Goal: Task Accomplishment & Management: Use online tool/utility

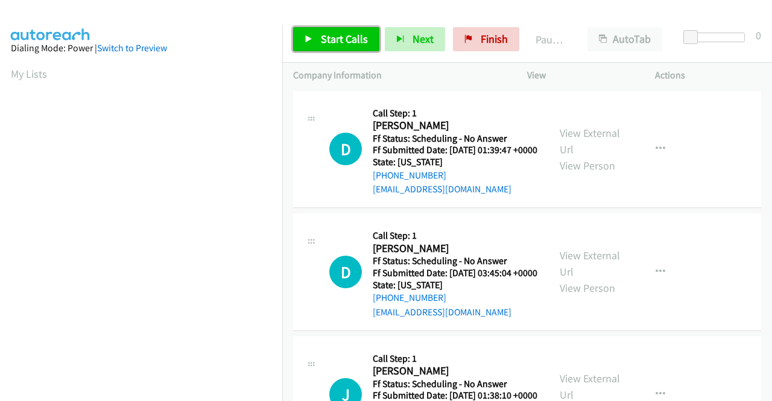
drag, startPoint x: 318, startPoint y: 42, endPoint x: 329, endPoint y: 48, distance: 12.4
click at [318, 42] on link "Start Calls" at bounding box center [336, 39] width 86 height 24
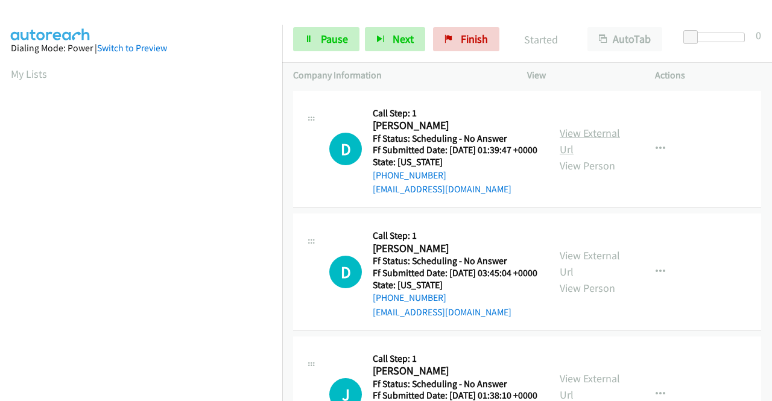
click at [588, 139] on link "View External Url" at bounding box center [589, 141] width 60 height 30
click at [593, 271] on link "View External Url" at bounding box center [589, 263] width 60 height 30
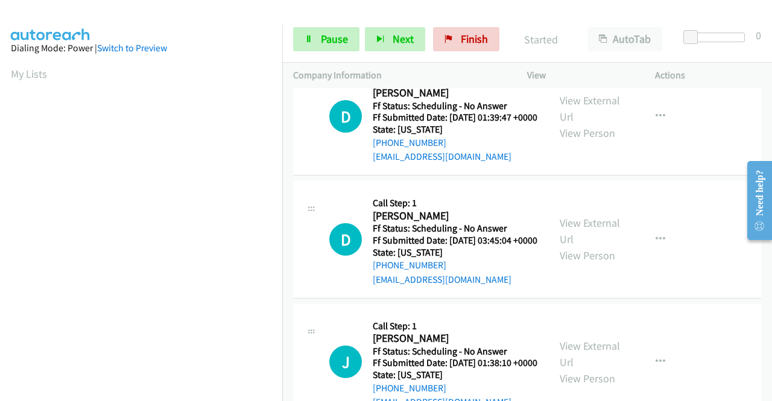
scroll to position [60, 0]
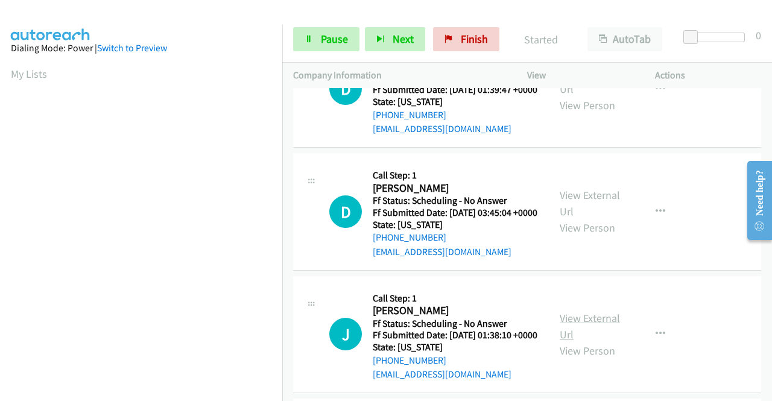
click at [603, 341] on link "View External Url" at bounding box center [589, 326] width 60 height 30
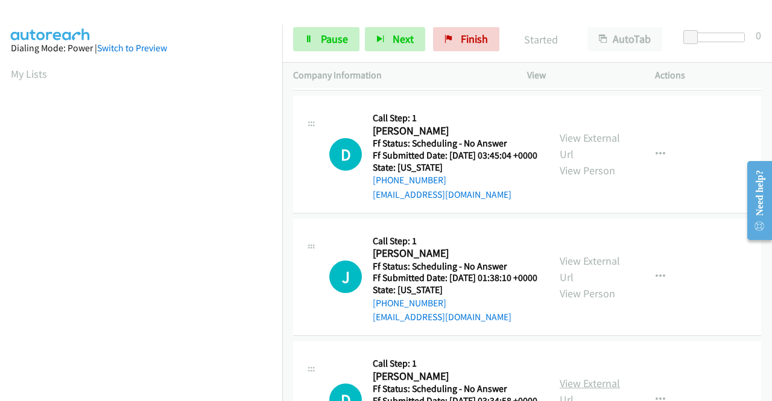
scroll to position [241, 0]
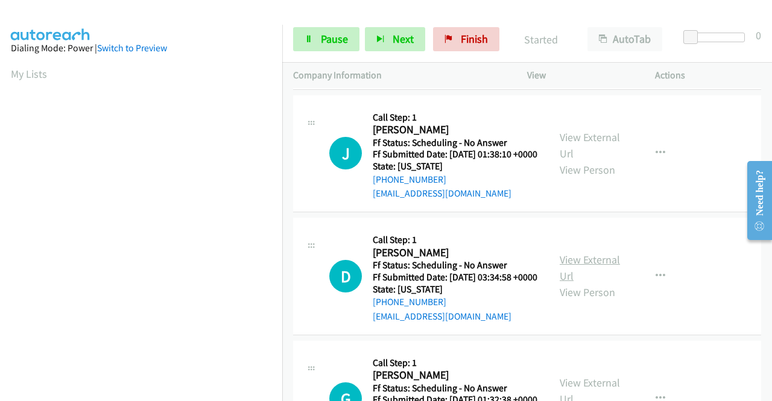
click at [586, 283] on link "View External Url" at bounding box center [589, 268] width 60 height 30
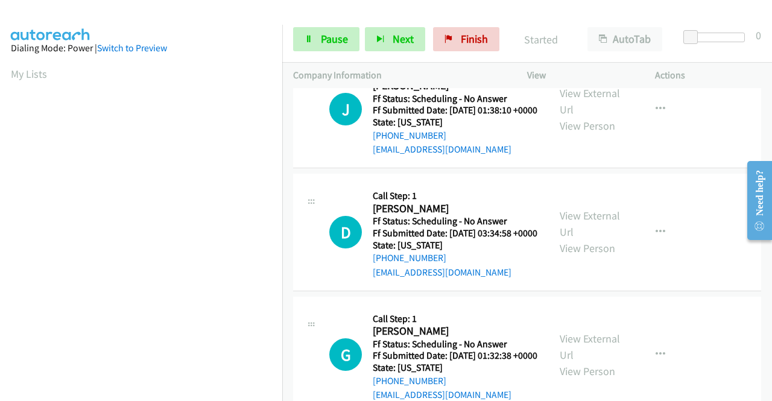
scroll to position [362, 0]
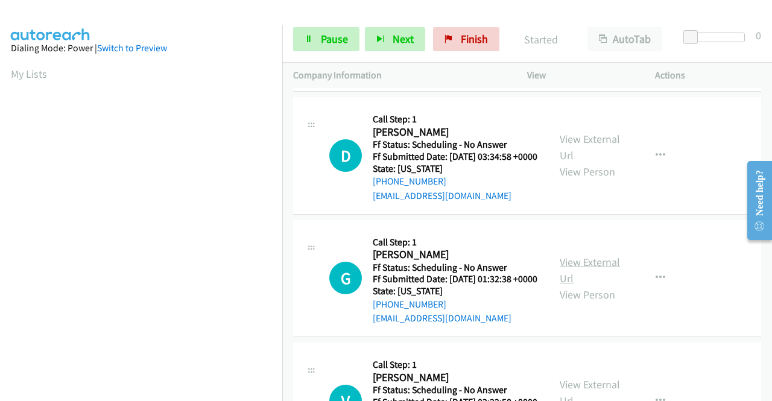
click at [595, 285] on link "View External Url" at bounding box center [589, 270] width 60 height 30
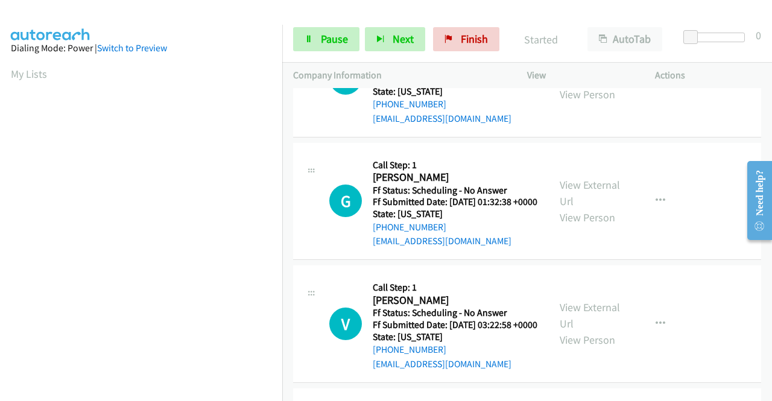
scroll to position [482, 0]
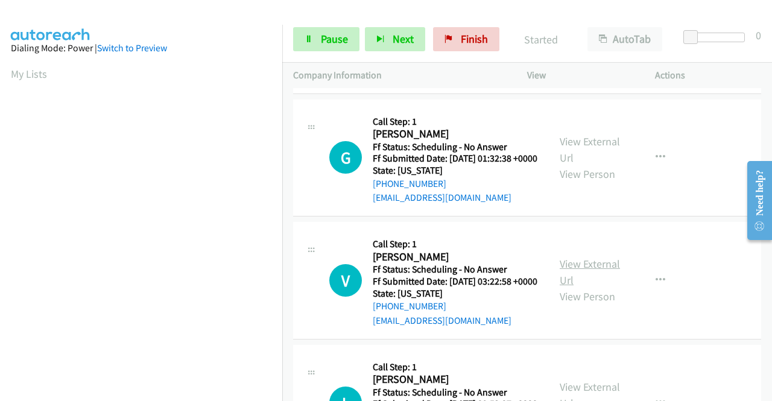
click at [593, 287] on link "View External Url" at bounding box center [589, 272] width 60 height 30
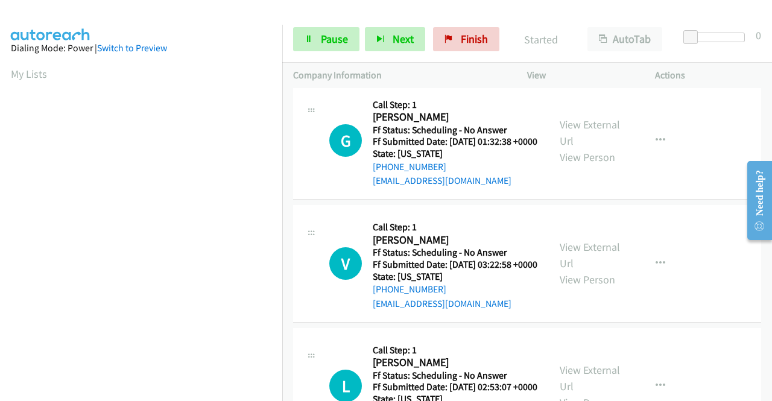
scroll to position [543, 0]
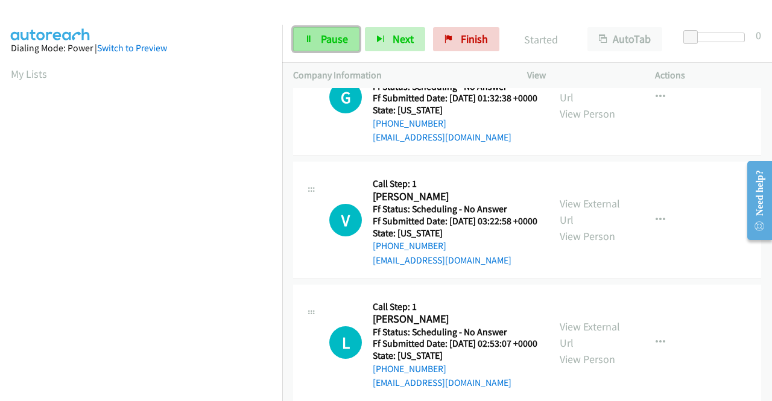
click at [329, 33] on span "Pause" at bounding box center [334, 39] width 27 height 14
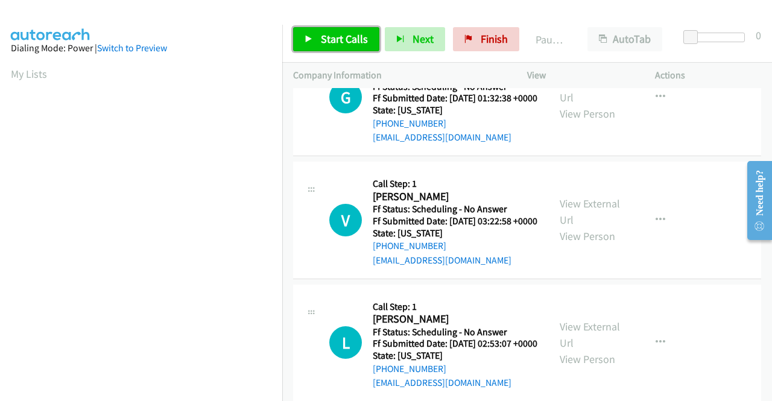
click at [329, 43] on span "Start Calls" at bounding box center [344, 39] width 47 height 14
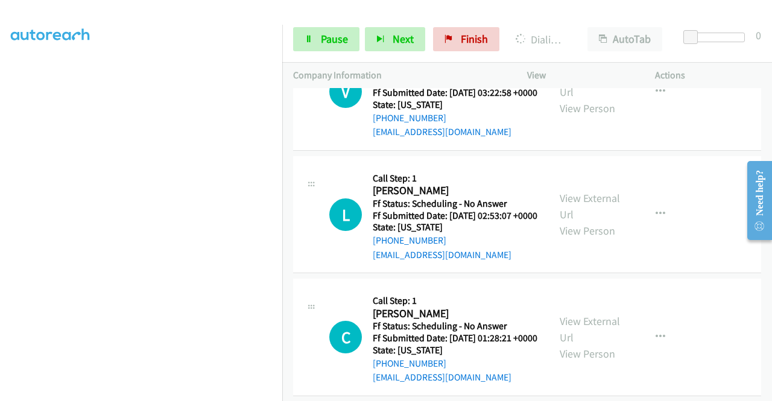
scroll to position [723, 0]
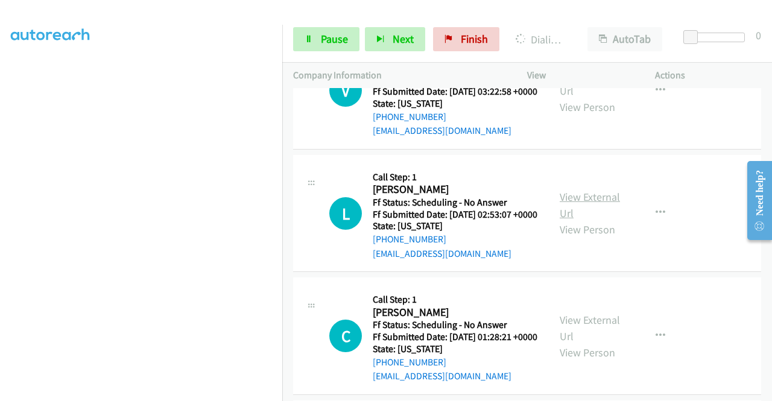
click at [602, 220] on link "View External Url" at bounding box center [589, 205] width 60 height 30
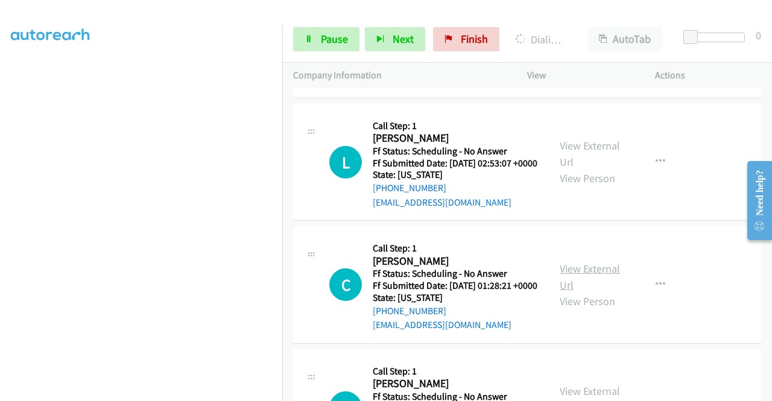
scroll to position [844, 0]
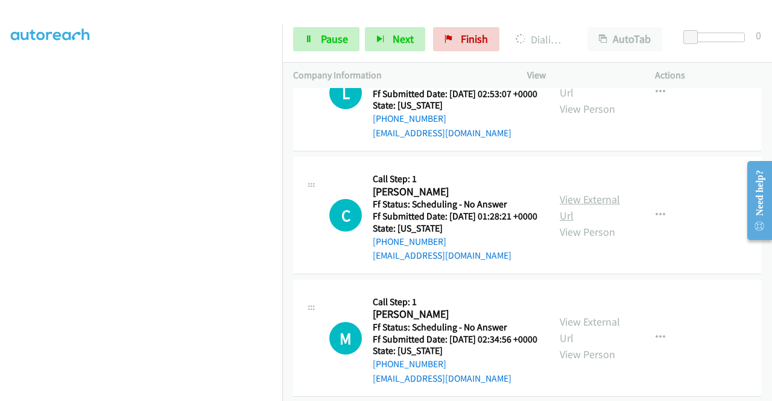
click at [597, 222] on link "View External Url" at bounding box center [589, 207] width 60 height 30
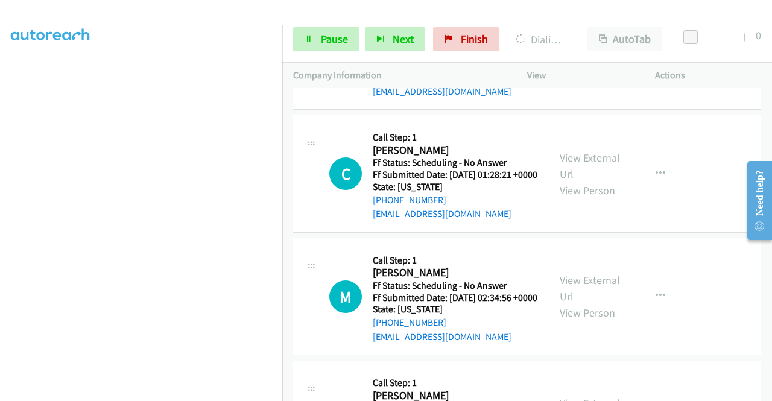
scroll to position [904, 0]
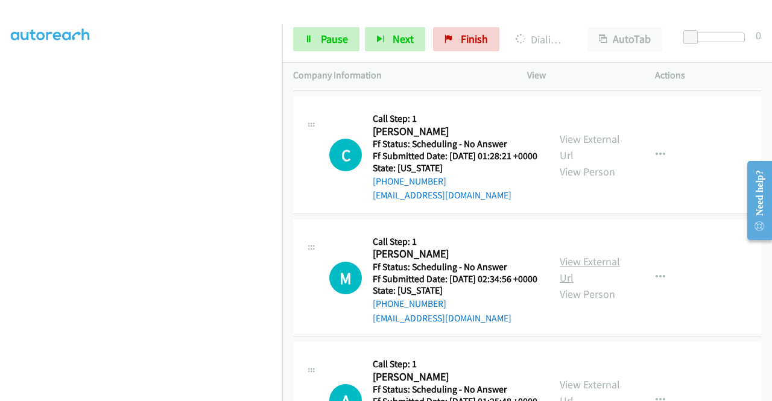
click at [596, 285] on link "View External Url" at bounding box center [589, 269] width 60 height 30
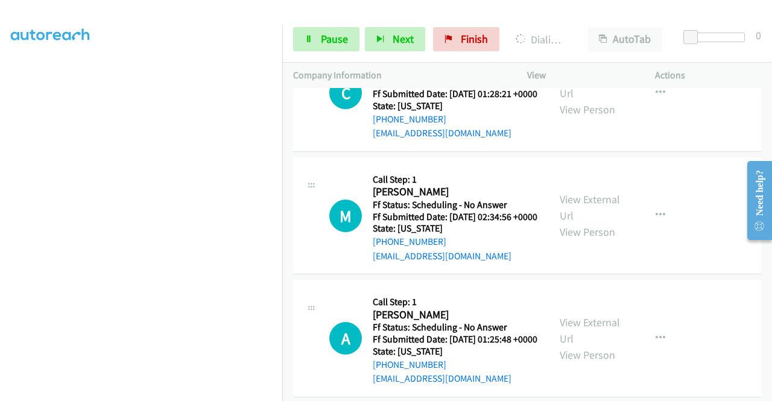
scroll to position [1085, 0]
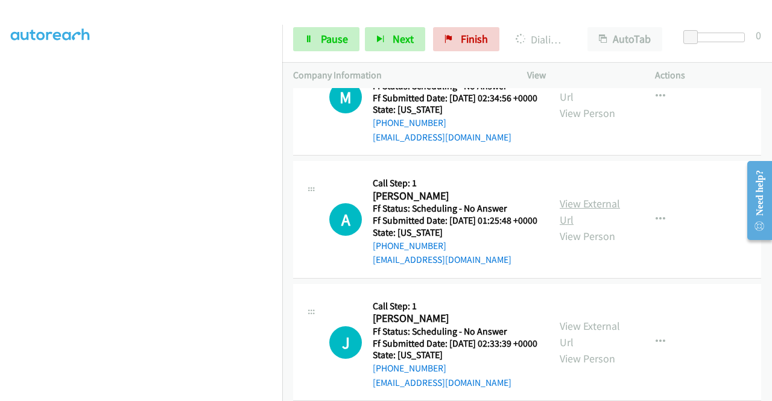
click at [588, 227] on link "View External Url" at bounding box center [589, 212] width 60 height 30
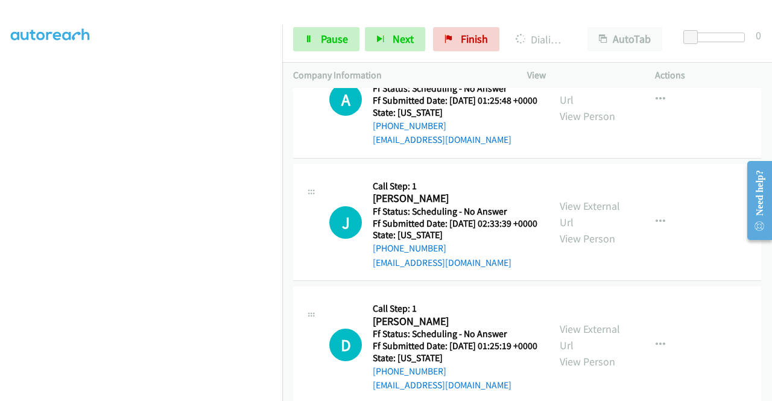
scroll to position [1206, 0]
click at [580, 228] on link "View External Url" at bounding box center [589, 213] width 60 height 30
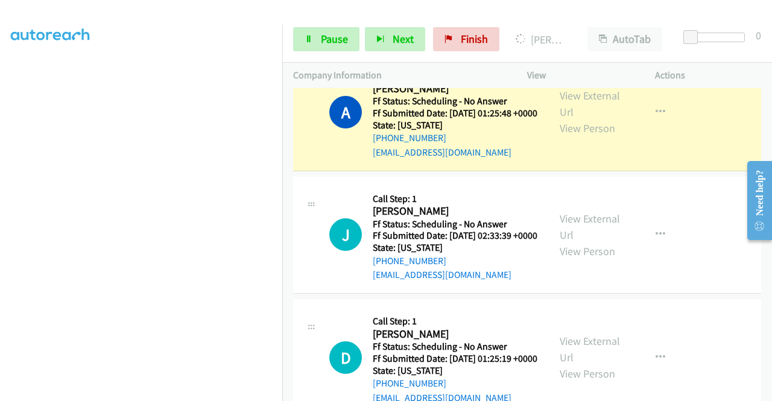
scroll to position [1352, 0]
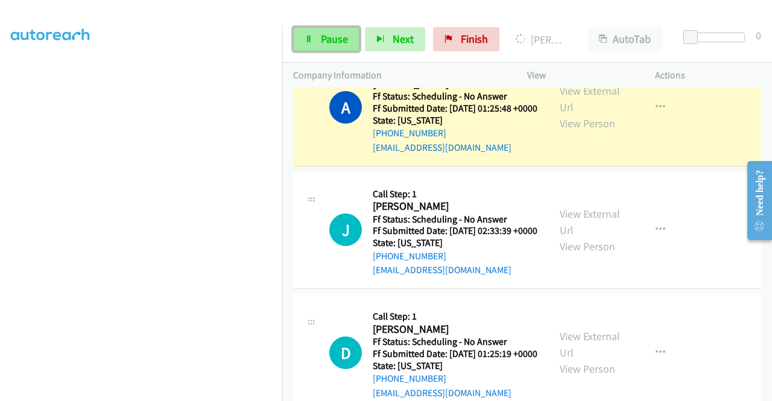
click at [345, 37] on span "Pause" at bounding box center [334, 39] width 27 height 14
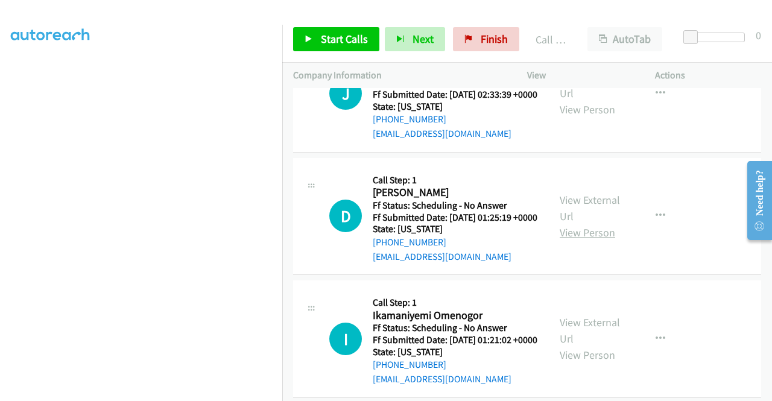
scroll to position [1593, 0]
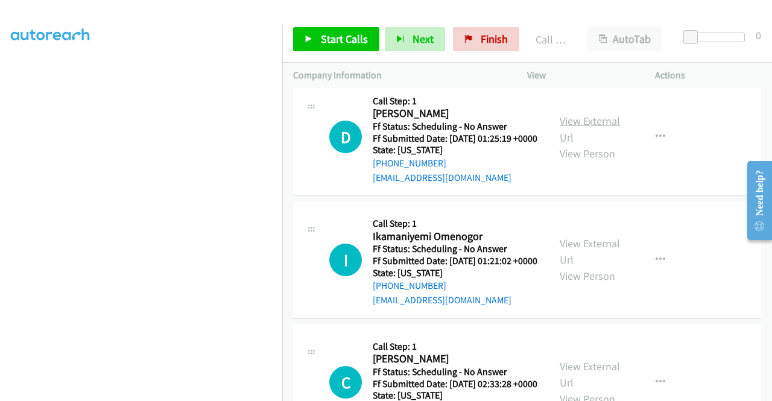
click at [597, 144] on link "View External Url" at bounding box center [589, 129] width 60 height 30
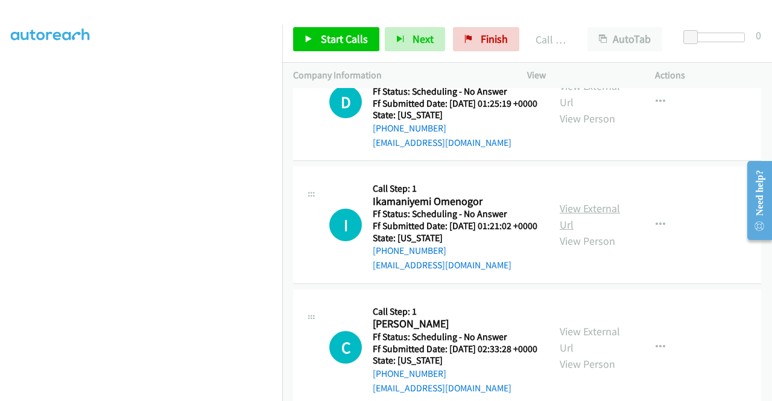
scroll to position [1653, 0]
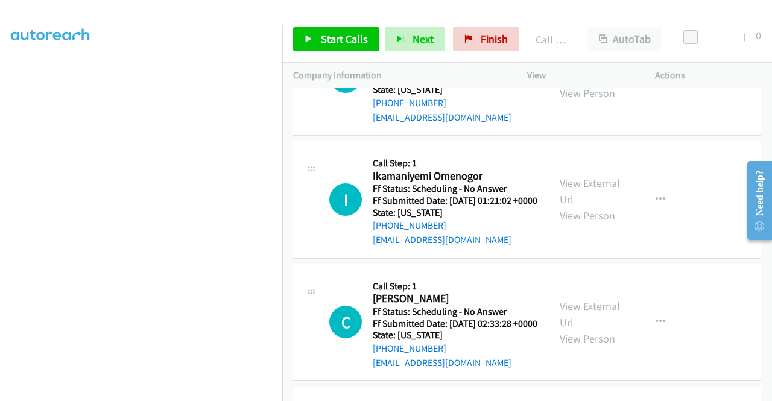
click at [592, 206] on link "View External Url" at bounding box center [589, 191] width 60 height 30
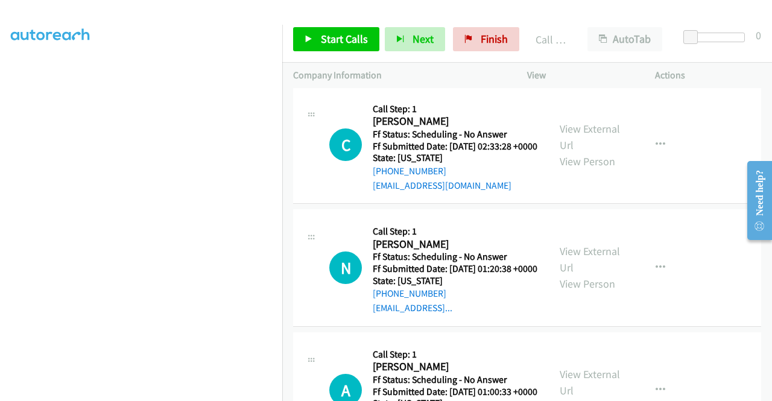
scroll to position [1834, 0]
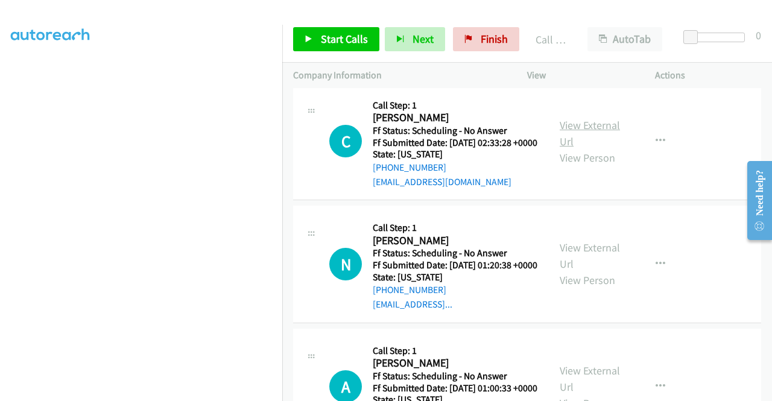
click at [579, 148] on link "View External Url" at bounding box center [589, 133] width 60 height 30
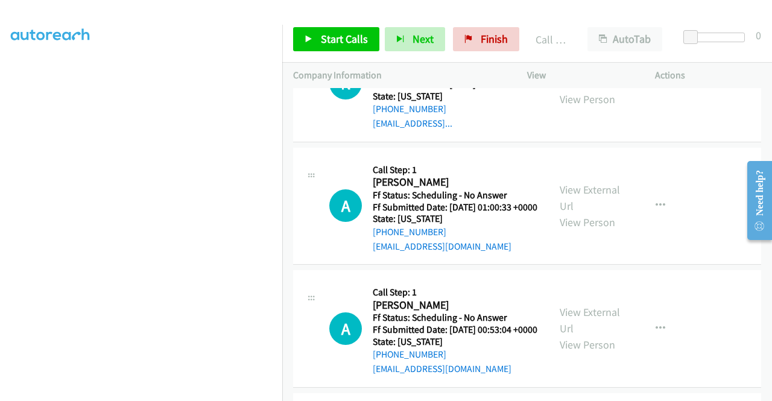
scroll to position [2015, 0]
click at [594, 90] on link "View External Url" at bounding box center [589, 75] width 60 height 30
click at [332, 34] on span "Start Calls" at bounding box center [344, 39] width 47 height 14
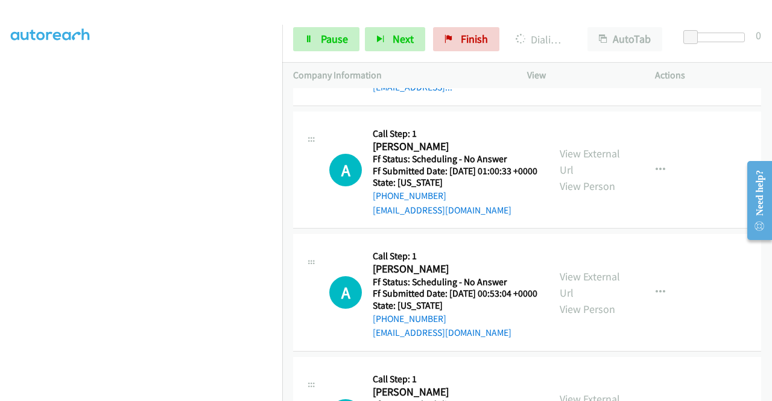
scroll to position [2114, 0]
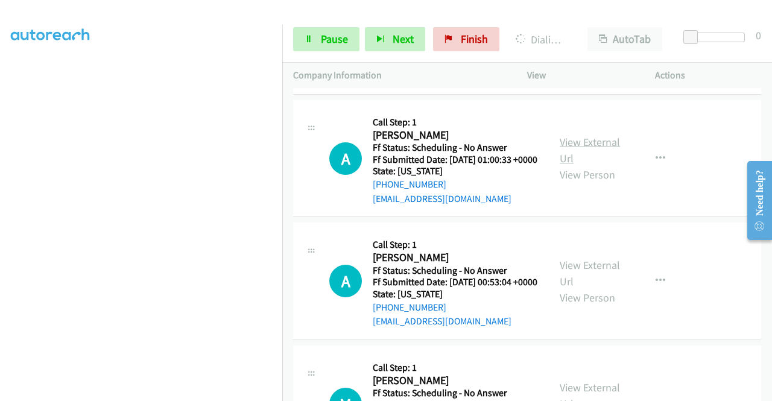
click at [590, 165] on link "View External Url" at bounding box center [589, 150] width 60 height 30
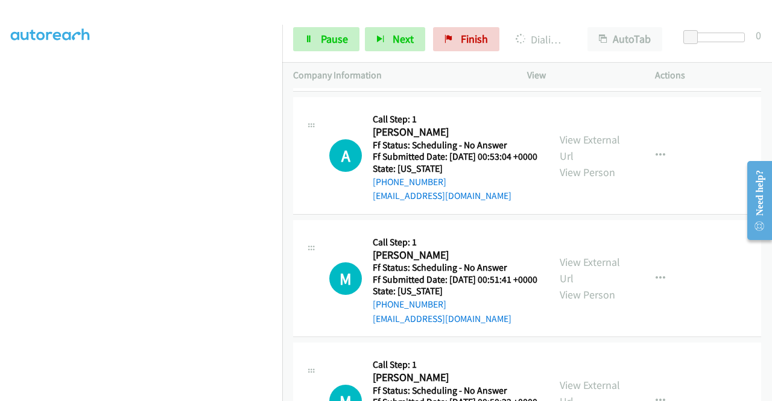
scroll to position [2294, 0]
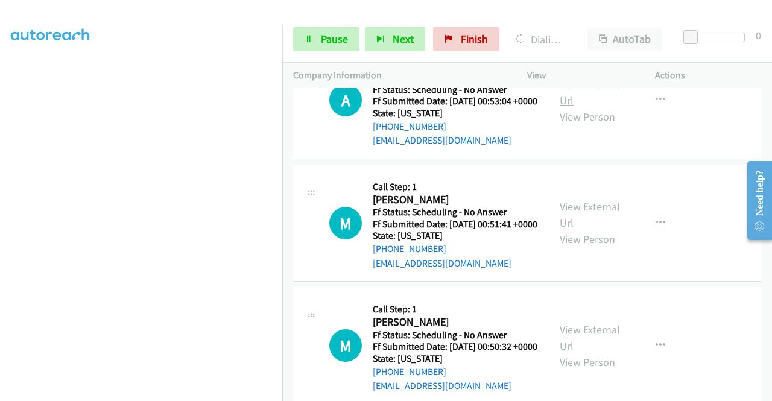
click at [594, 107] on link "View External Url" at bounding box center [589, 92] width 60 height 30
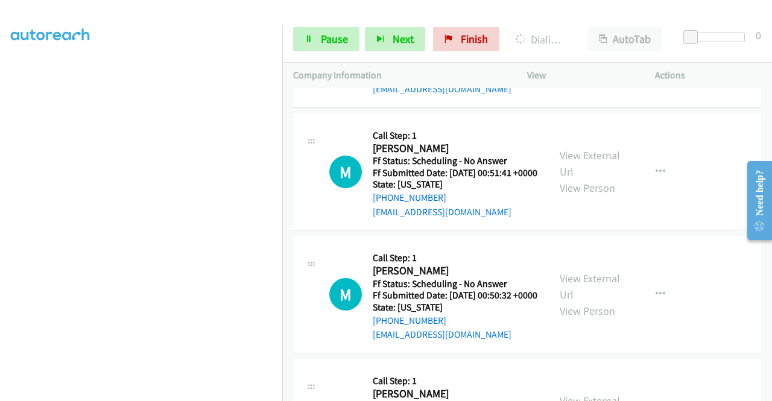
scroll to position [2415, 0]
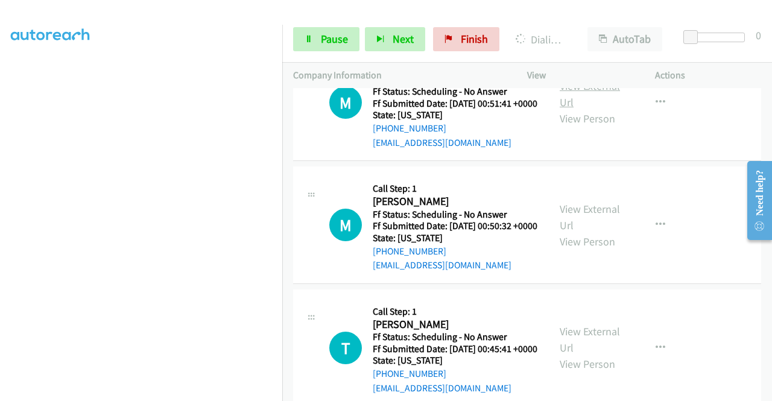
click at [587, 109] on link "View External Url" at bounding box center [589, 94] width 60 height 30
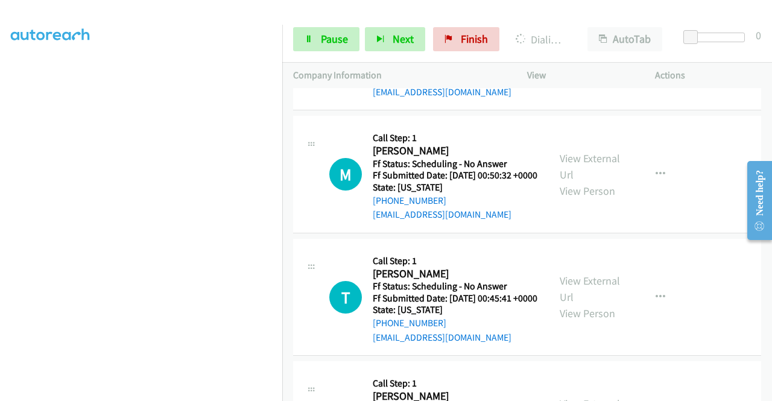
scroll to position [2536, 0]
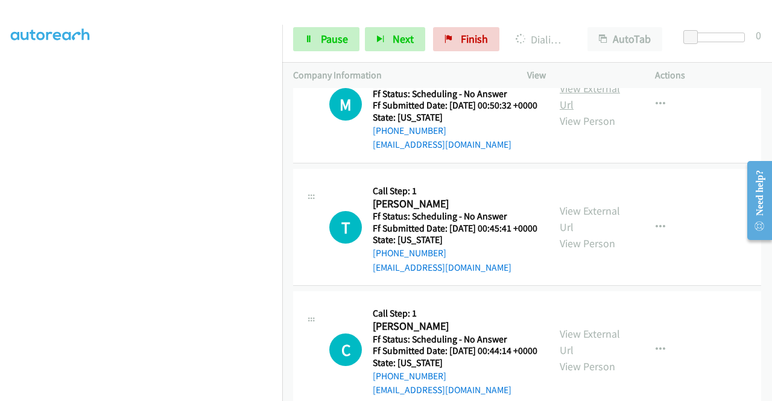
click at [581, 112] on link "View External Url" at bounding box center [589, 96] width 60 height 30
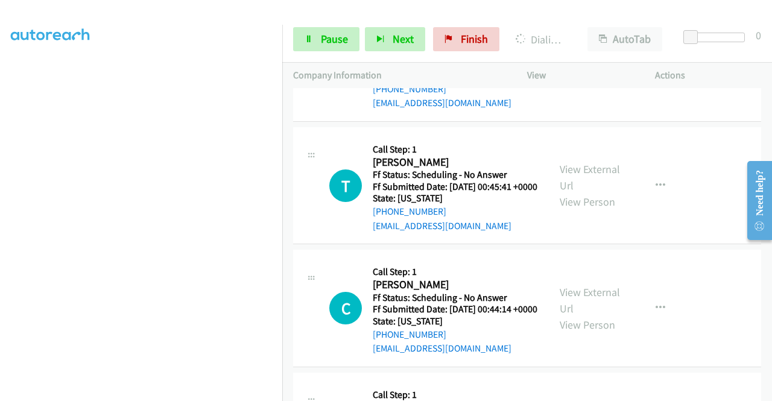
scroll to position [2596, 0]
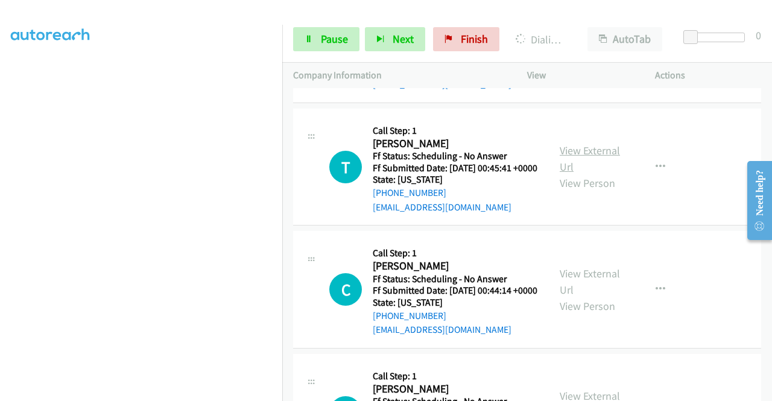
click at [592, 174] on link "View External Url" at bounding box center [589, 158] width 60 height 30
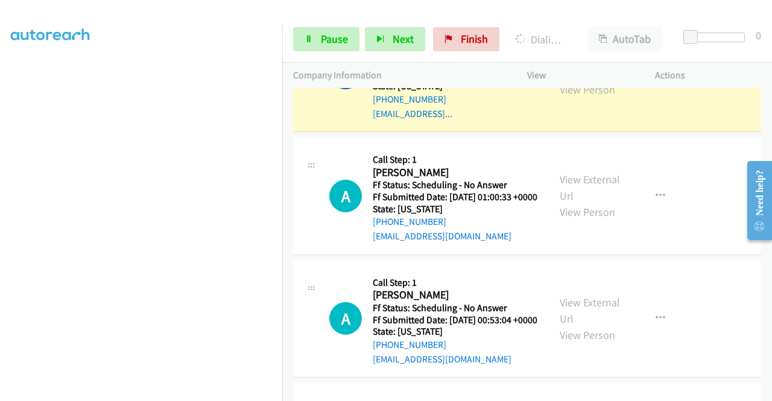
scroll to position [2139, 0]
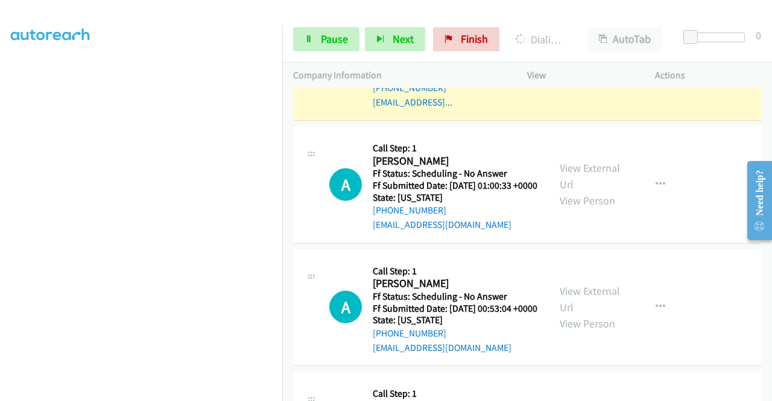
click at [757, 247] on td "A Callback Scheduled Call Step: 1 Angela Barbee America/Denver Ff Status: Sched…" at bounding box center [527, 185] width 490 height 123
click at [330, 43] on span "Pause" at bounding box center [334, 39] width 27 height 14
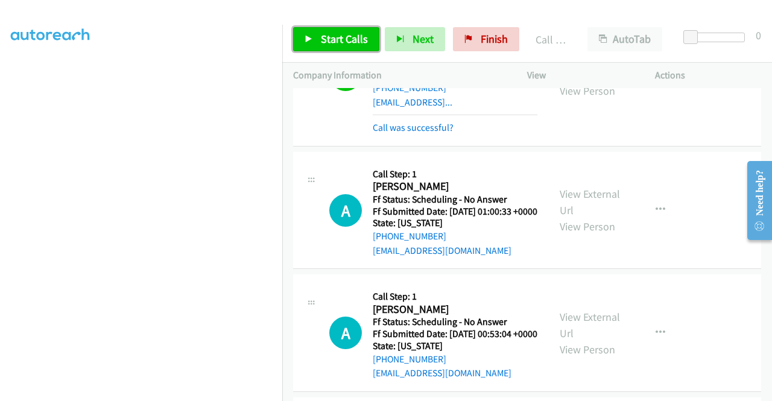
click at [346, 42] on span "Start Calls" at bounding box center [344, 39] width 47 height 14
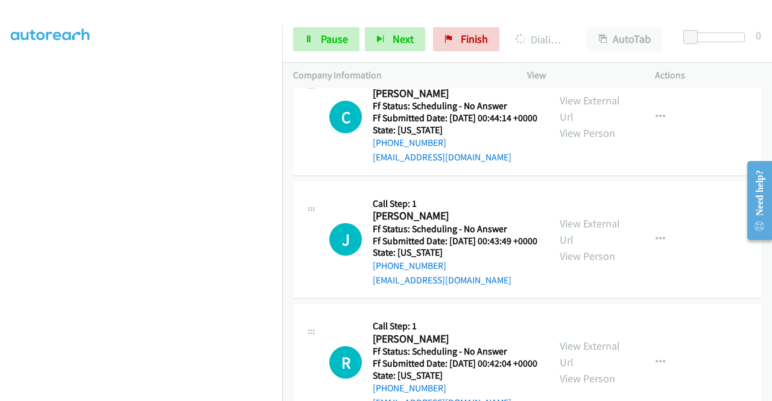
scroll to position [2983, 0]
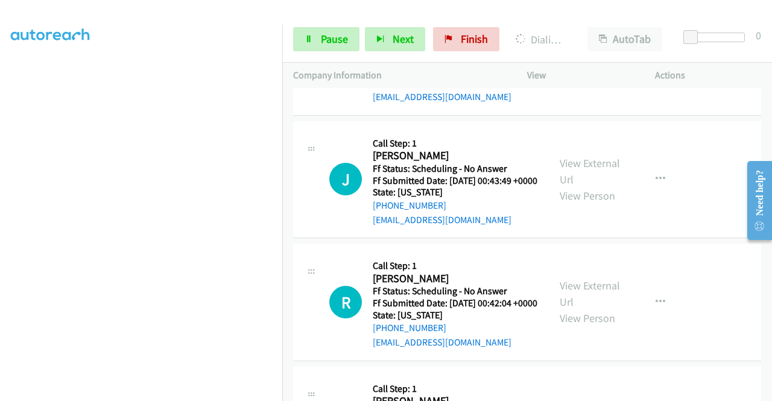
click at [598, 63] on link "View External Url" at bounding box center [589, 48] width 60 height 30
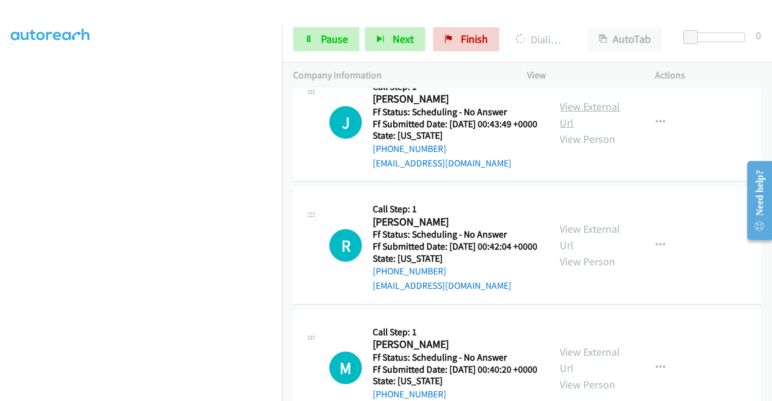
scroll to position [3103, 0]
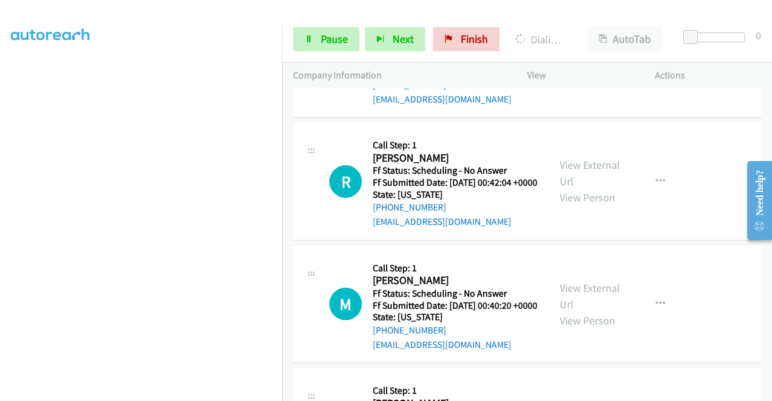
click at [593, 66] on link "View External Url" at bounding box center [589, 51] width 60 height 30
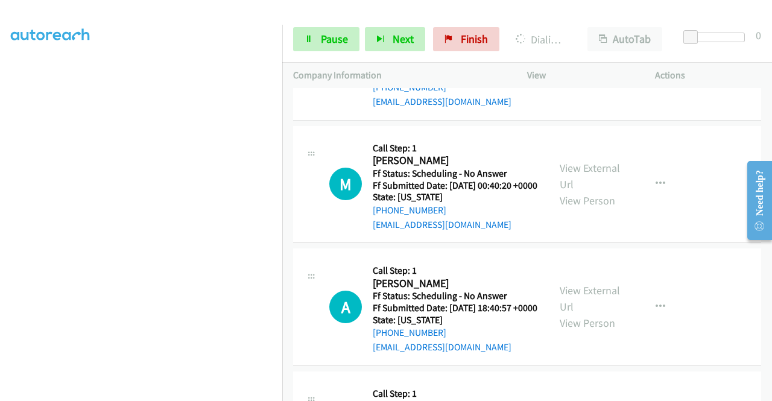
scroll to position [3224, 0]
click at [602, 68] on link "View External Url" at bounding box center [589, 52] width 60 height 30
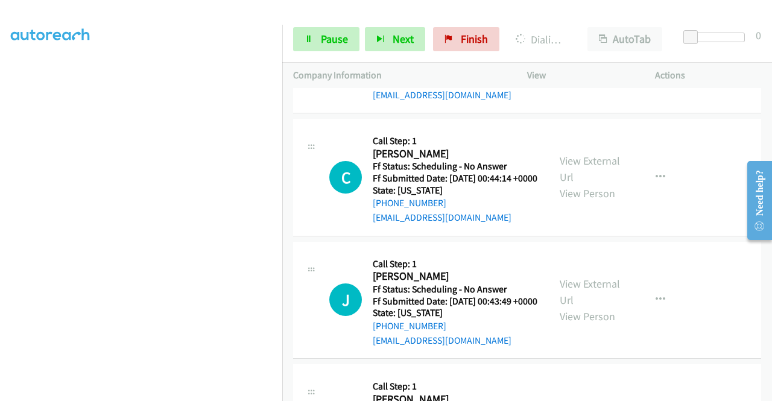
scroll to position [2802, 0]
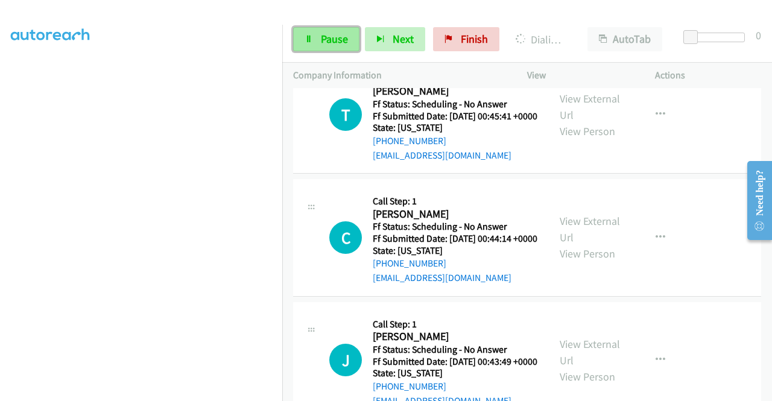
click at [316, 42] on link "Pause" at bounding box center [326, 39] width 66 height 24
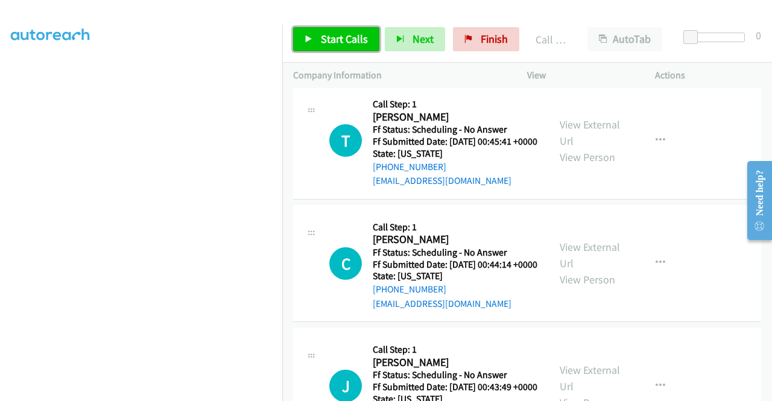
click at [318, 46] on link "Start Calls" at bounding box center [336, 39] width 86 height 24
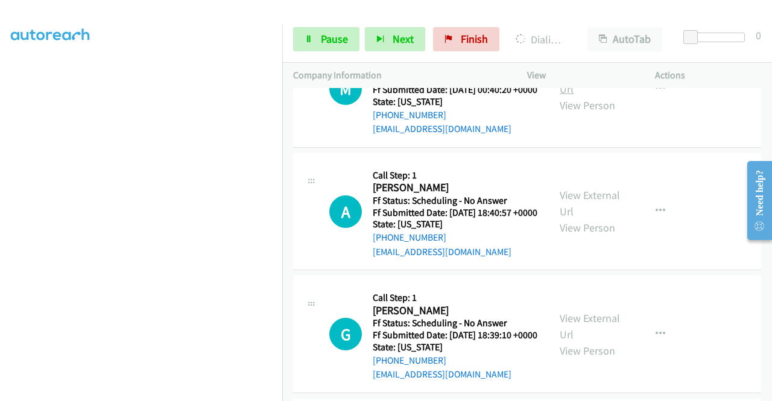
scroll to position [3405, 0]
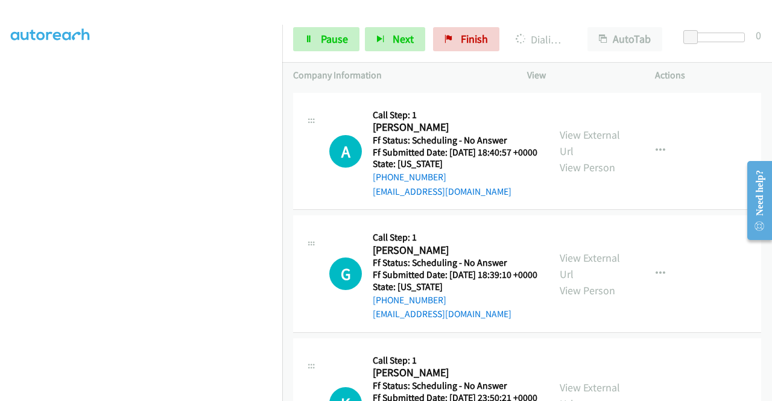
click at [572, 36] on link "View External Url" at bounding box center [589, 20] width 60 height 30
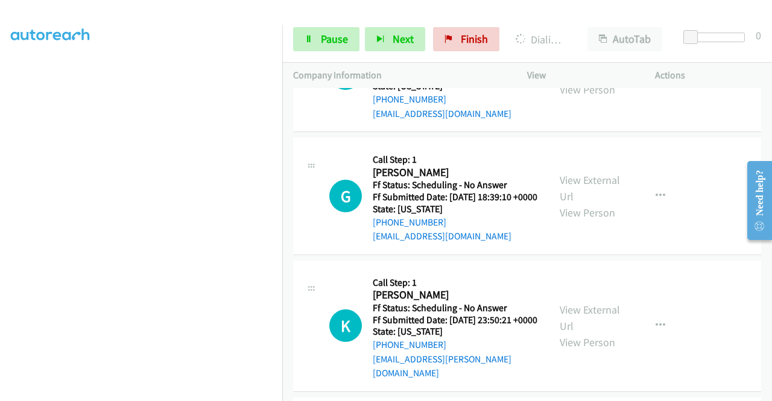
scroll to position [3525, 0]
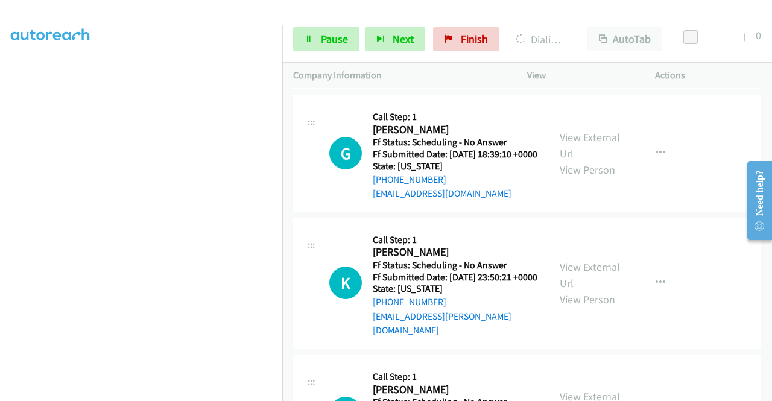
click at [576, 37] on link "View External Url" at bounding box center [589, 22] width 60 height 30
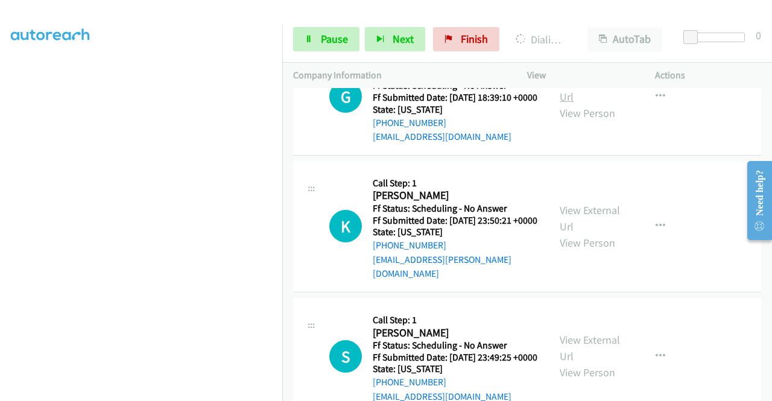
scroll to position [3646, 0]
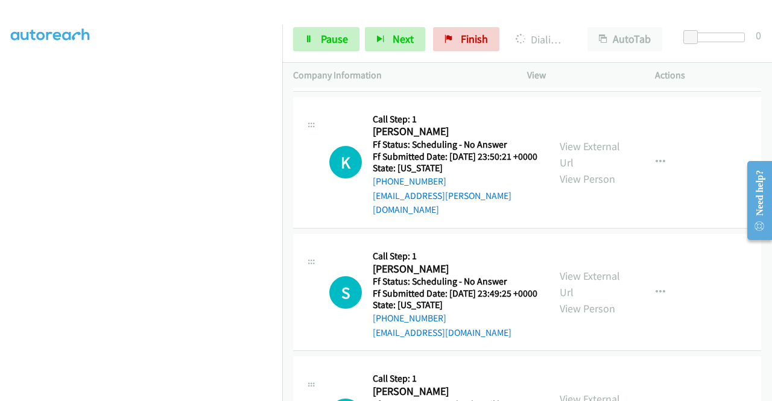
click at [590, 40] on link "View External Url" at bounding box center [589, 25] width 60 height 30
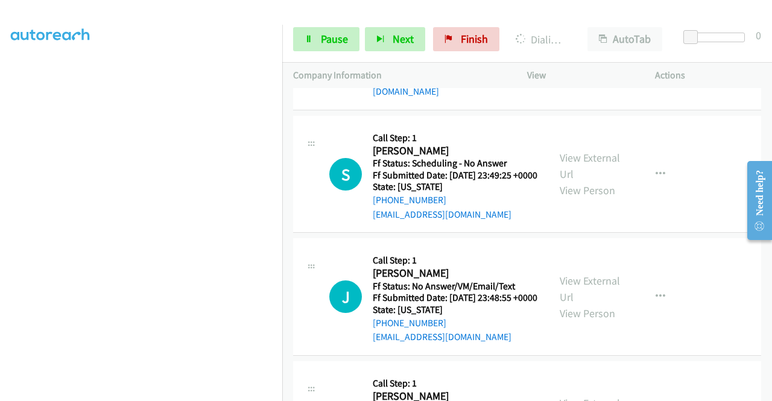
scroll to position [3767, 0]
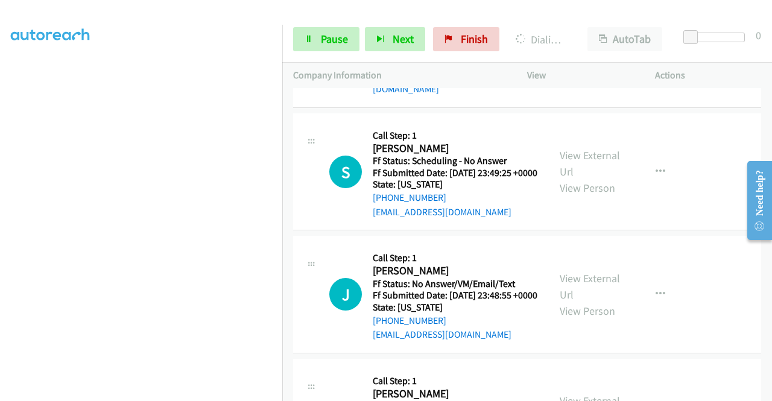
click at [591, 49] on link "View External Url" at bounding box center [589, 34] width 60 height 30
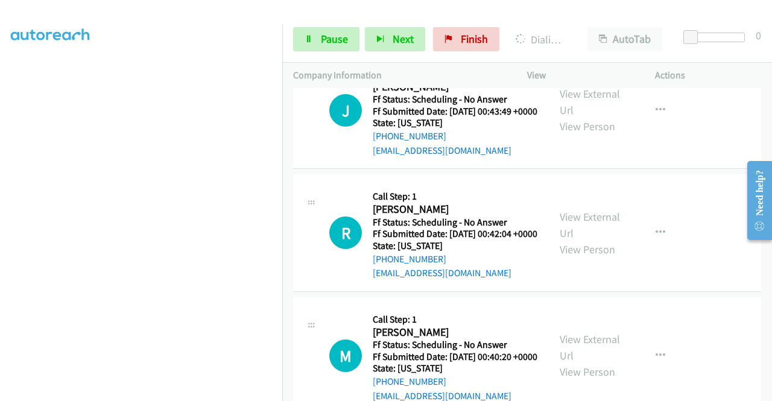
scroll to position [275, 0]
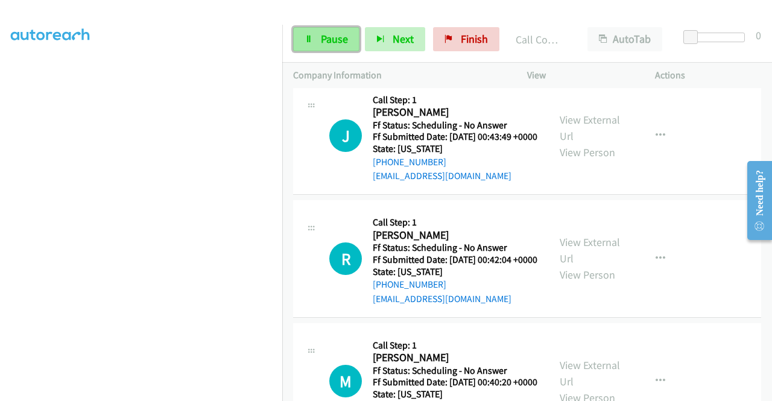
click at [316, 42] on link "Pause" at bounding box center [326, 39] width 66 height 24
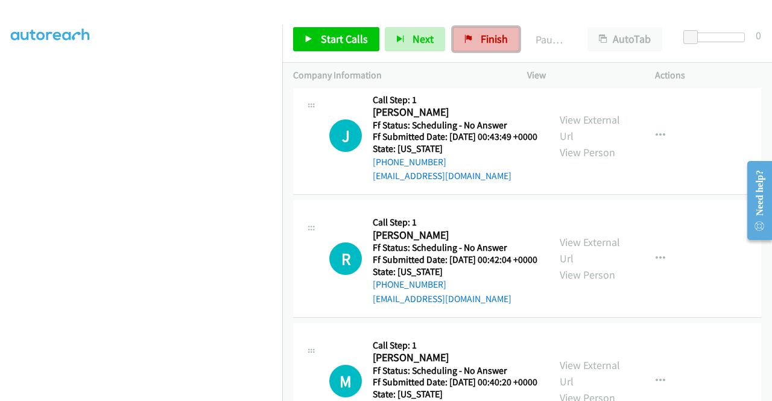
click at [485, 36] on span "Finish" at bounding box center [493, 39] width 27 height 14
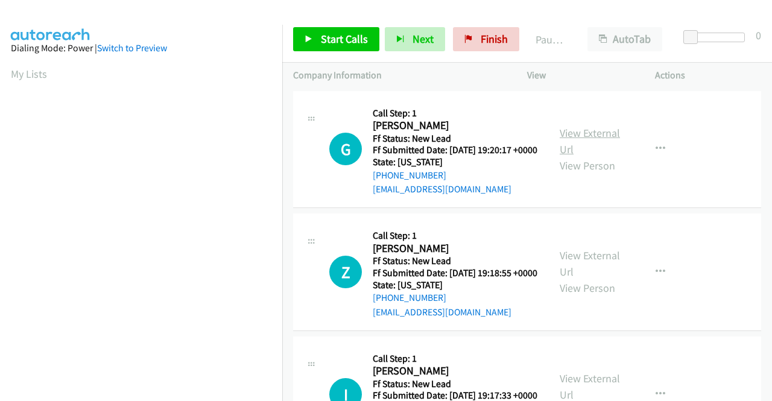
click at [597, 142] on link "View External Url" at bounding box center [589, 141] width 60 height 30
click at [582, 280] on div "View External Url View Person" at bounding box center [590, 271] width 63 height 49
click at [580, 271] on link "View External Url" at bounding box center [589, 263] width 60 height 30
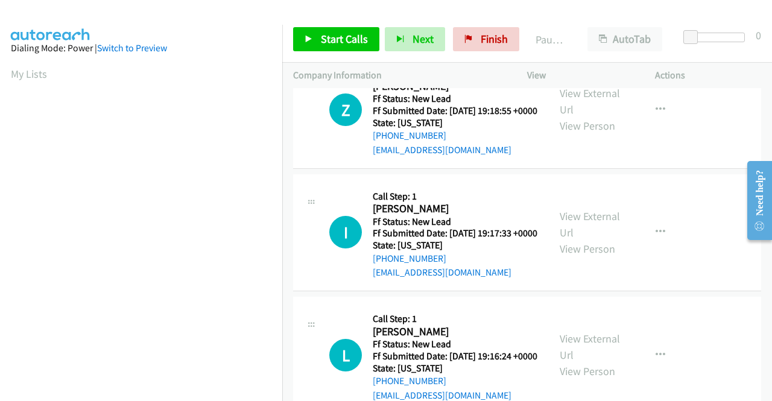
scroll to position [181, 0]
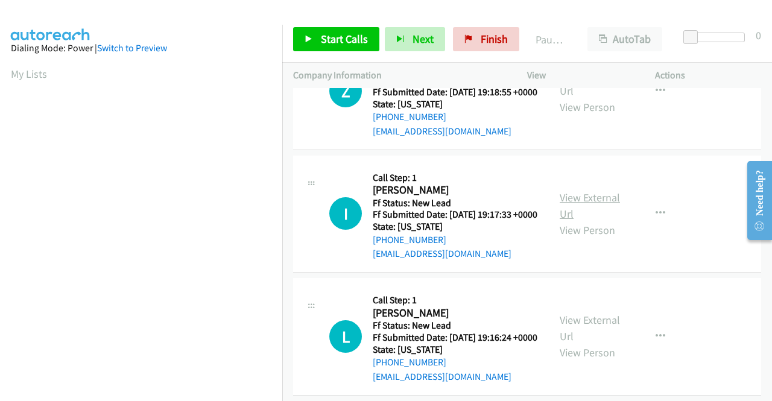
click at [591, 221] on link "View External Url" at bounding box center [589, 205] width 60 height 30
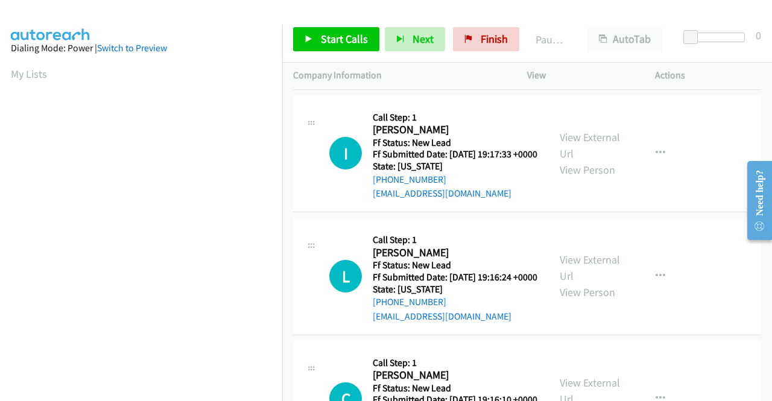
scroll to position [301, 0]
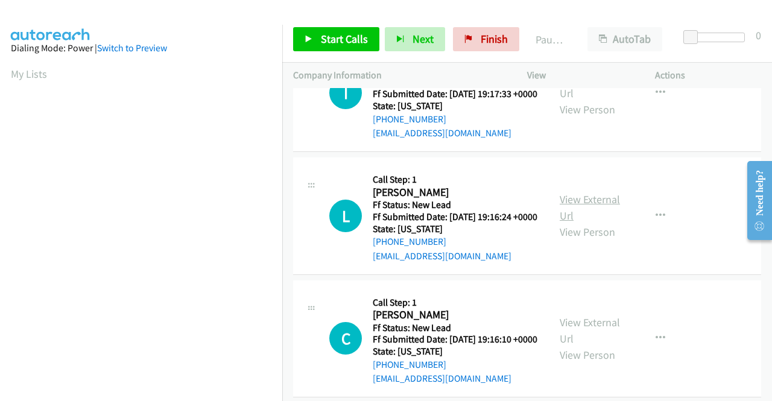
click at [572, 222] on link "View External Url" at bounding box center [589, 207] width 60 height 30
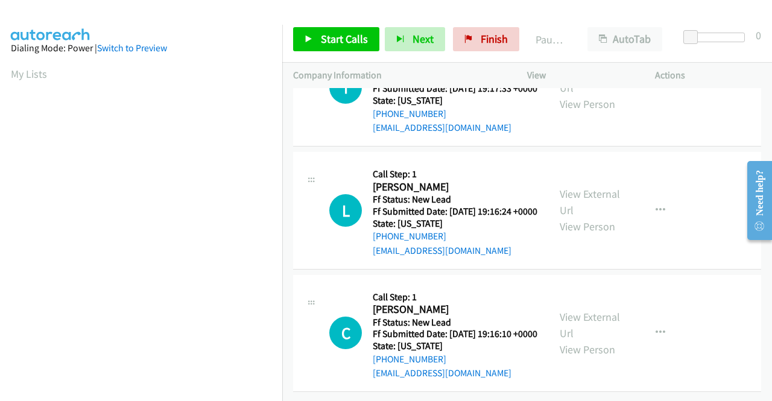
scroll to position [374, 0]
click at [579, 310] on link "View External Url" at bounding box center [589, 325] width 60 height 30
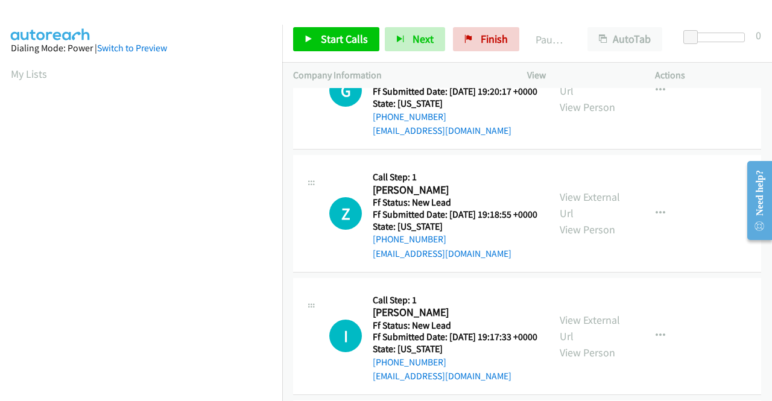
scroll to position [0, 0]
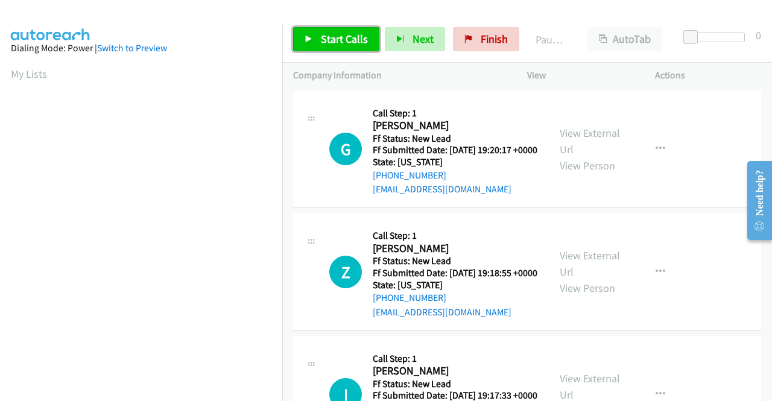
click at [331, 45] on span "Start Calls" at bounding box center [344, 39] width 47 height 14
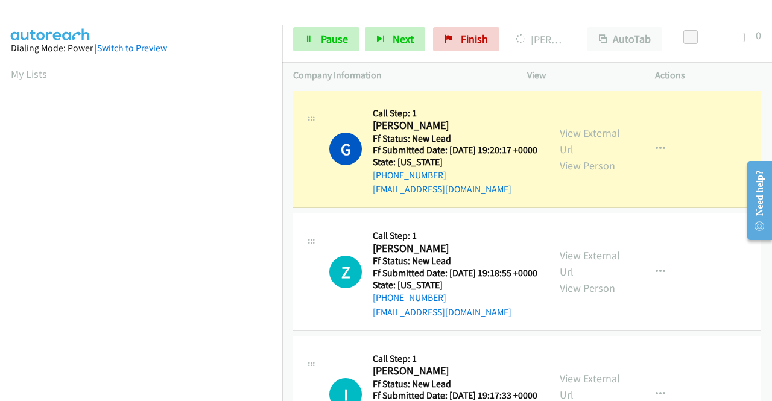
click at [291, 240] on td "Z Callback Scheduled Call Step: 1 Zackary Bross America/Chicago Ff Status: New …" at bounding box center [527, 272] width 490 height 123
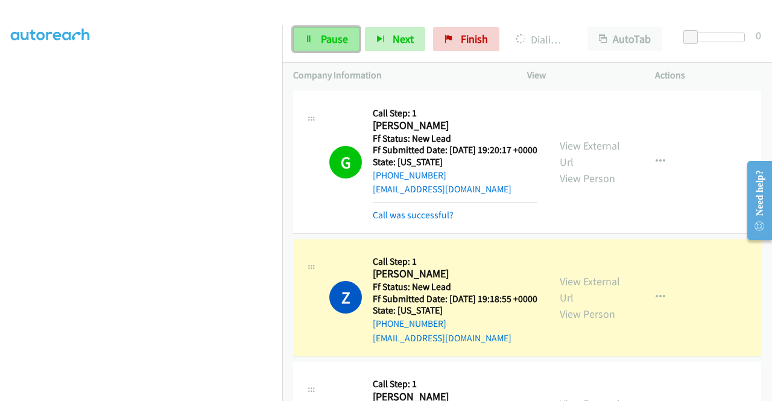
click at [318, 31] on link "Pause" at bounding box center [326, 39] width 66 height 24
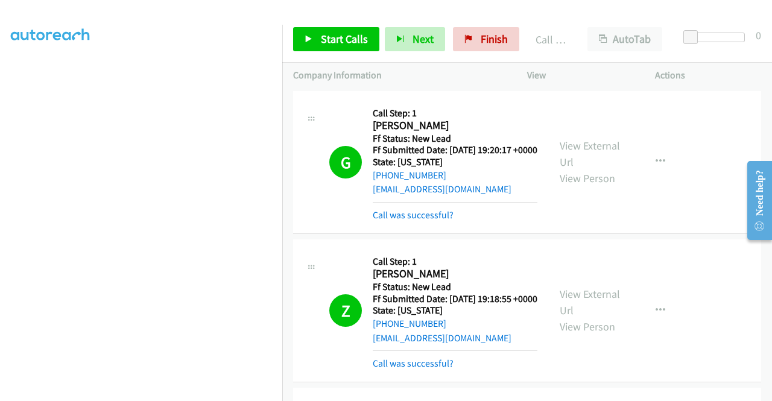
click at [697, 249] on td "Z Callback Scheduled Call Step: 1 Zackary Bross America/Chicago Ff Status: New …" at bounding box center [527, 310] width 490 height 148
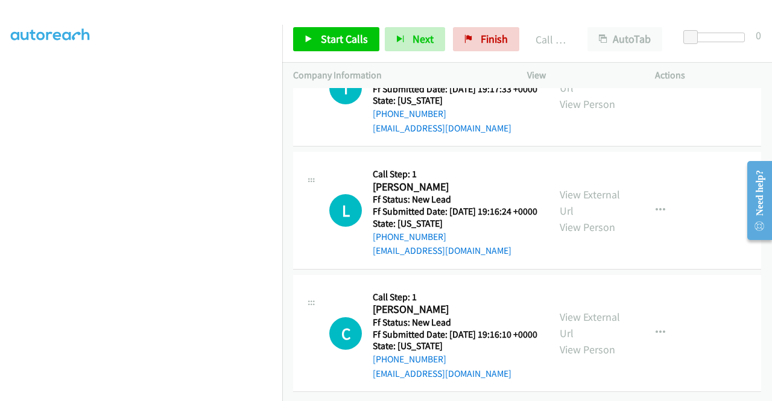
scroll to position [424, 0]
click at [362, 40] on span "Start Calls" at bounding box center [344, 39] width 47 height 14
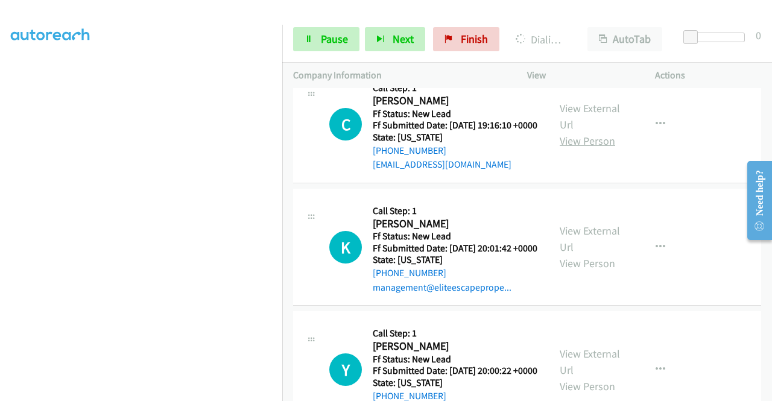
scroll to position [605, 0]
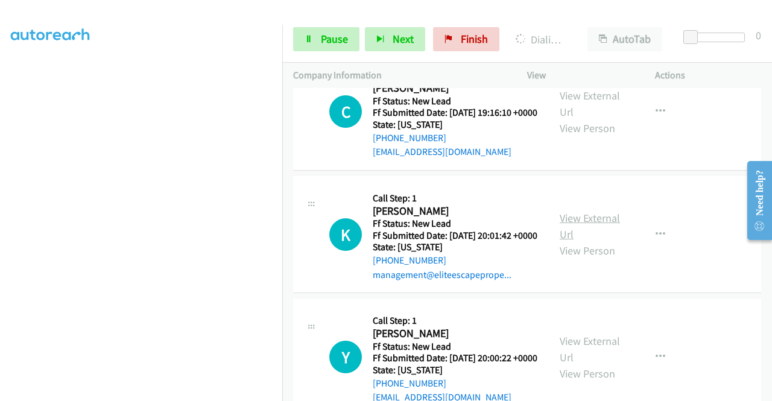
click at [593, 241] on link "View External Url" at bounding box center [589, 226] width 60 height 30
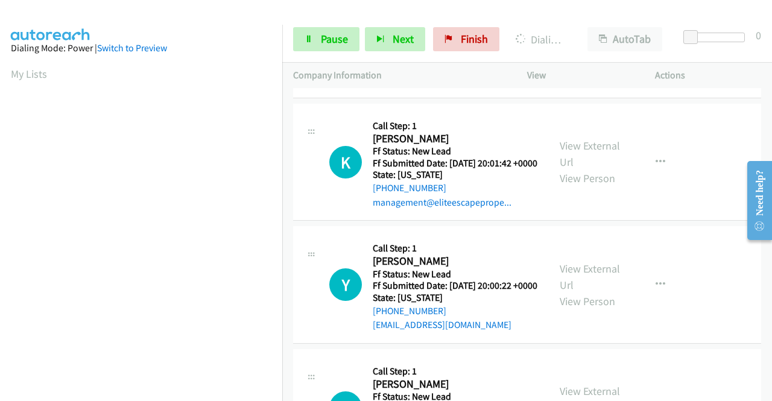
scroll to position [726, 0]
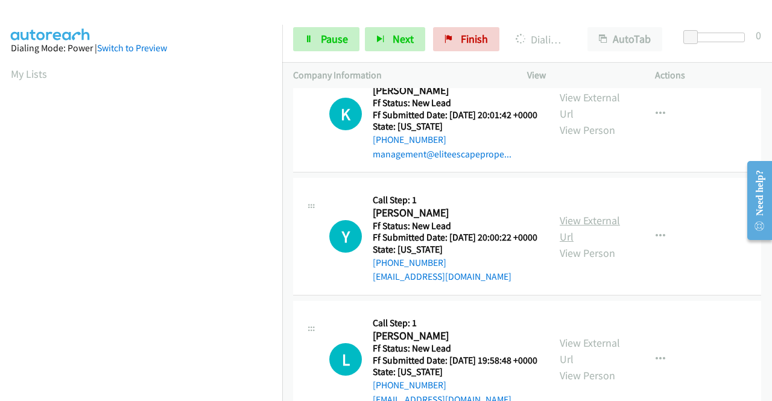
click at [588, 244] on link "View External Url" at bounding box center [589, 228] width 60 height 30
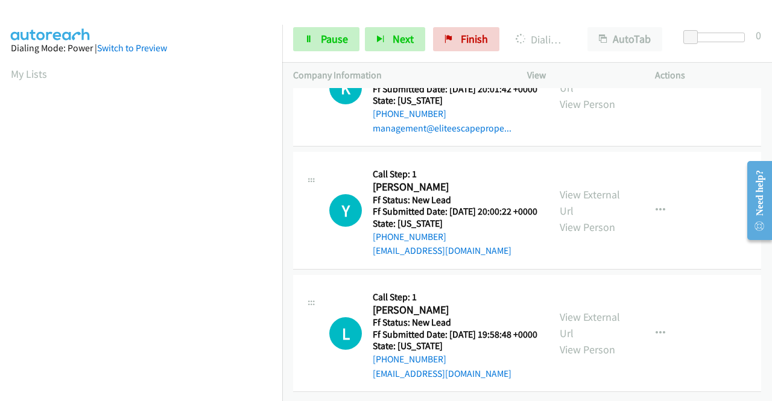
scroll to position [846, 0]
click at [572, 312] on link "View External Url" at bounding box center [589, 325] width 60 height 30
click at [288, 351] on td "L Callback Scheduled Call Step: 1 Leanna Fogde America/Los_Angeles Ff Status: N…" at bounding box center [527, 333] width 490 height 123
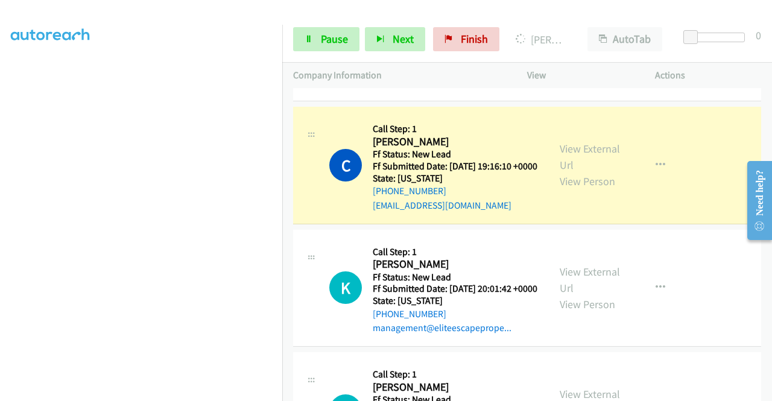
scroll to position [0, 0]
click at [314, 38] on link "Pause" at bounding box center [326, 39] width 66 height 24
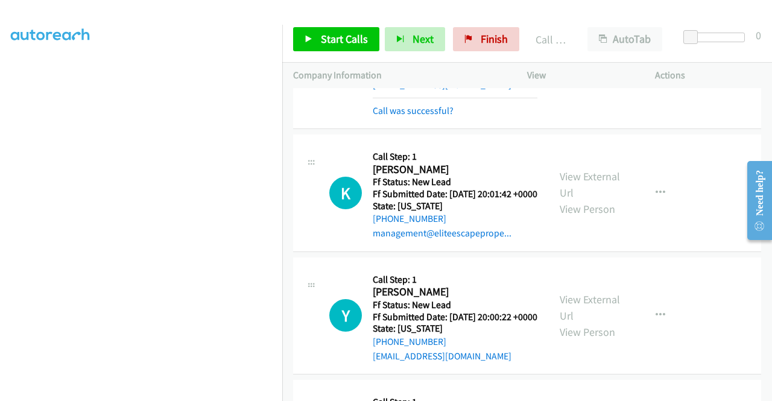
scroll to position [275, 0]
click at [338, 46] on link "Start Calls" at bounding box center [336, 39] width 86 height 24
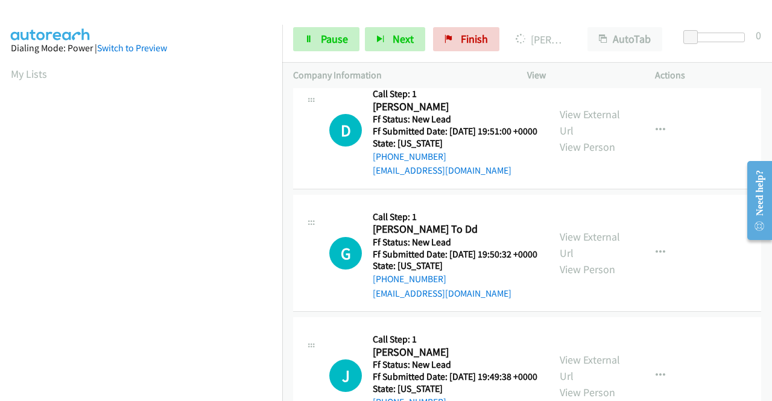
scroll to position [1085, 0]
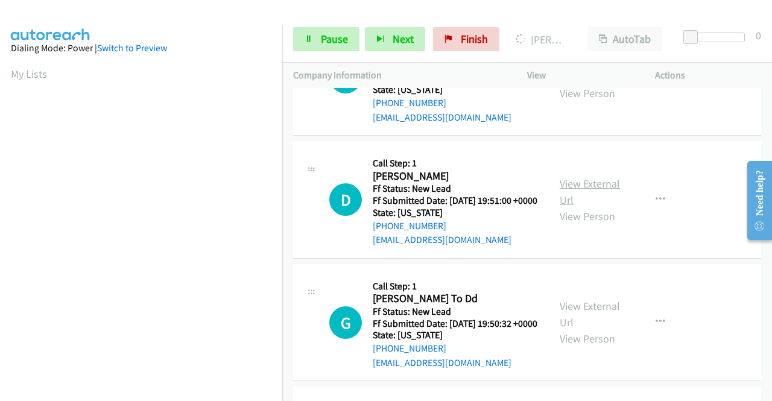
click at [596, 207] on link "View External Url" at bounding box center [589, 192] width 60 height 30
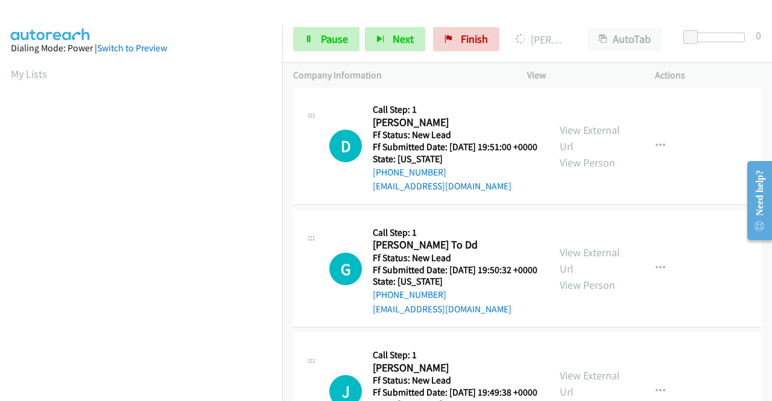
scroll to position [1206, 0]
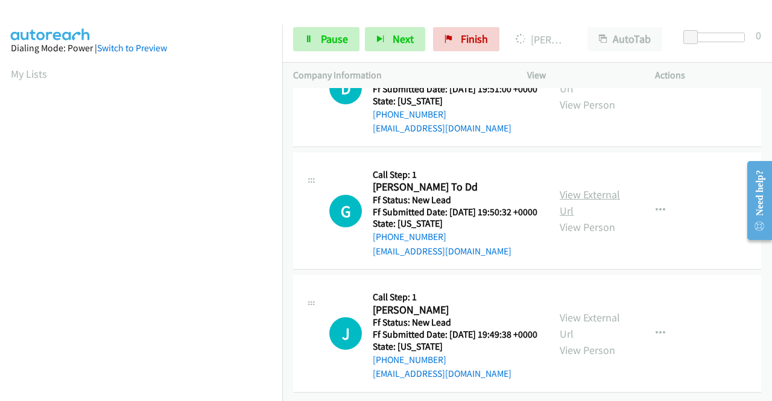
click at [582, 218] on link "View External Url" at bounding box center [589, 202] width 60 height 30
click at [590, 341] on link "View External Url" at bounding box center [589, 325] width 60 height 30
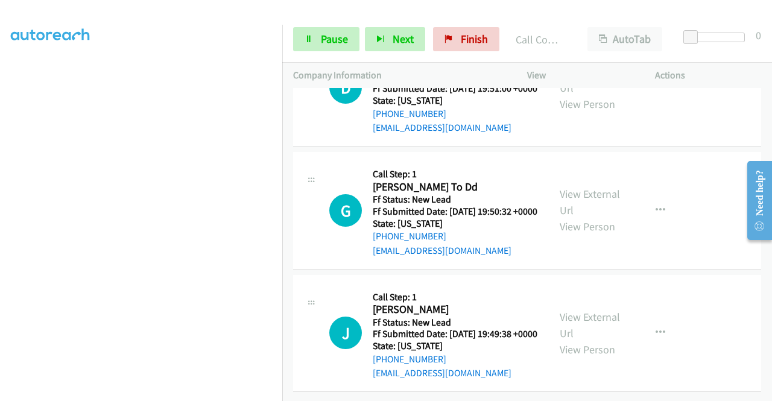
scroll to position [275, 0]
click at [322, 45] on span "Pause" at bounding box center [334, 39] width 27 height 14
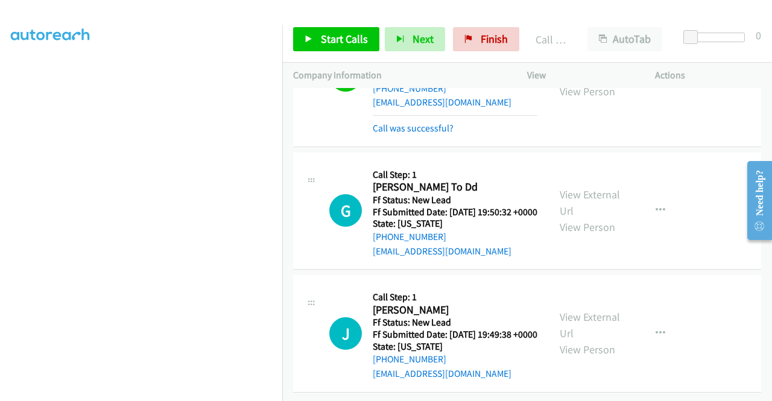
scroll to position [1409, 0]
click at [328, 52] on div "Start Calls Pause Next Finish Call Completed AutoTab AutoTab 0" at bounding box center [527, 39] width 490 height 46
click at [327, 49] on link "Start Calls" at bounding box center [336, 39] width 86 height 24
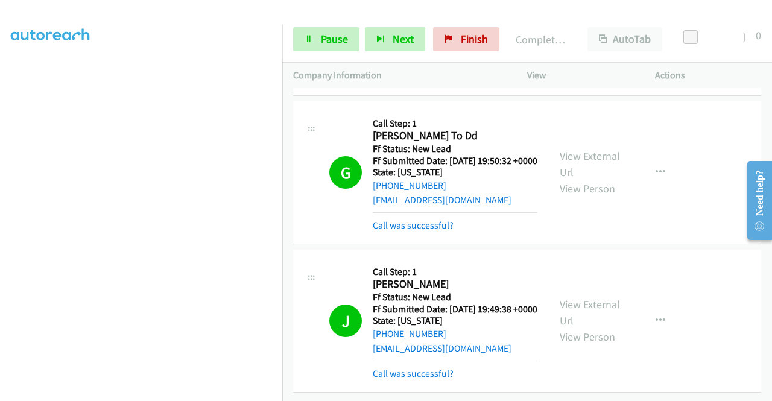
scroll to position [1515, 0]
drag, startPoint x: 458, startPoint y: 40, endPoint x: 435, endPoint y: 62, distance: 32.4
click at [461, 40] on span "Finish" at bounding box center [474, 39] width 27 height 14
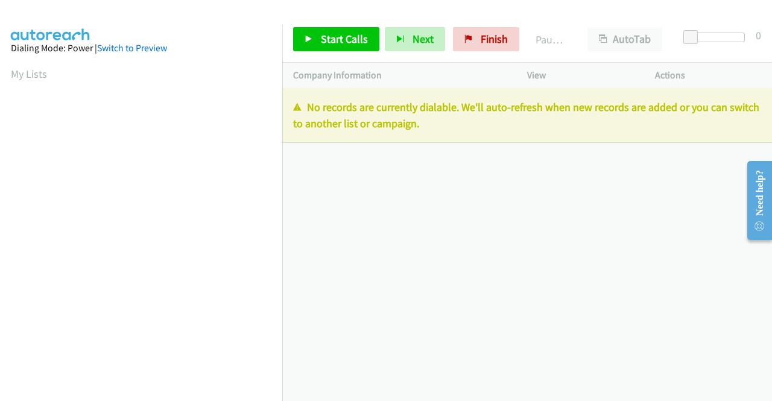
click at [696, 187] on div "+1 415-964-1034 Call failed - Please reload the list and try again The Callbar …" at bounding box center [527, 244] width 490 height 313
click at [486, 38] on span "Finish" at bounding box center [493, 39] width 27 height 14
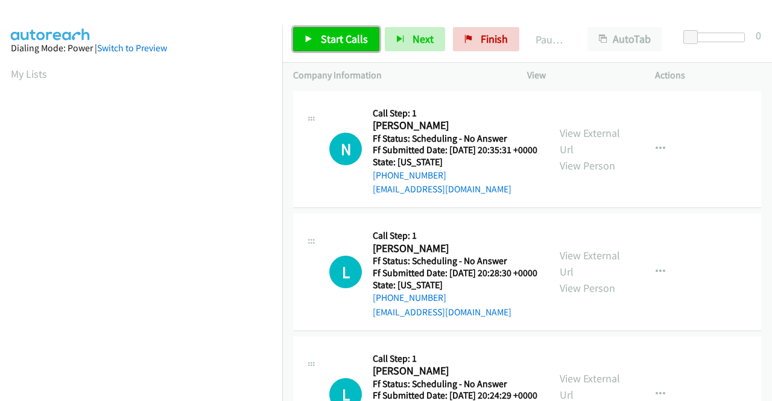
click at [350, 41] on span "Start Calls" at bounding box center [344, 39] width 47 height 14
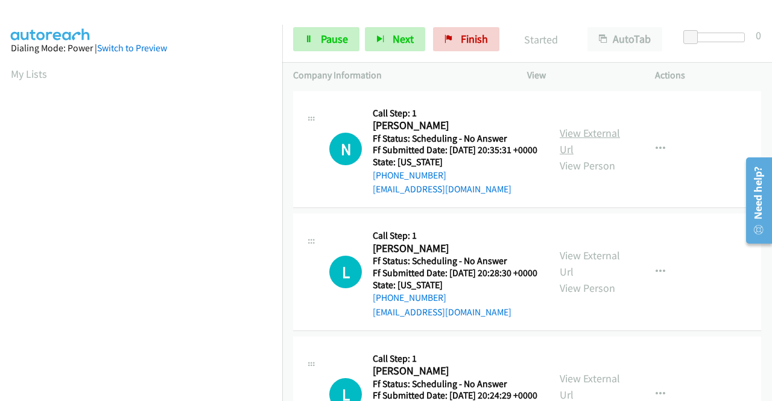
click at [571, 140] on link "View External Url" at bounding box center [589, 141] width 60 height 30
click at [593, 271] on link "View External Url" at bounding box center [589, 263] width 60 height 30
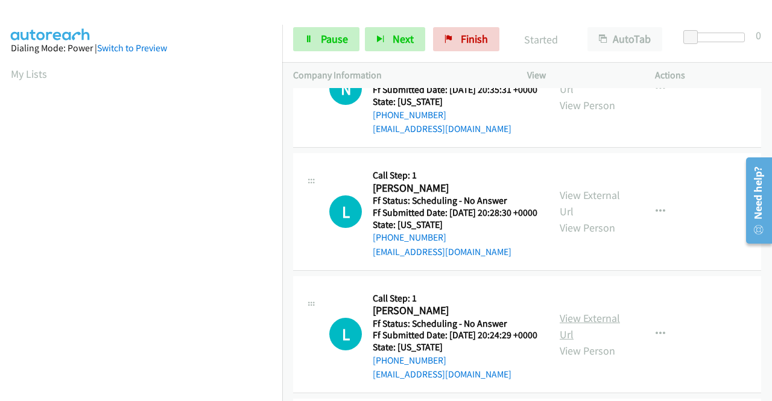
click at [588, 341] on link "View External Url" at bounding box center [589, 326] width 60 height 30
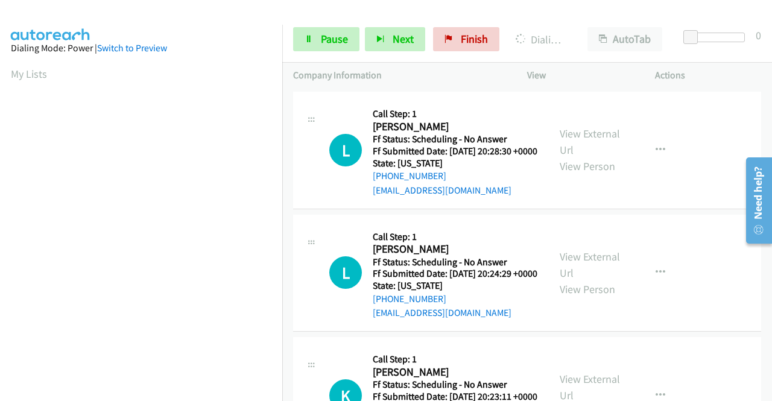
scroll to position [181, 0]
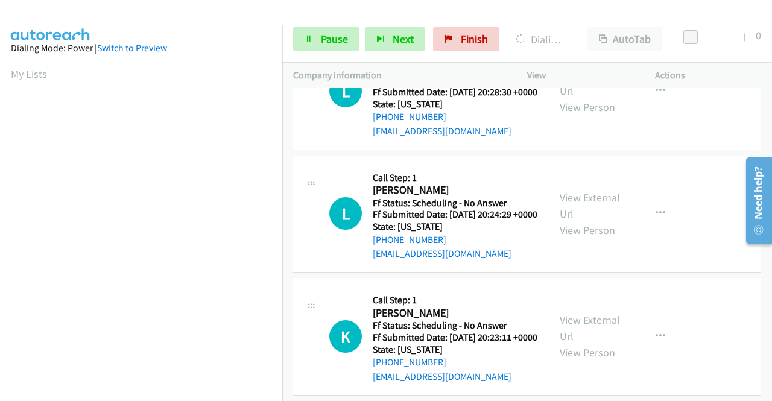
click at [597, 360] on div "View External Url View Person" at bounding box center [590, 336] width 63 height 49
click at [596, 343] on link "View External Url" at bounding box center [589, 328] width 60 height 30
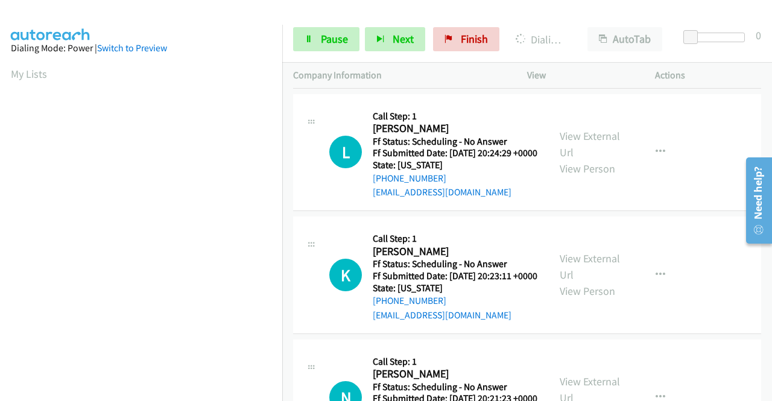
scroll to position [301, 0]
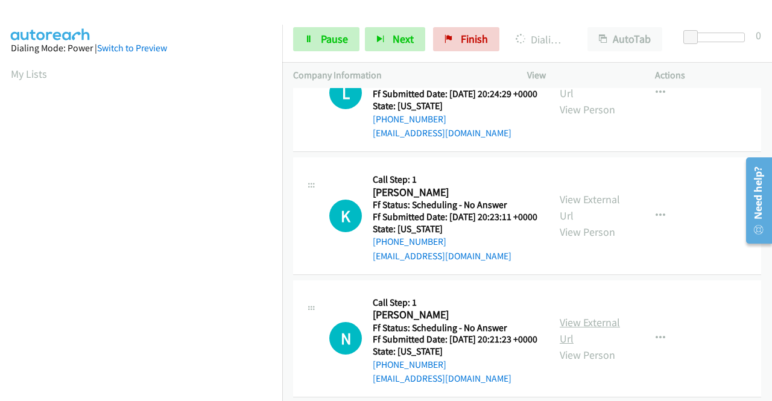
click at [591, 345] on link "View External Url" at bounding box center [589, 330] width 60 height 30
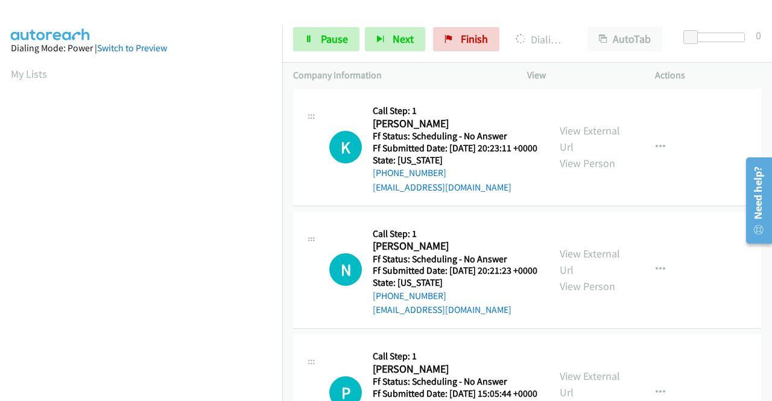
scroll to position [422, 0]
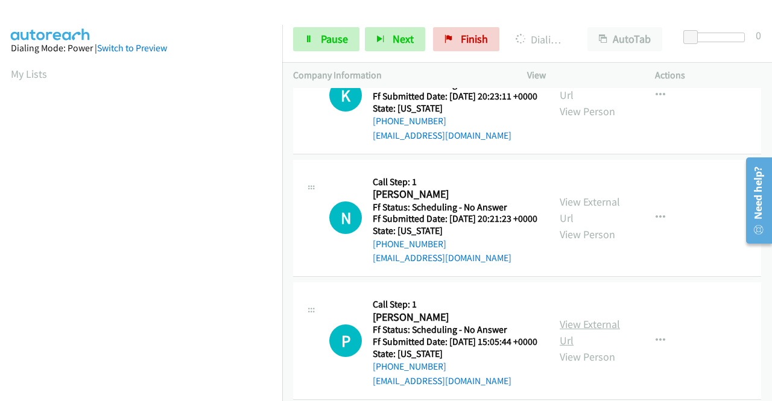
click at [580, 347] on link "View External Url" at bounding box center [589, 332] width 60 height 30
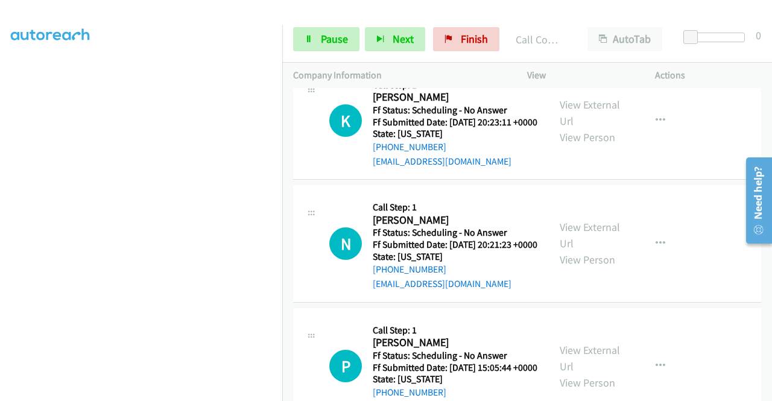
scroll to position [447, 0]
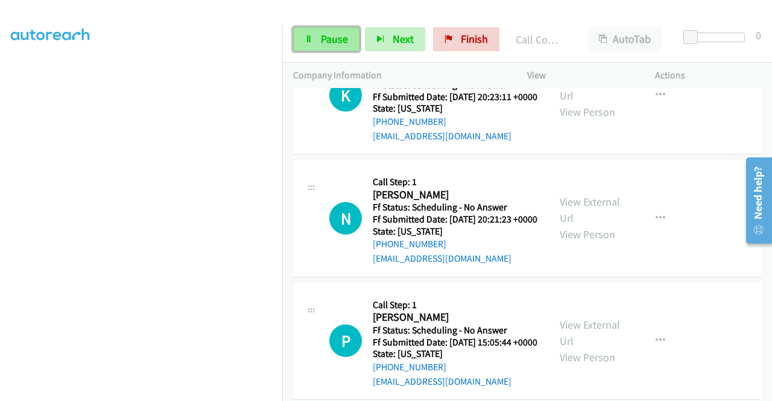
click at [336, 38] on span "Pause" at bounding box center [334, 39] width 27 height 14
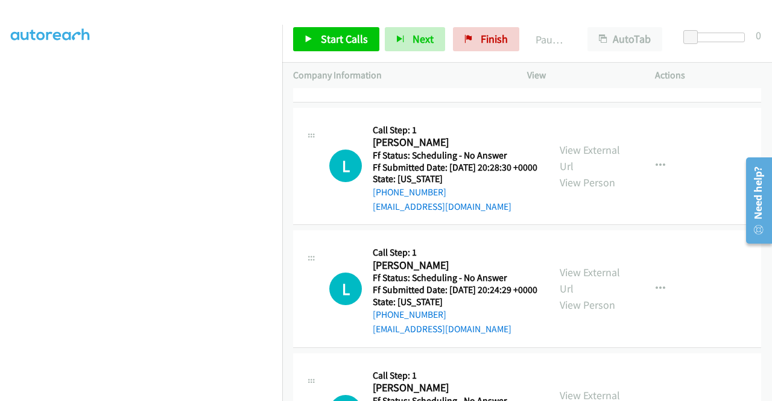
scroll to position [25, 0]
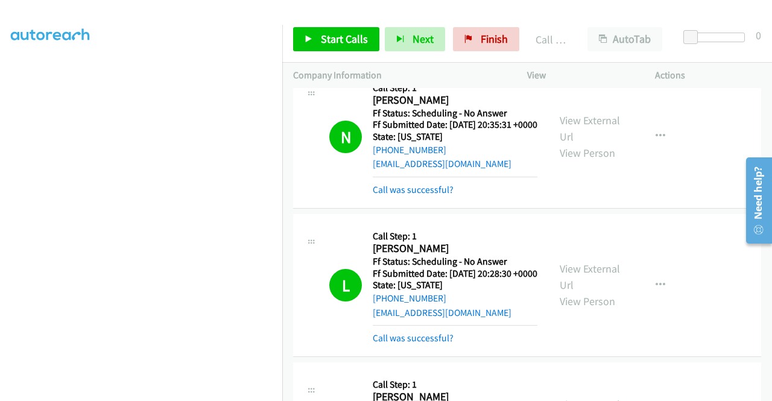
click at [684, 211] on td "N Callback Scheduled Call Step: 1 Nicole Earle America/New_York Ff Status: Sche…" at bounding box center [527, 137] width 490 height 148
click at [486, 30] on link "Finish" at bounding box center [486, 39] width 66 height 24
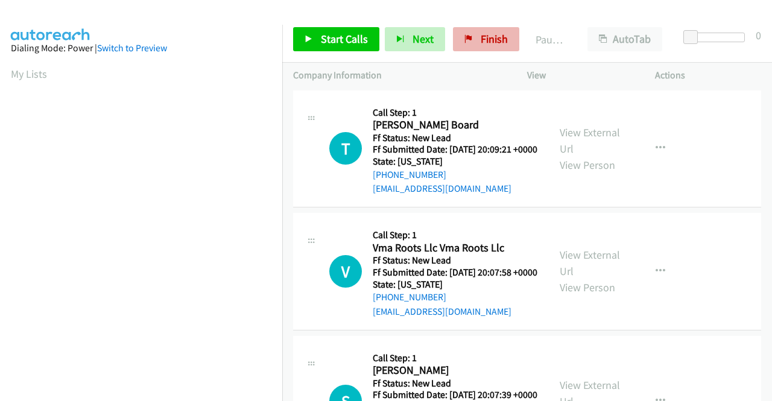
scroll to position [193, 0]
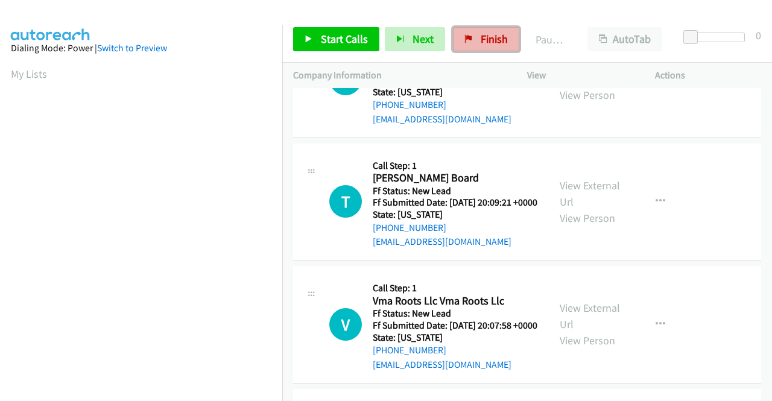
click at [496, 37] on span "Finish" at bounding box center [493, 39] width 27 height 14
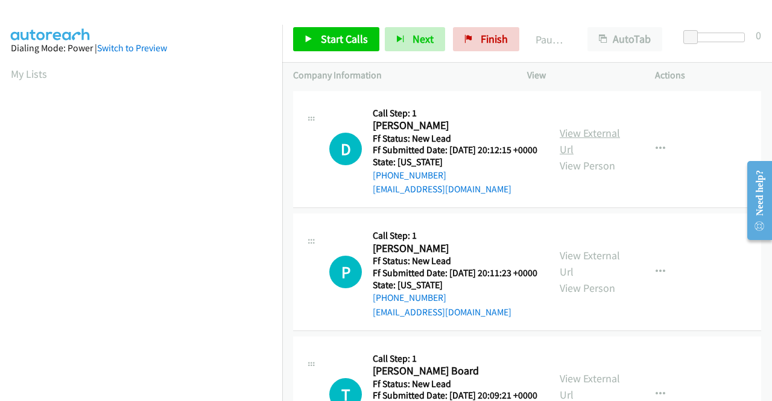
click at [586, 137] on link "View External Url" at bounding box center [589, 141] width 60 height 30
click at [592, 274] on link "View External Url" at bounding box center [589, 263] width 60 height 30
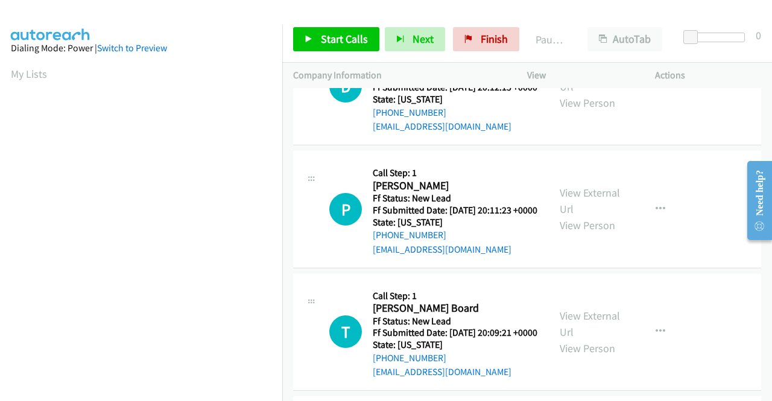
scroll to position [121, 0]
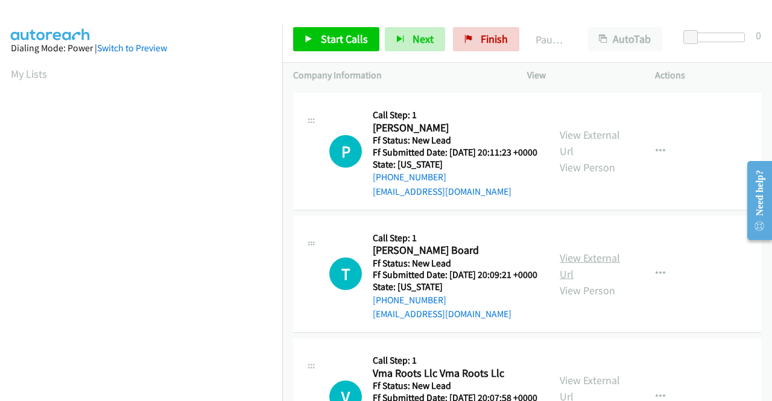
click at [579, 281] on link "View External Url" at bounding box center [589, 266] width 60 height 30
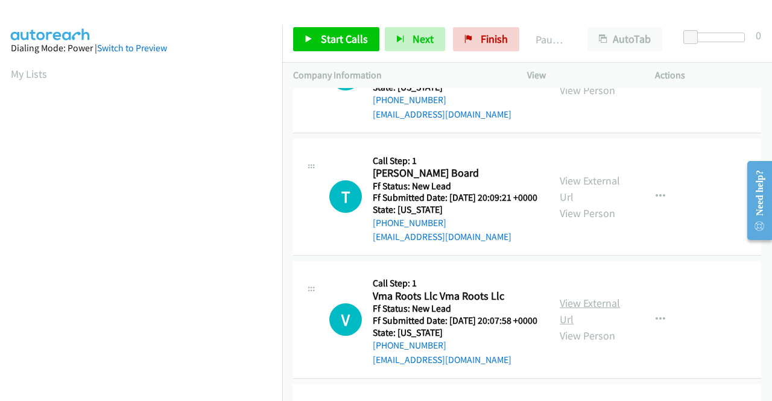
scroll to position [241, 0]
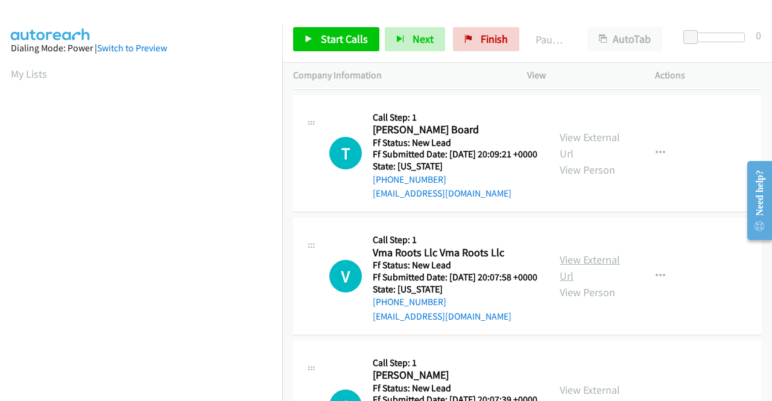
click at [578, 283] on link "View External Url" at bounding box center [589, 268] width 60 height 30
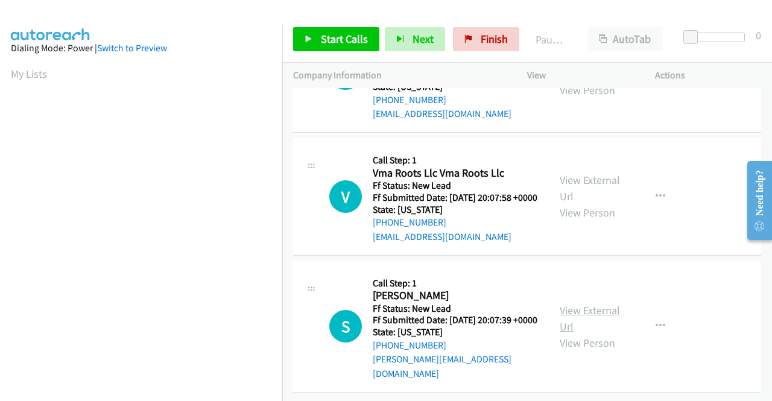
click at [596, 315] on link "View External Url" at bounding box center [589, 318] width 60 height 30
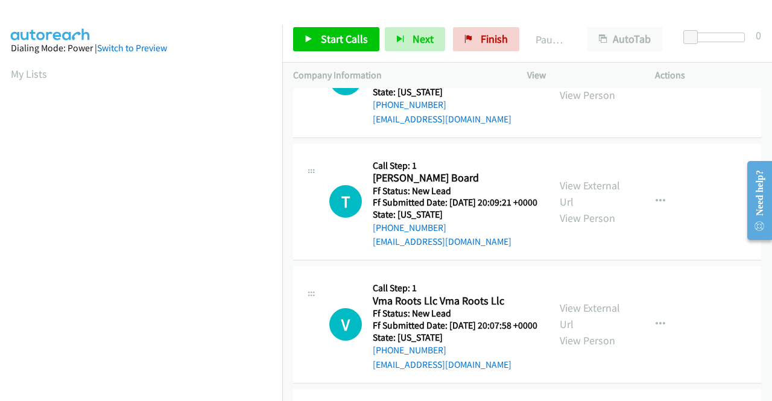
scroll to position [72, 0]
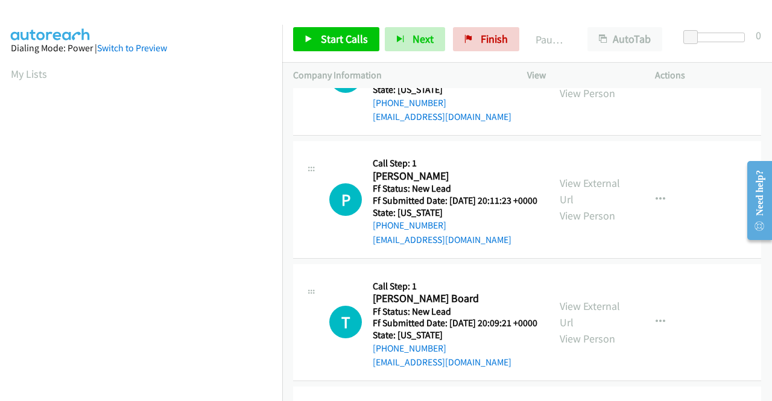
click at [701, 262] on td "P Callback Scheduled Call Step: 1 Pam Green America/New_York Ff Status: New Lea…" at bounding box center [527, 200] width 490 height 123
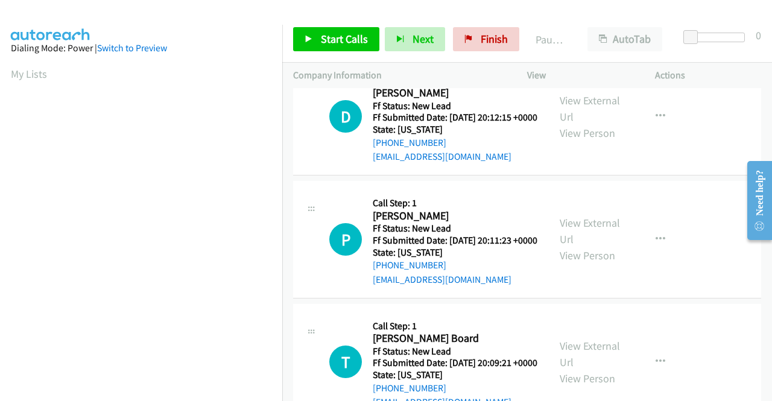
scroll to position [0, 0]
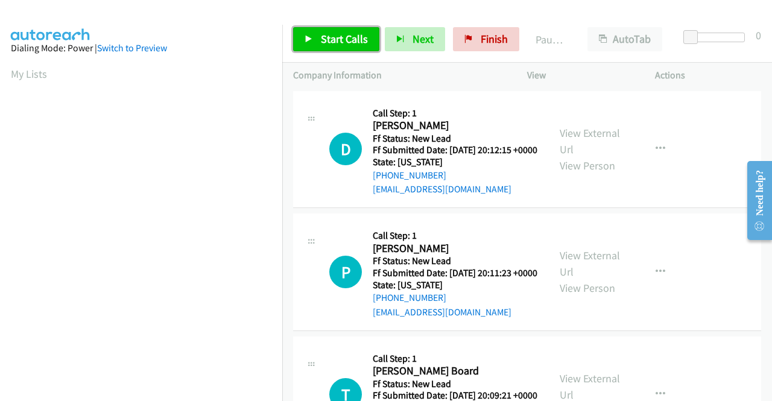
click at [309, 39] on icon at bounding box center [308, 40] width 8 height 8
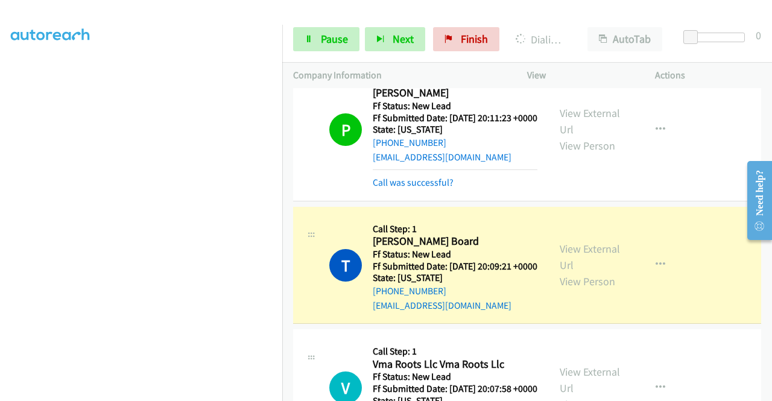
scroll to position [275, 0]
click at [307, 46] on link "Pause" at bounding box center [326, 39] width 66 height 24
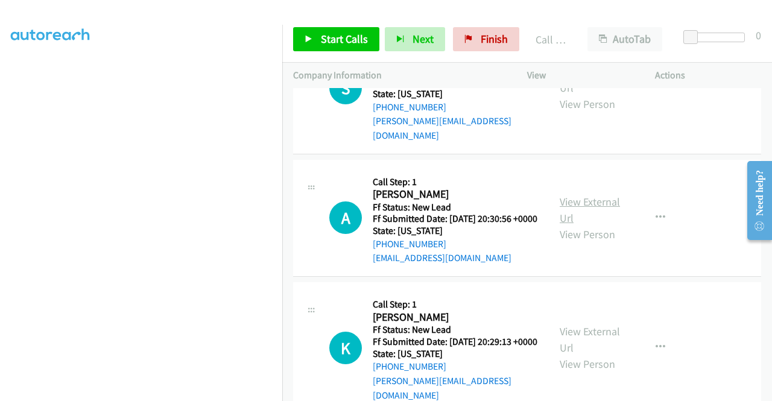
scroll to position [663, 0]
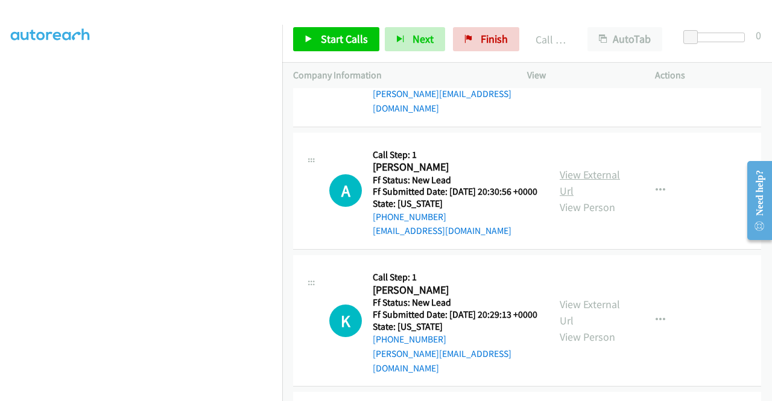
click at [588, 198] on link "View External Url" at bounding box center [589, 183] width 60 height 30
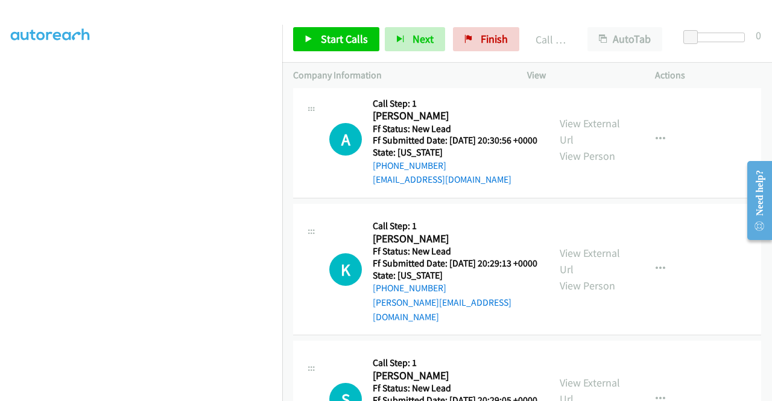
scroll to position [784, 0]
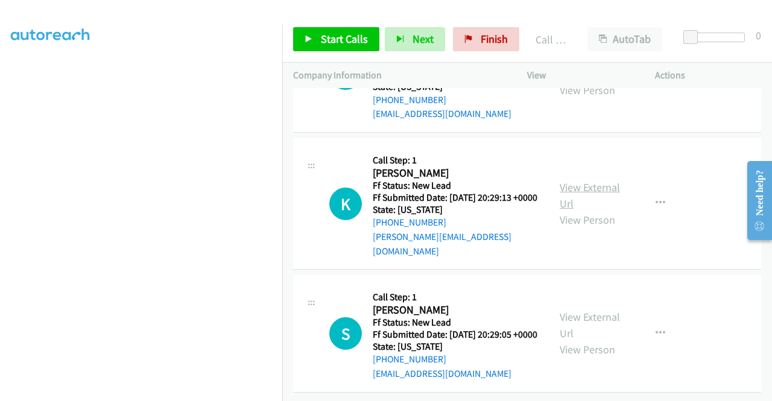
click at [578, 210] on link "View External Url" at bounding box center [589, 195] width 60 height 30
click at [587, 310] on link "View External Url" at bounding box center [589, 325] width 60 height 30
click at [367, 34] on link "Start Calls" at bounding box center [336, 39] width 86 height 24
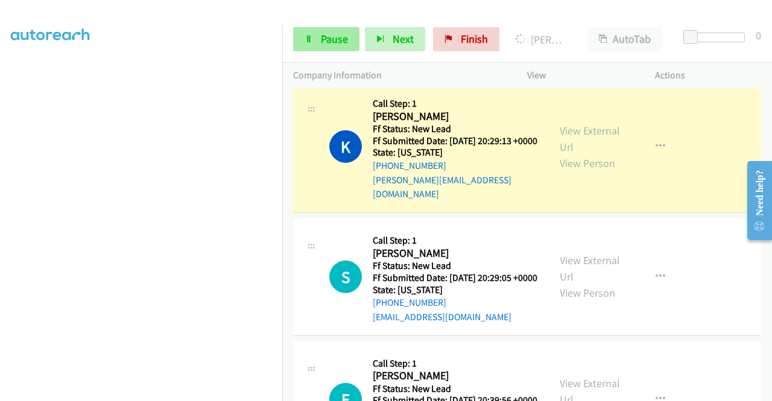
scroll to position [241, 0]
drag, startPoint x: 317, startPoint y: 34, endPoint x: 291, endPoint y: 99, distance: 70.3
click at [316, 34] on link "Pause" at bounding box center [326, 39] width 66 height 24
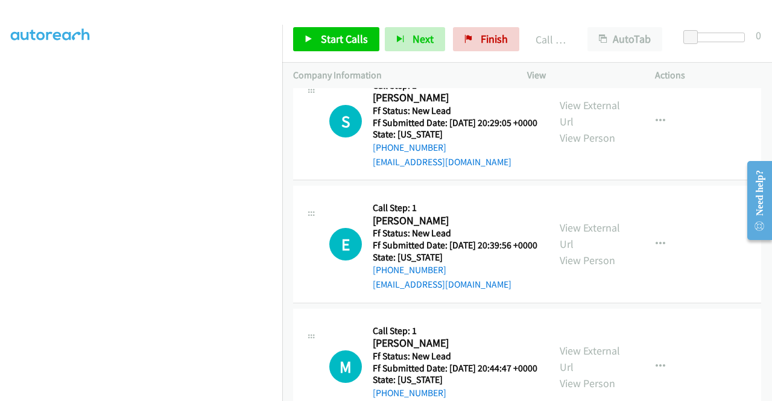
scroll to position [1215, 0]
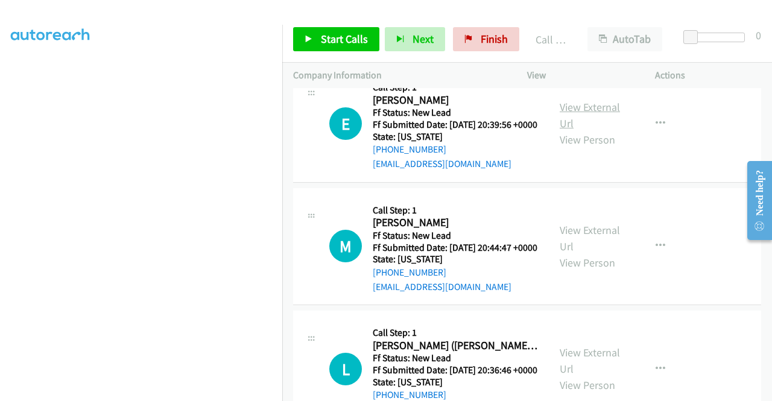
click at [576, 130] on link "View External Url" at bounding box center [589, 115] width 60 height 30
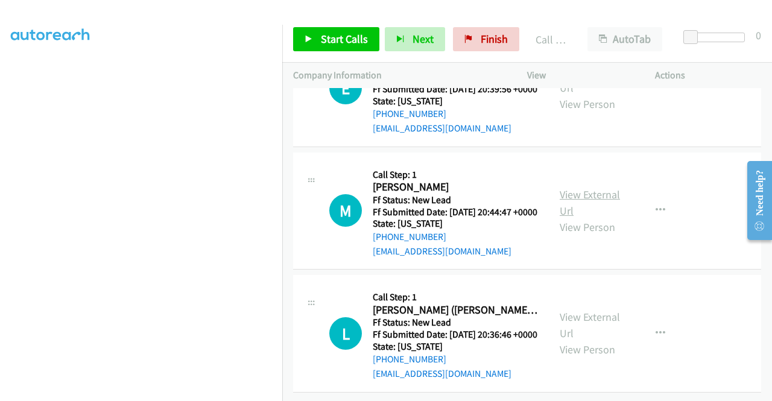
scroll to position [1336, 0]
click at [608, 187] on link "View External Url" at bounding box center [589, 202] width 60 height 30
click at [593, 310] on link "View External Url" at bounding box center [589, 325] width 60 height 30
click at [304, 41] on icon at bounding box center [308, 40] width 8 height 8
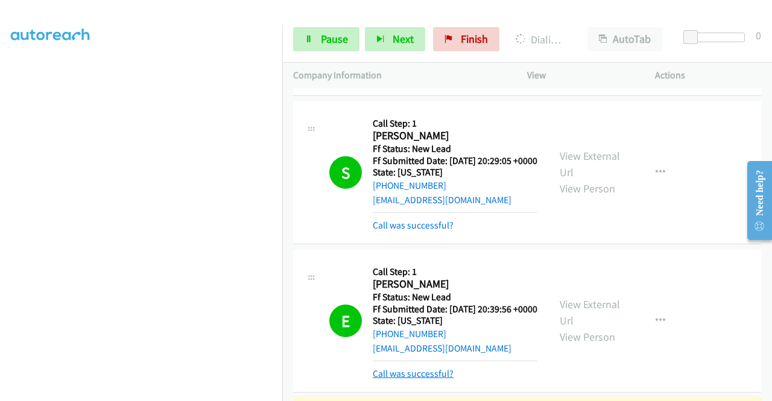
scroll to position [1298, 0]
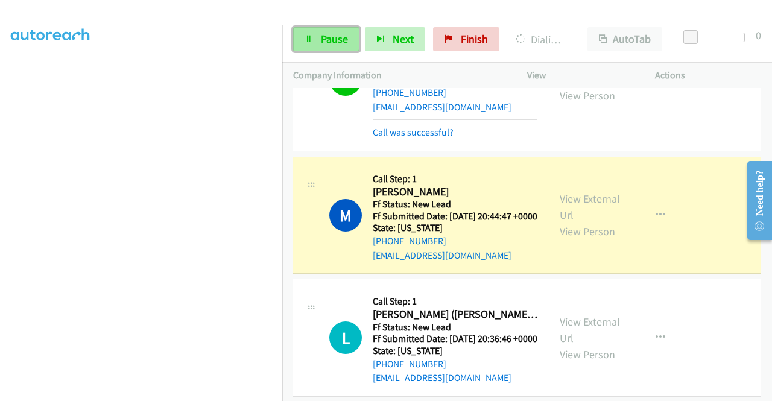
click at [335, 45] on span "Pause" at bounding box center [334, 39] width 27 height 14
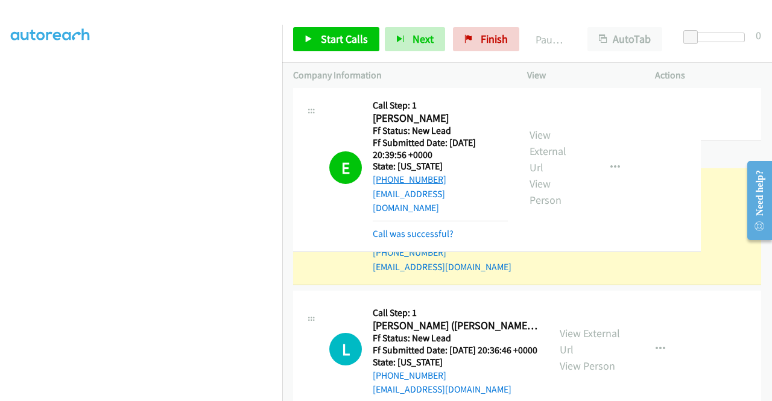
drag, startPoint x: 426, startPoint y: 164, endPoint x: 423, endPoint y: 172, distance: 8.2
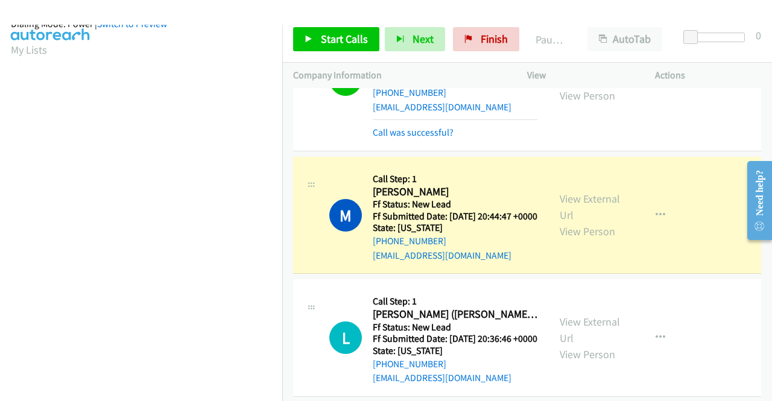
scroll to position [275, 0]
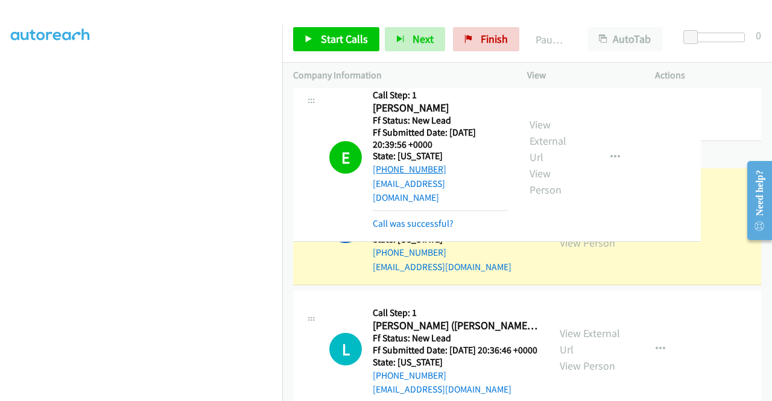
drag, startPoint x: 456, startPoint y: 167, endPoint x: 390, endPoint y: 168, distance: 65.7
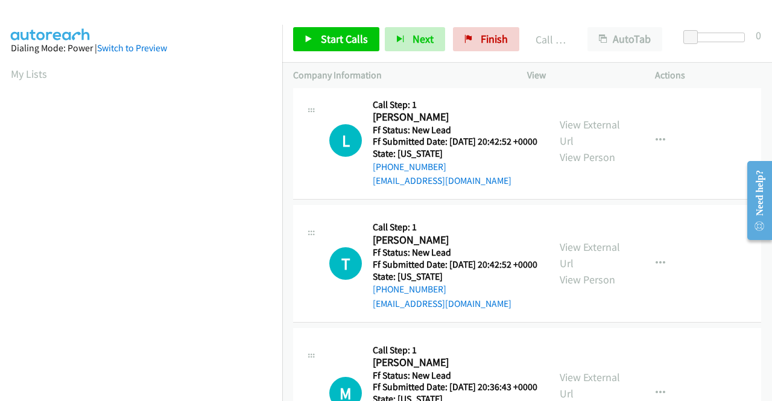
scroll to position [1660, 0]
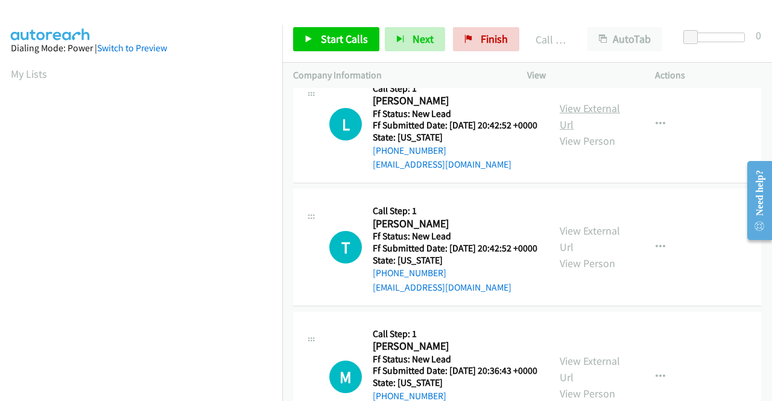
click at [600, 131] on link "View External Url" at bounding box center [589, 116] width 60 height 30
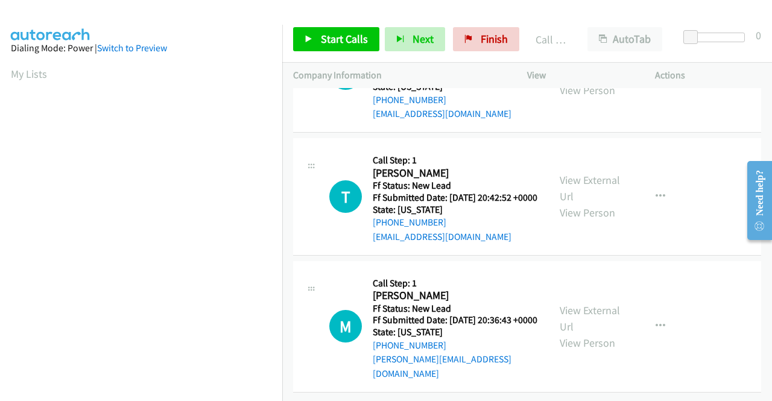
scroll to position [1780, 0]
click at [581, 203] on link "View External Url" at bounding box center [589, 188] width 60 height 30
click at [573, 333] on link "View External Url" at bounding box center [589, 318] width 60 height 30
click at [338, 36] on span "Start Calls" at bounding box center [344, 39] width 47 height 14
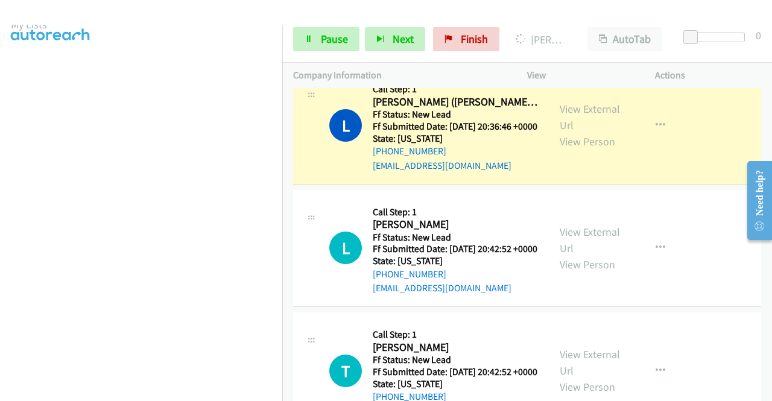
scroll to position [34, 0]
click at [345, 34] on span "Pause" at bounding box center [334, 39] width 27 height 14
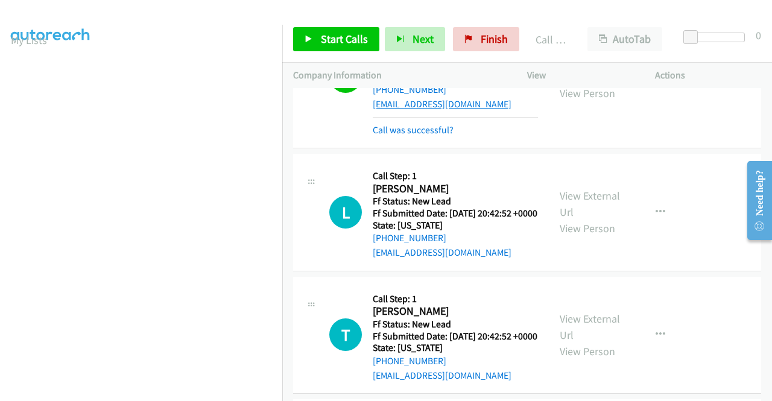
scroll to position [1657, 0]
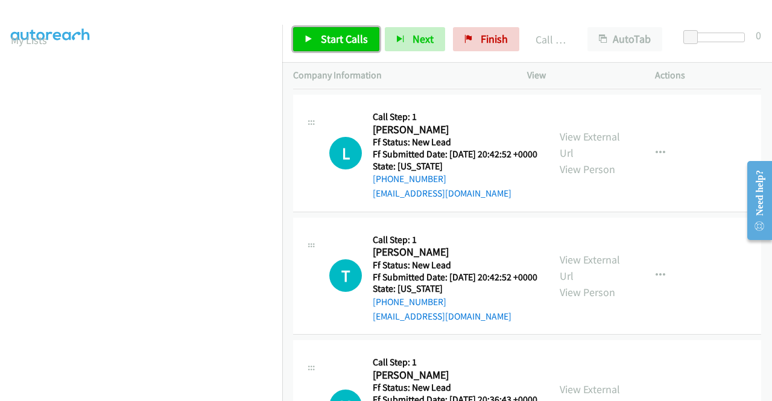
click at [327, 40] on span "Start Calls" at bounding box center [344, 39] width 47 height 14
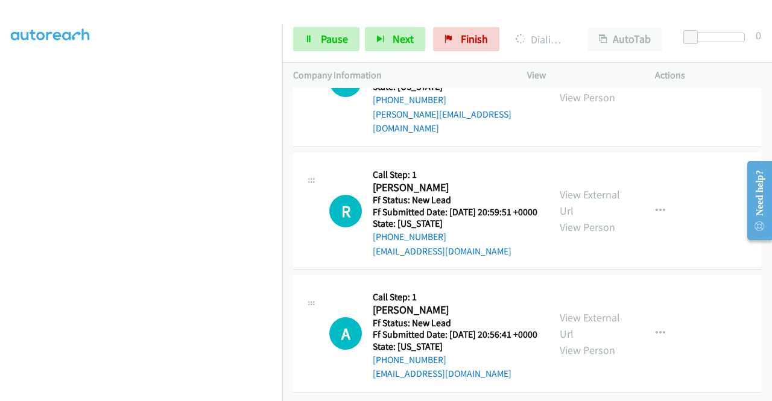
scroll to position [2139, 0]
click at [594, 191] on link "View External Url" at bounding box center [589, 202] width 60 height 30
click at [587, 310] on link "View External Url" at bounding box center [589, 325] width 60 height 30
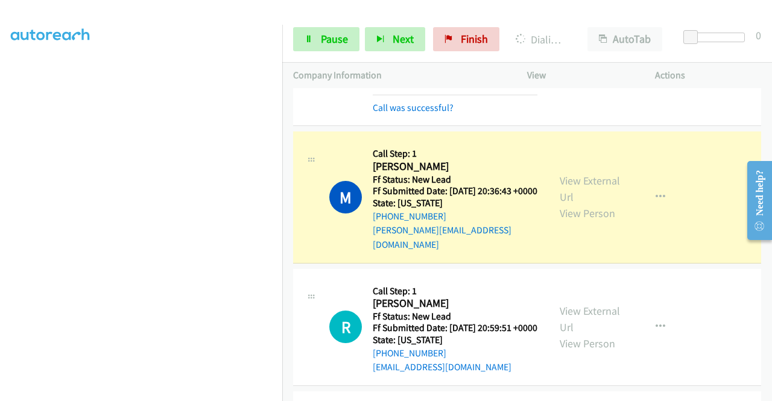
scroll to position [0, 0]
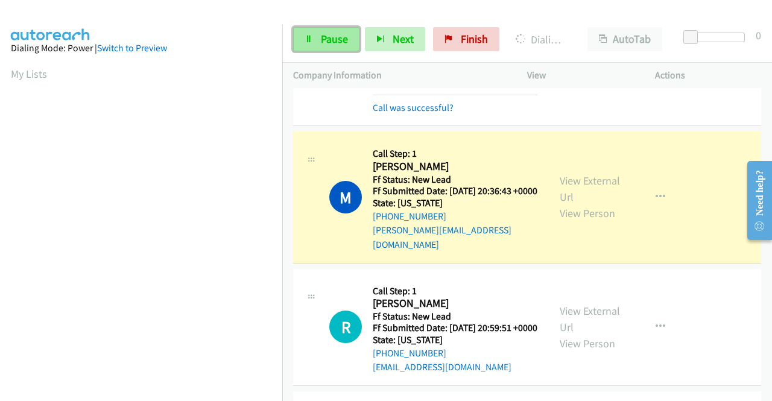
click at [313, 39] on link "Pause" at bounding box center [326, 39] width 66 height 24
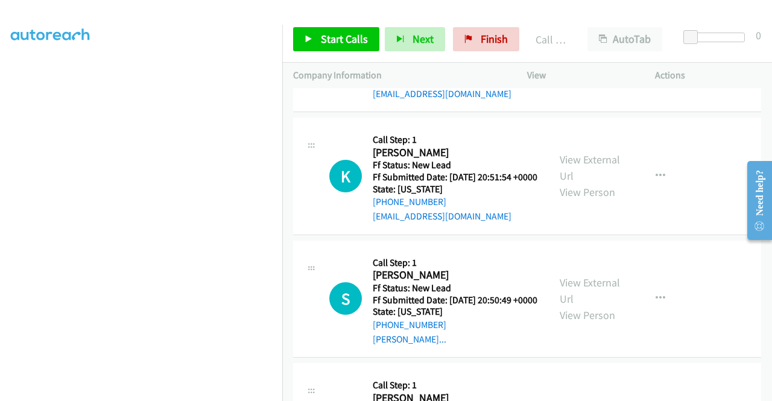
scroll to position [2399, 0]
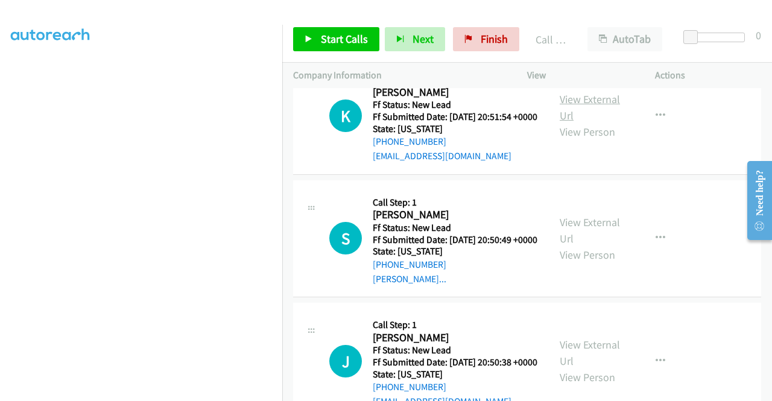
click at [596, 122] on link "View External Url" at bounding box center [589, 107] width 60 height 30
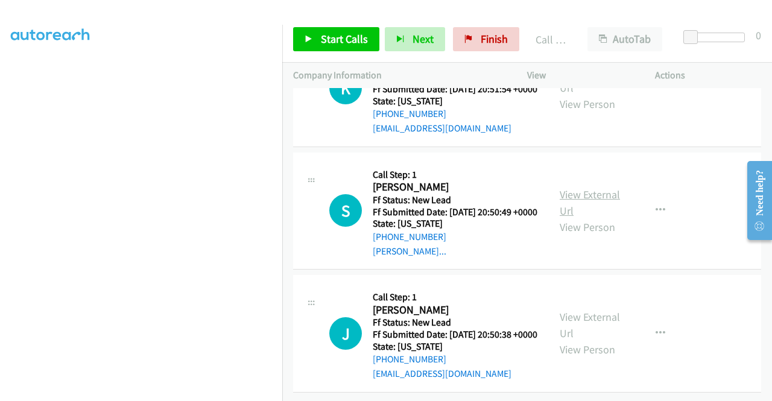
click at [592, 218] on link "View External Url" at bounding box center [589, 202] width 60 height 30
click at [587, 310] on link "View External Url" at bounding box center [589, 325] width 60 height 30
click at [359, 34] on span "Start Calls" at bounding box center [344, 39] width 47 height 14
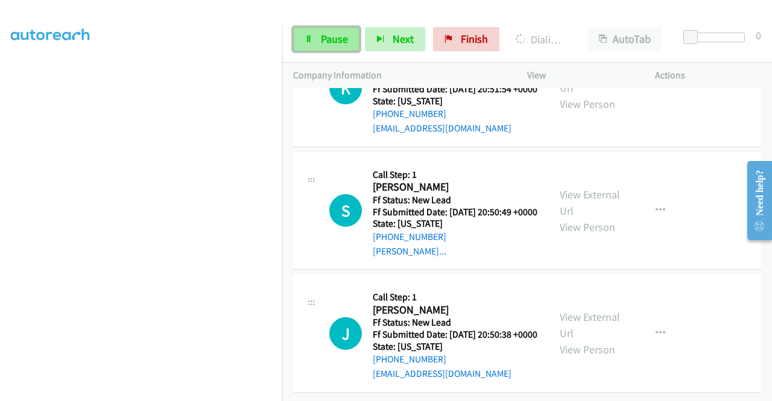
click at [339, 33] on span "Pause" at bounding box center [334, 39] width 27 height 14
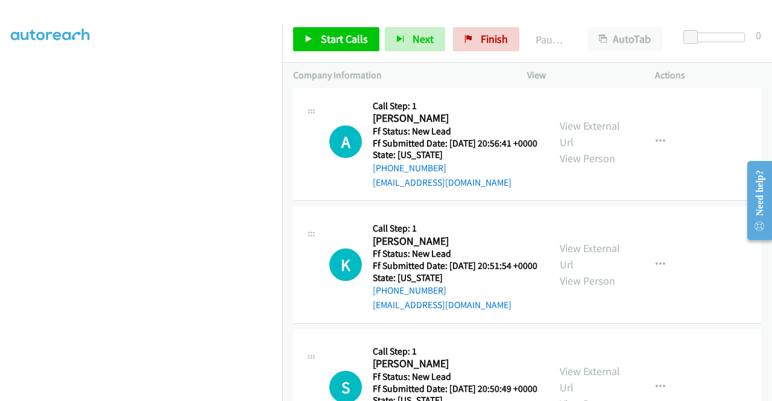
scroll to position [0, 0]
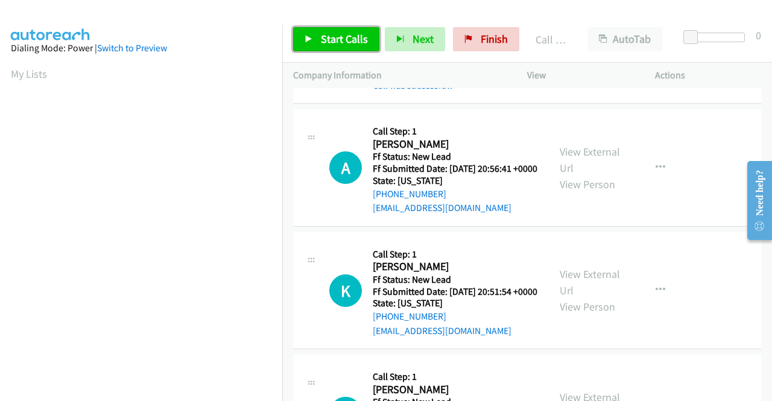
click at [312, 36] on icon at bounding box center [308, 40] width 8 height 8
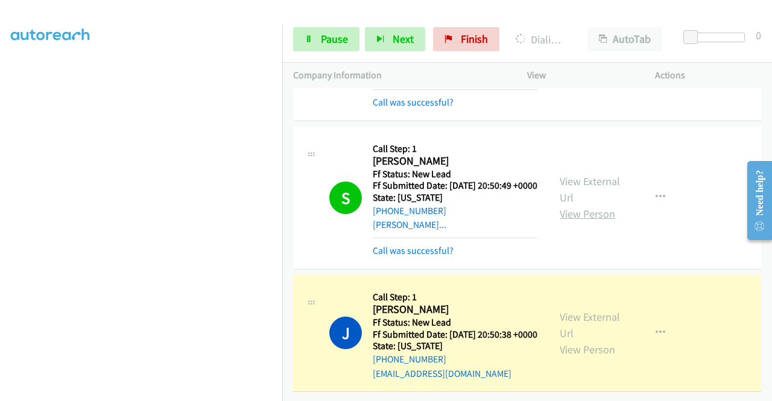
scroll to position [2713, 0]
click at [283, 363] on td "J Callback Scheduled Call Step: 1 Jan Siegelman America/New_York Ff Status: New…" at bounding box center [527, 333] width 490 height 123
click at [312, 42] on link "Pause" at bounding box center [326, 39] width 66 height 24
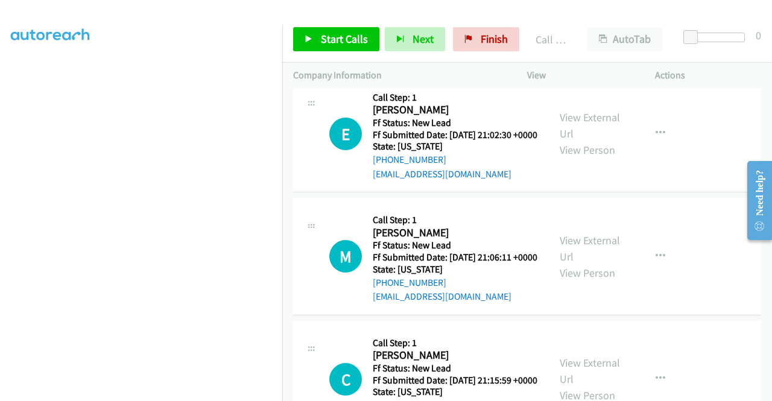
scroll to position [2894, 0]
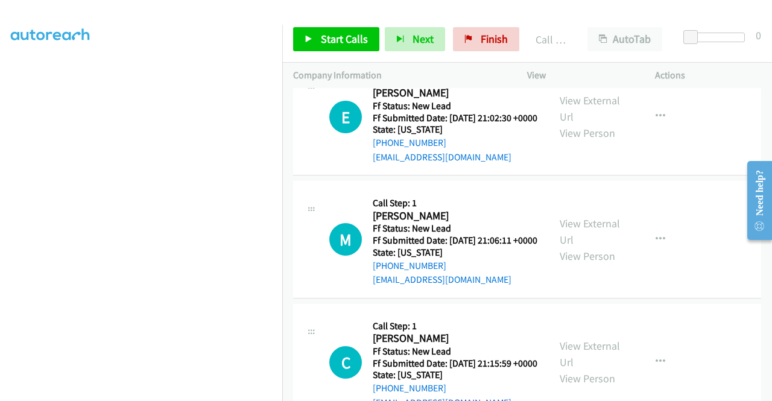
click at [438, 40] on link "Call was successful?" at bounding box center [413, 33] width 81 height 11
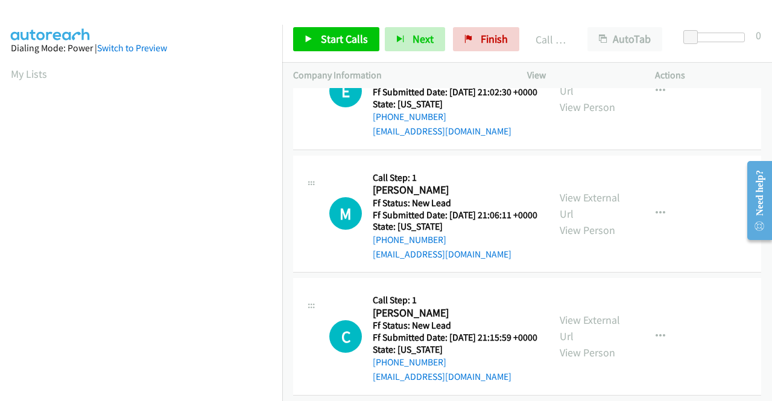
scroll to position [275, 0]
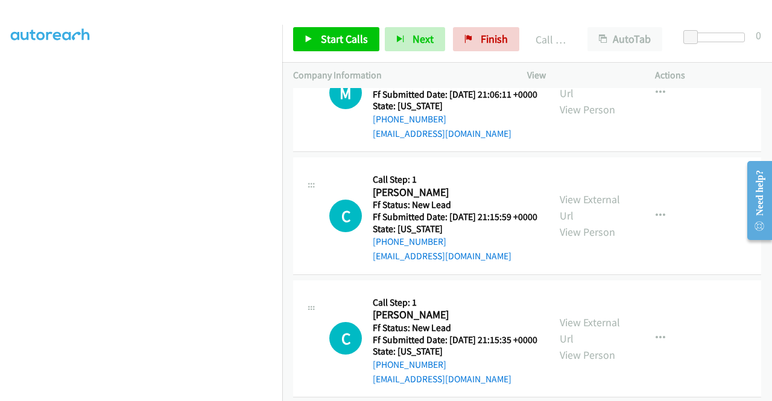
drag, startPoint x: 592, startPoint y: 136, endPoint x: 591, endPoint y: 130, distance: 6.7
click at [597, 100] on link "View External Url" at bounding box center [589, 85] width 60 height 30
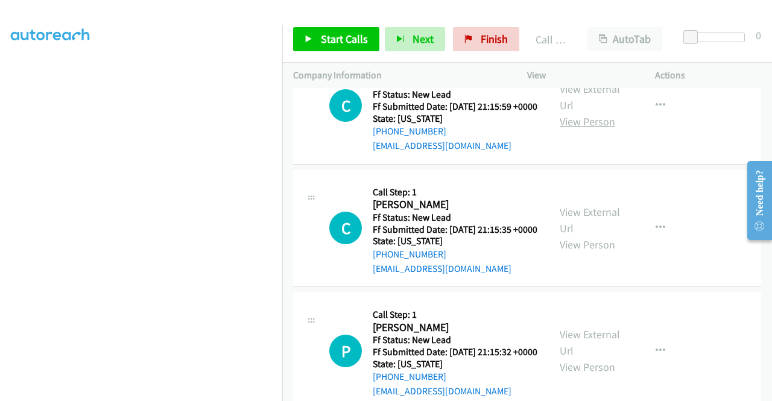
scroll to position [3196, 0]
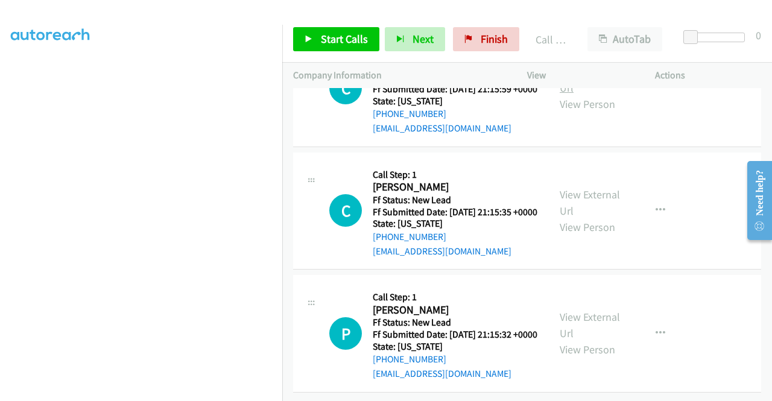
click at [590, 95] on link "View External Url" at bounding box center [589, 80] width 60 height 30
click at [587, 187] on link "View External Url" at bounding box center [589, 202] width 60 height 30
click at [598, 310] on link "View External Url" at bounding box center [589, 325] width 60 height 30
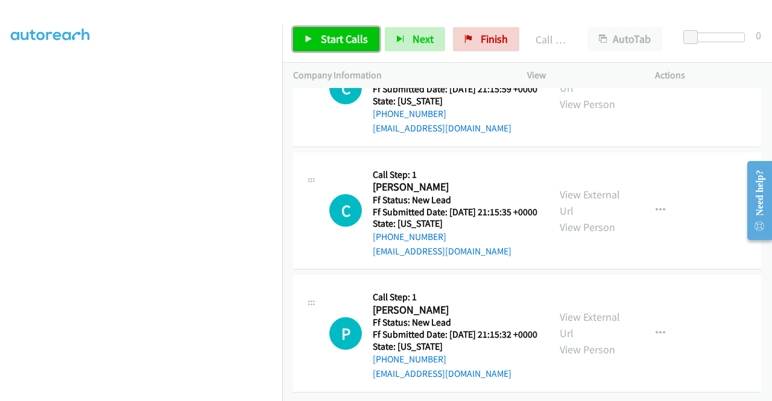
click at [315, 40] on link "Start Calls" at bounding box center [336, 39] width 86 height 24
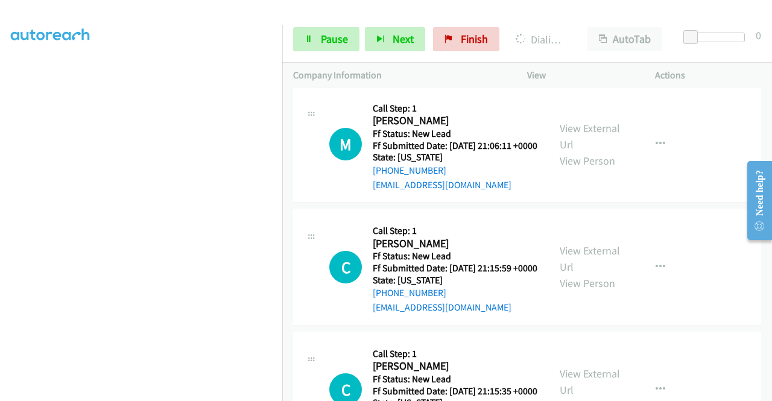
scroll to position [275, 0]
click at [321, 38] on span "Pause" at bounding box center [334, 39] width 27 height 14
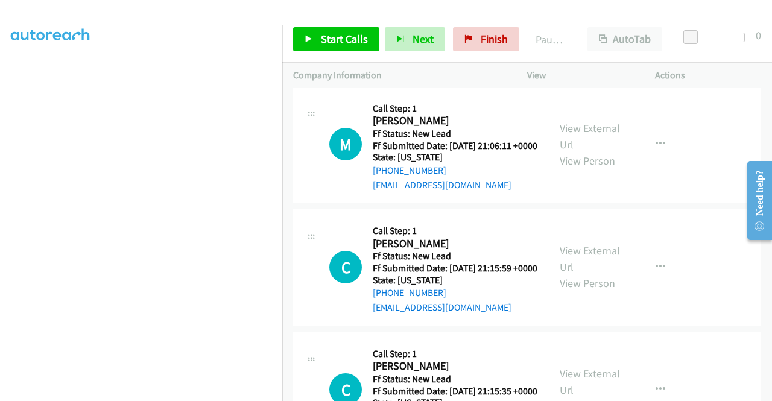
scroll to position [34, 0]
click at [561, 10] on div at bounding box center [380, 23] width 761 height 46
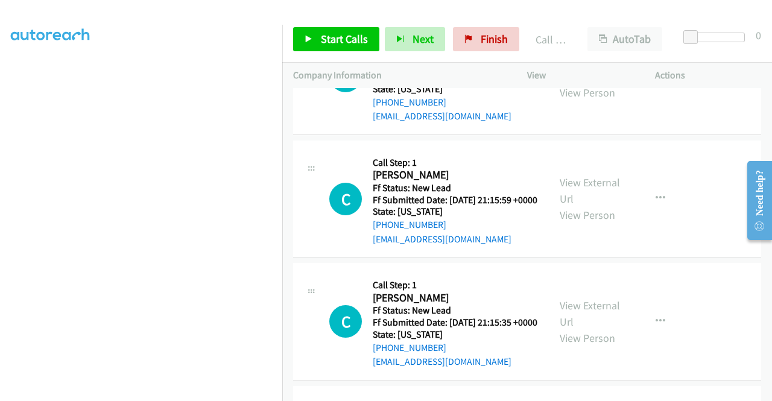
scroll to position [3084, 0]
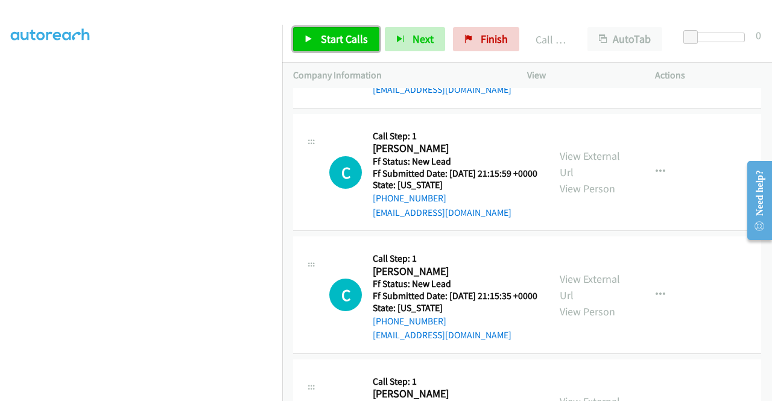
click at [354, 39] on span "Start Calls" at bounding box center [344, 39] width 47 height 14
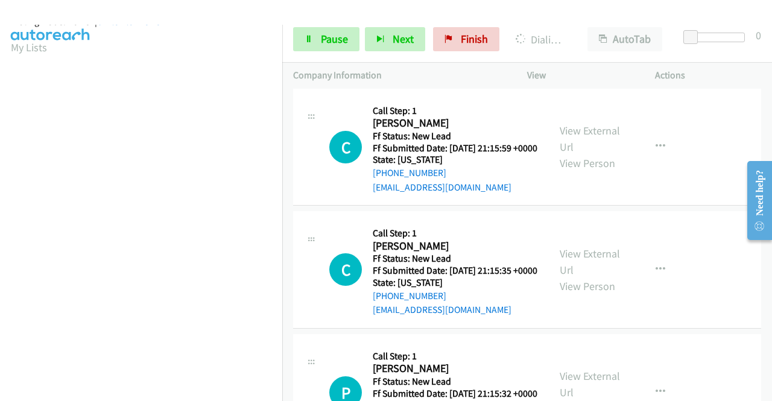
scroll to position [0, 0]
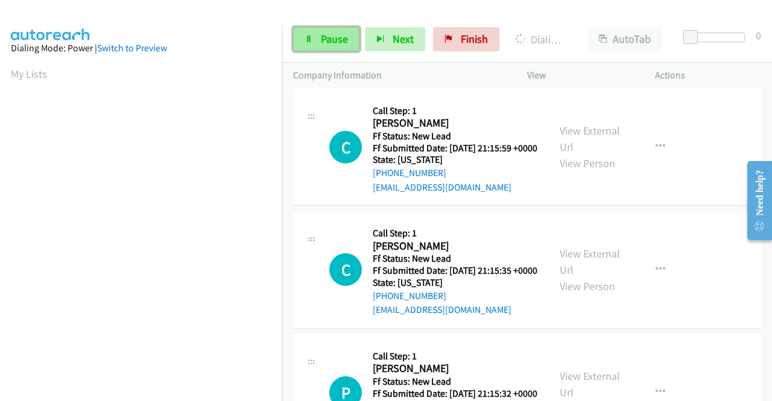
click at [305, 48] on link "Pause" at bounding box center [326, 39] width 66 height 24
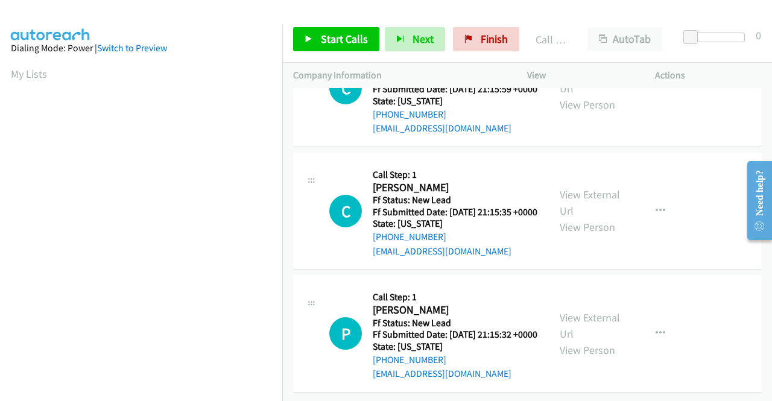
scroll to position [3436, 0]
click at [346, 45] on span "Start Calls" at bounding box center [344, 39] width 47 height 14
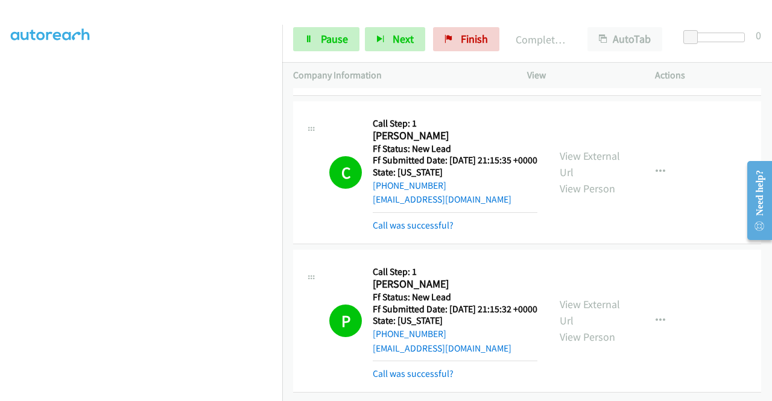
scroll to position [3568, 0]
click at [327, 49] on link "Pause" at bounding box center [326, 39] width 66 height 24
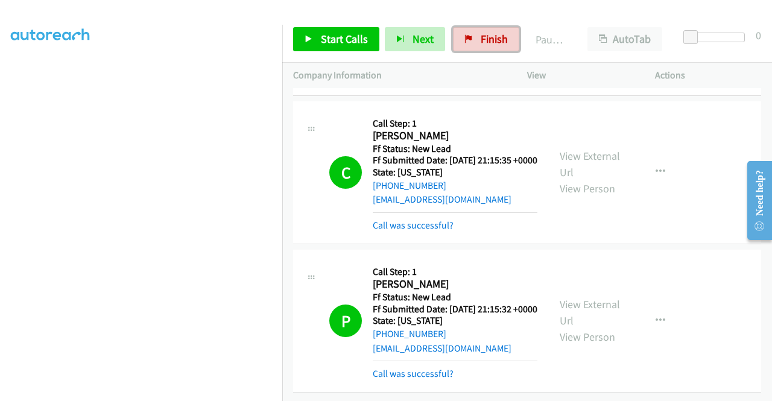
drag, startPoint x: 477, startPoint y: 35, endPoint x: 439, endPoint y: 65, distance: 48.6
click at [480, 35] on span "Finish" at bounding box center [493, 39] width 27 height 14
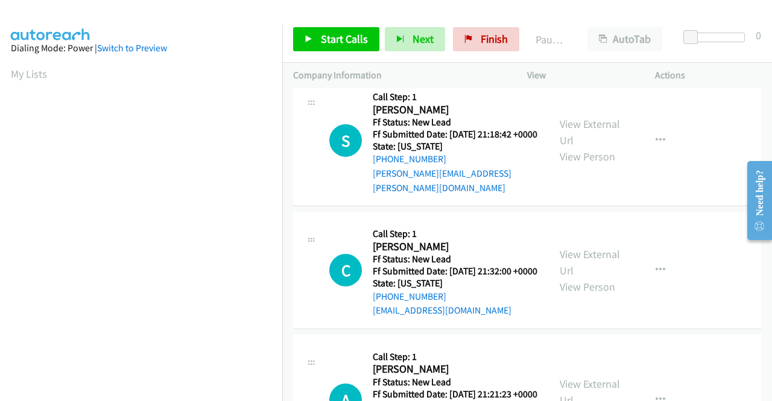
scroll to position [301, 0]
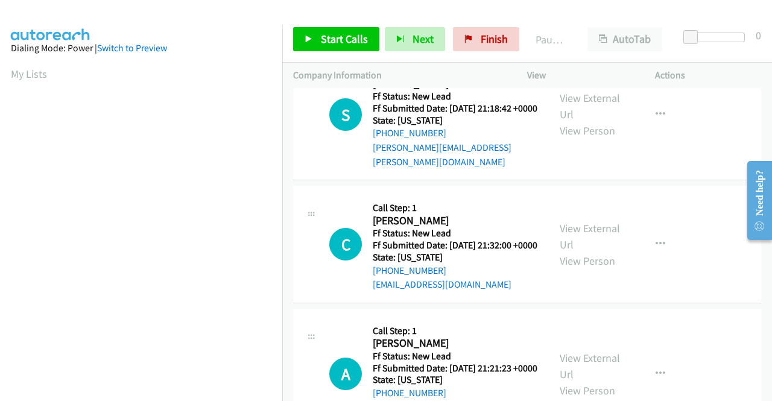
click at [688, 183] on td "S Callback Scheduled Call Step: 1 [PERSON_NAME] America/Los_Angeles Ff Status: …" at bounding box center [527, 114] width 490 height 137
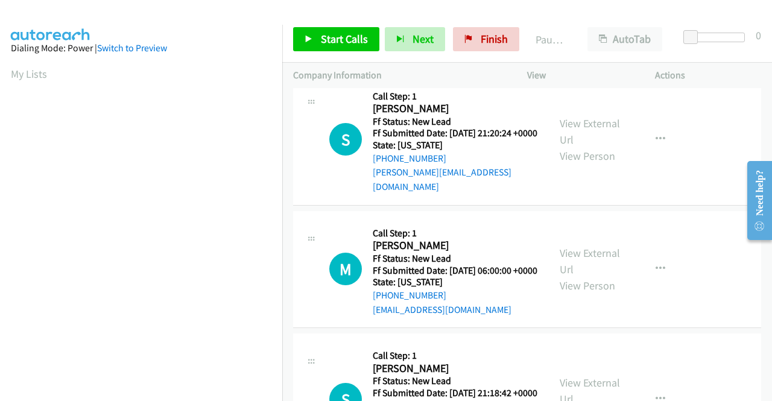
scroll to position [0, 0]
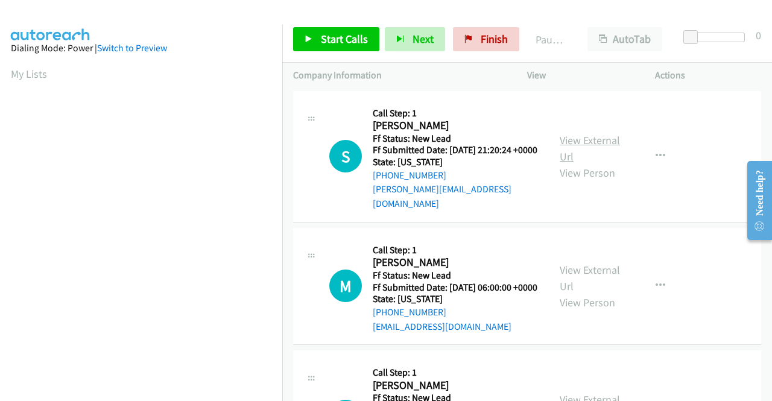
click at [579, 137] on link "View External Url" at bounding box center [589, 148] width 60 height 30
click at [586, 273] on link "View External Url" at bounding box center [589, 278] width 60 height 30
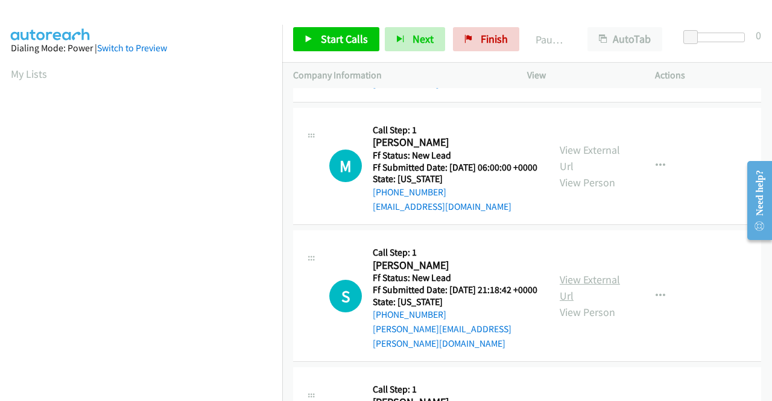
scroll to position [121, 0]
click at [571, 289] on link "View External Url" at bounding box center [589, 287] width 60 height 30
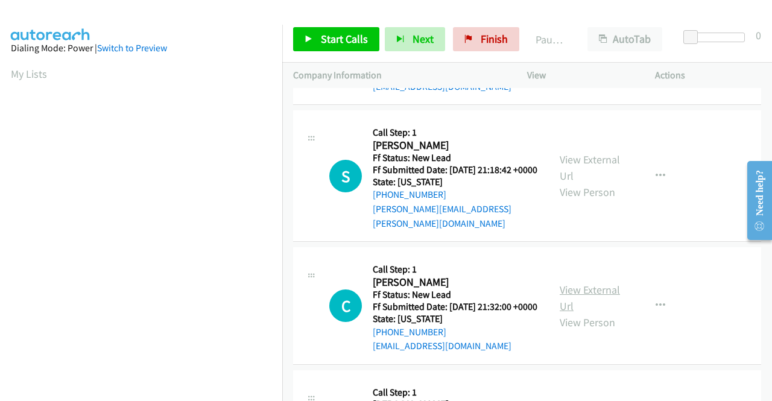
scroll to position [241, 0]
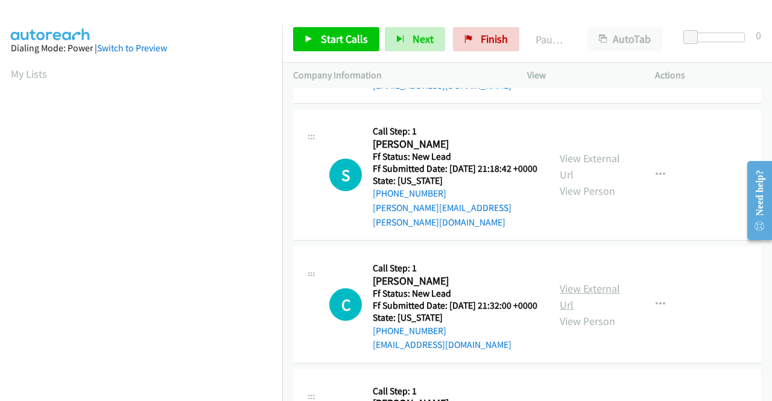
click at [571, 302] on link "View External Url" at bounding box center [589, 297] width 60 height 30
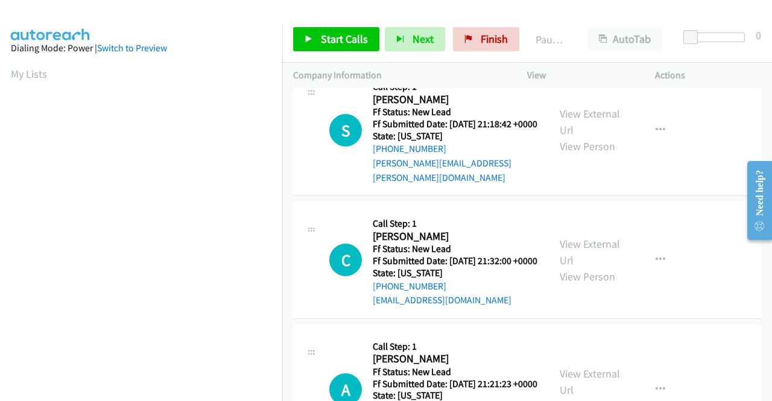
scroll to position [301, 0]
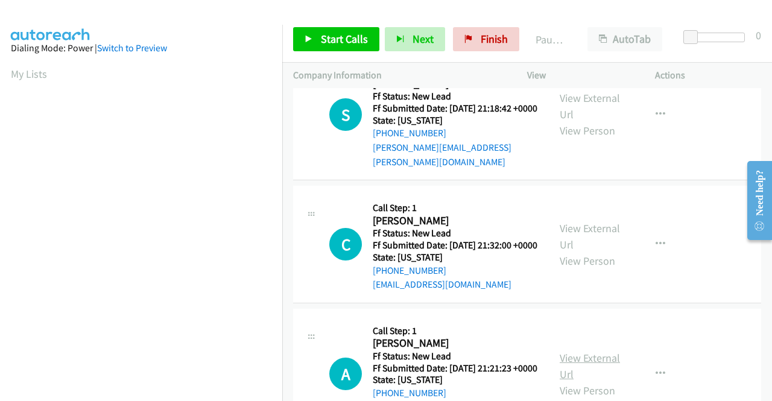
click at [589, 378] on link "View External Url" at bounding box center [589, 366] width 60 height 30
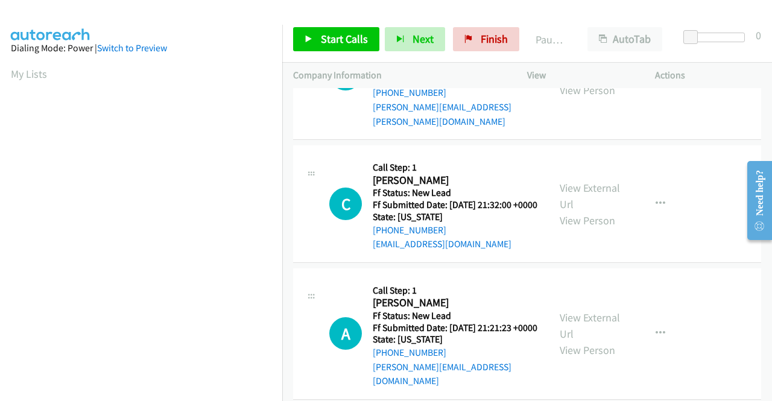
scroll to position [374, 0]
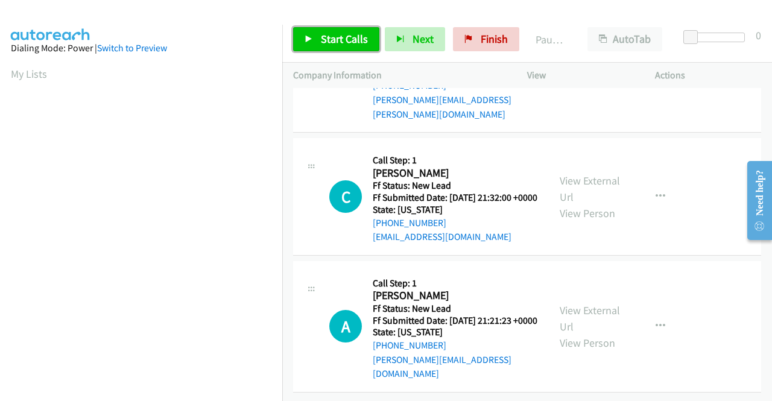
drag, startPoint x: 360, startPoint y: 31, endPoint x: 394, endPoint y: 114, distance: 89.2
click at [360, 33] on link "Start Calls" at bounding box center [336, 39] width 86 height 24
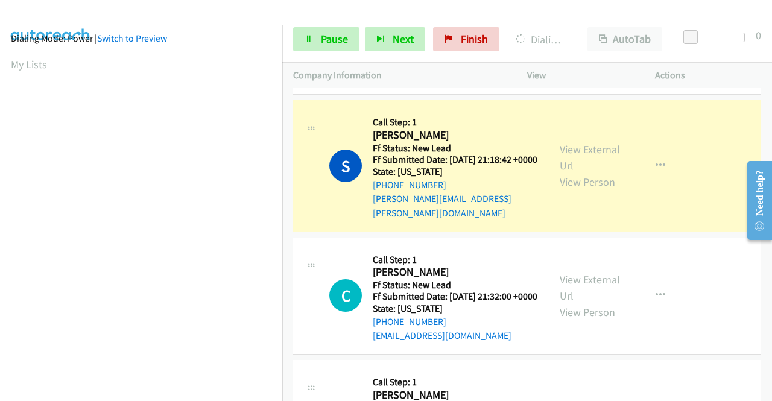
scroll to position [0, 0]
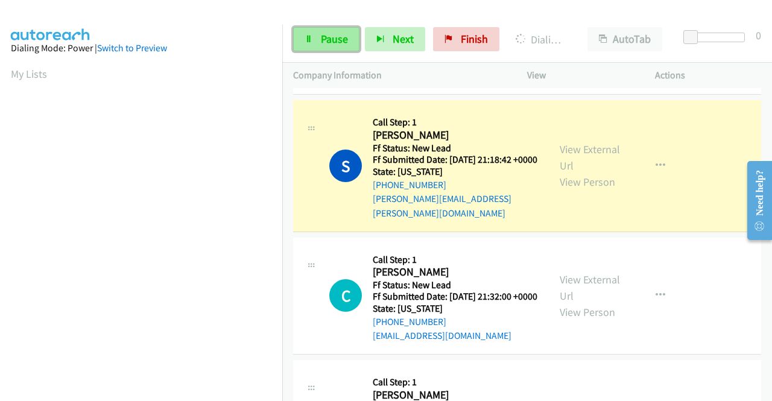
click at [323, 37] on span "Pause" at bounding box center [334, 39] width 27 height 14
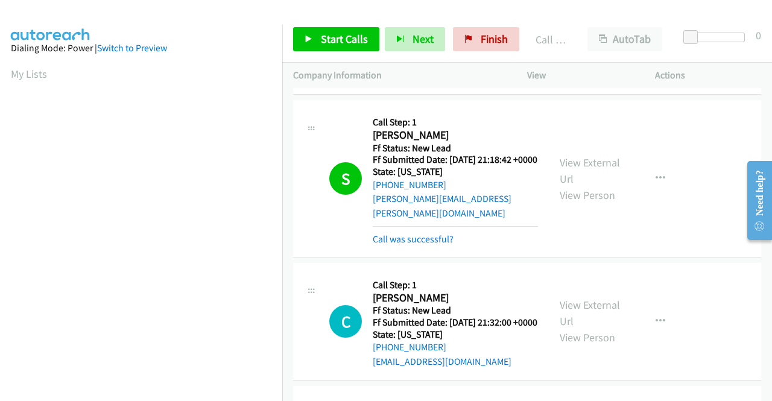
scroll to position [275, 0]
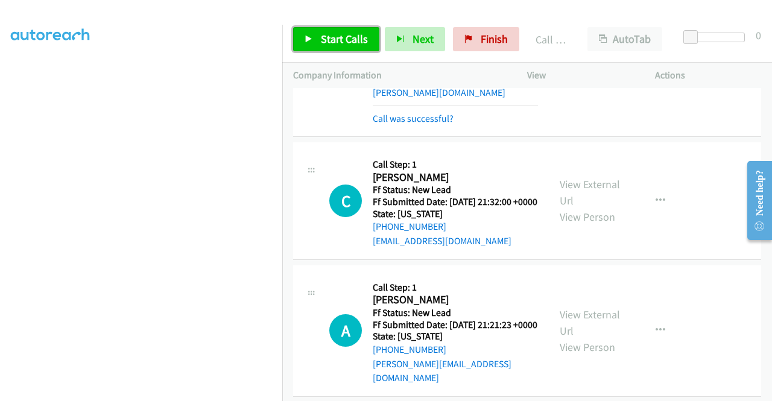
click at [352, 40] on span "Start Calls" at bounding box center [344, 39] width 47 height 14
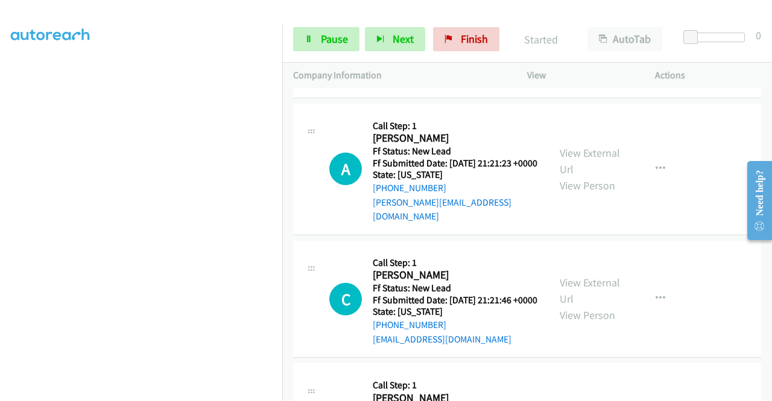
scroll to position [603, 0]
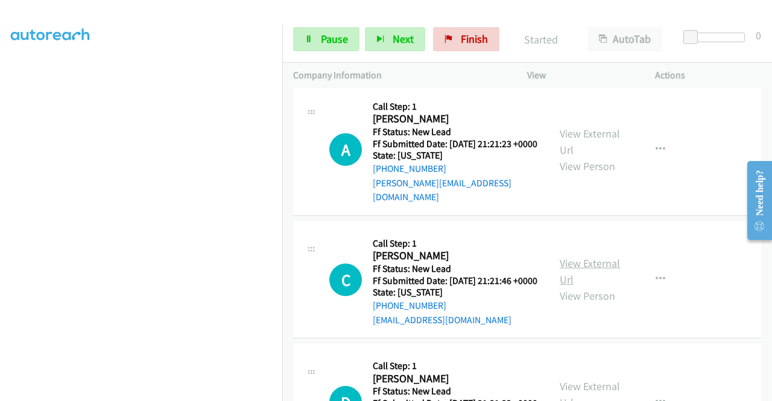
click at [565, 283] on link "View External Url" at bounding box center [589, 271] width 60 height 30
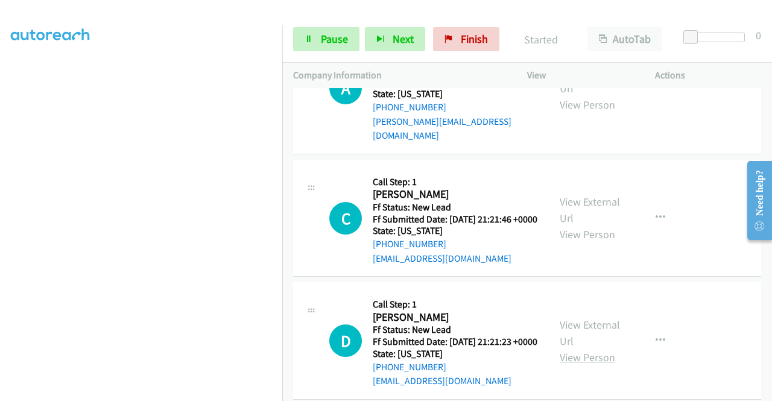
scroll to position [723, 0]
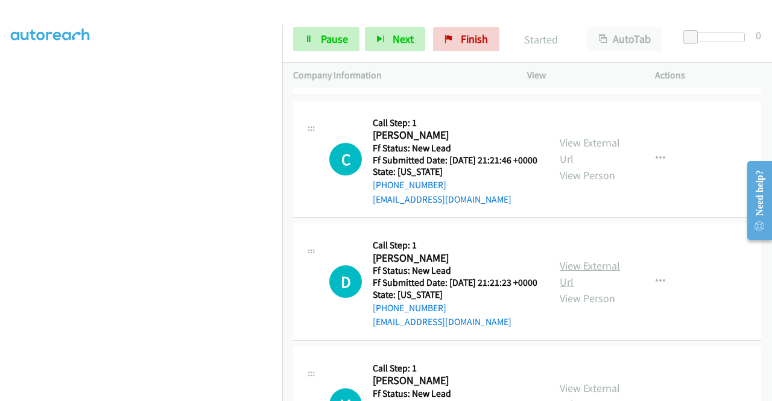
click at [578, 289] on link "View External Url" at bounding box center [589, 274] width 60 height 30
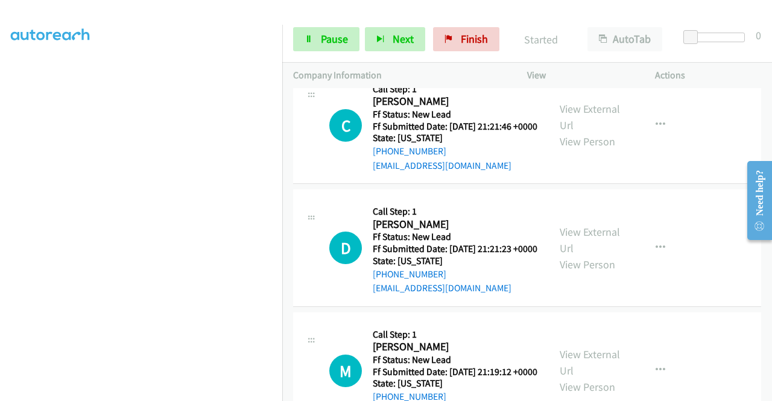
scroll to position [784, 0]
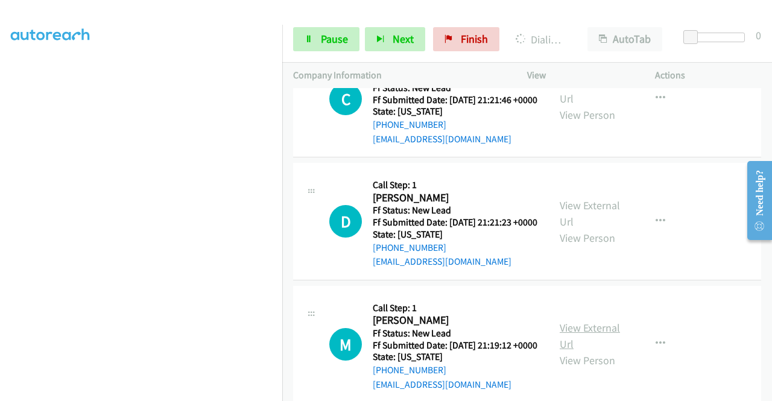
click at [582, 351] on link "View External Url" at bounding box center [589, 336] width 60 height 30
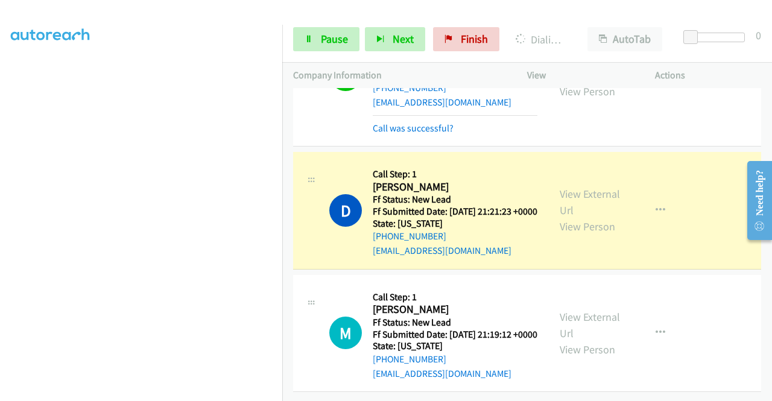
scroll to position [0, 0]
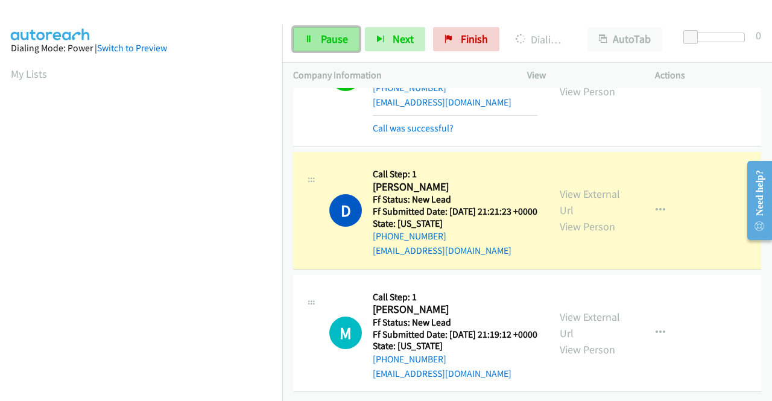
click at [338, 36] on span "Pause" at bounding box center [334, 39] width 27 height 14
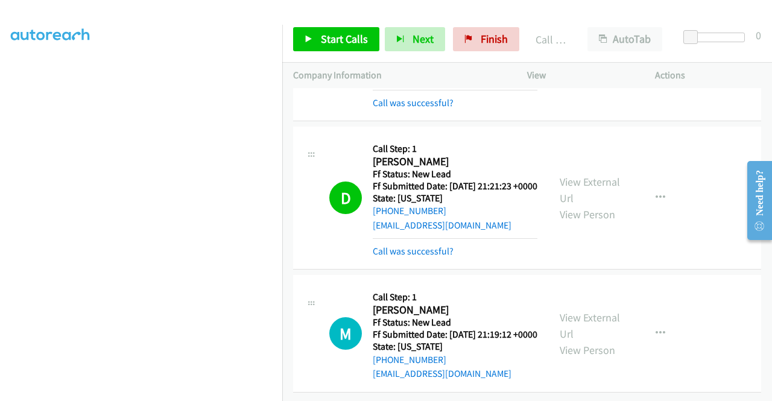
scroll to position [955, 0]
click at [356, 38] on span "Start Calls" at bounding box center [344, 39] width 47 height 14
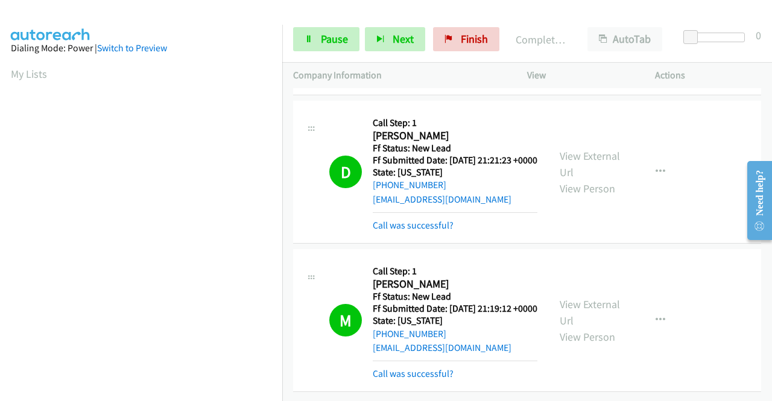
scroll to position [1019, 0]
click at [333, 34] on span "Pause" at bounding box center [334, 39] width 27 height 14
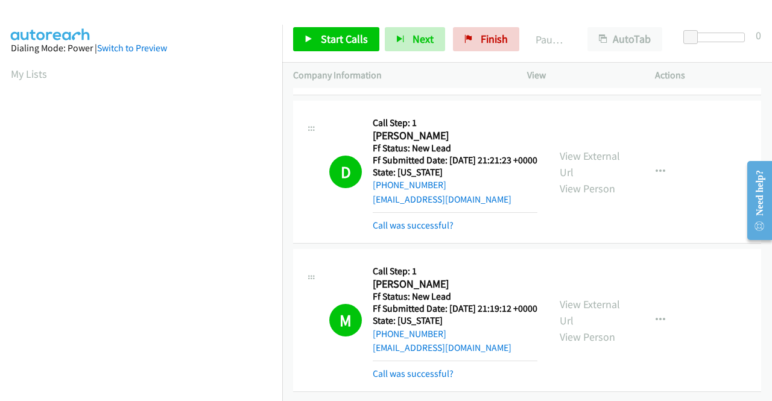
scroll to position [1036, 0]
click at [480, 44] on span "Finish" at bounding box center [493, 39] width 27 height 14
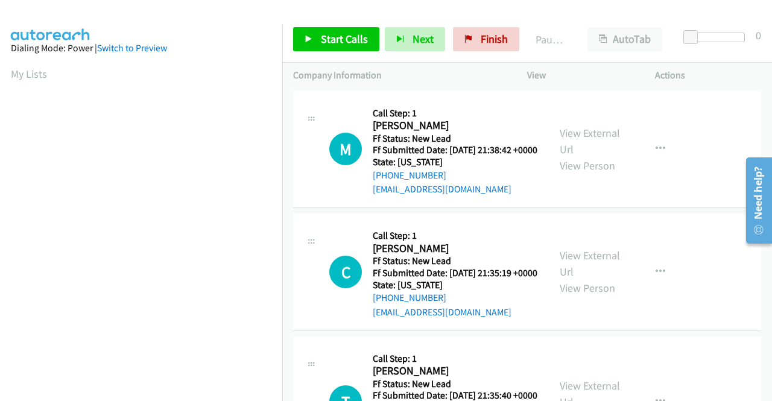
drag, startPoint x: 1453, startPoint y: 332, endPoint x: 738, endPoint y: 184, distance: 730.7
click at [743, 187] on div at bounding box center [754, 200] width 34 height 96
click at [575, 141] on link "View External Url" at bounding box center [589, 141] width 60 height 30
click at [608, 269] on link "View External Url" at bounding box center [589, 263] width 60 height 30
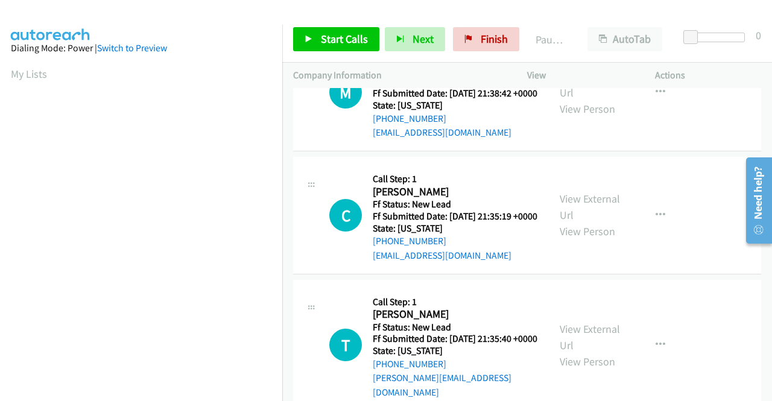
scroll to position [121, 0]
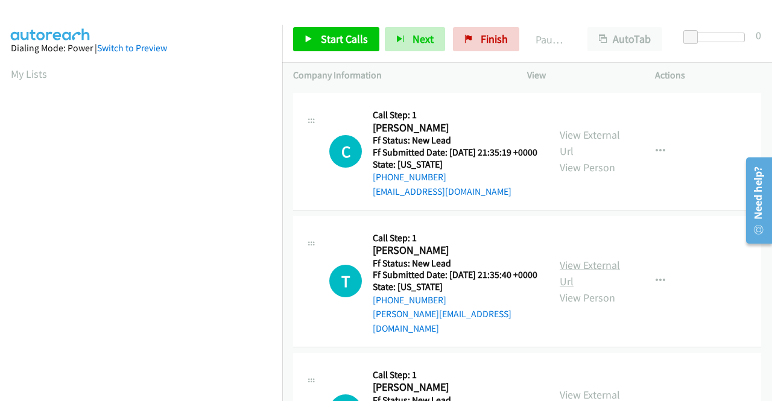
click at [586, 288] on link "View External Url" at bounding box center [589, 273] width 60 height 30
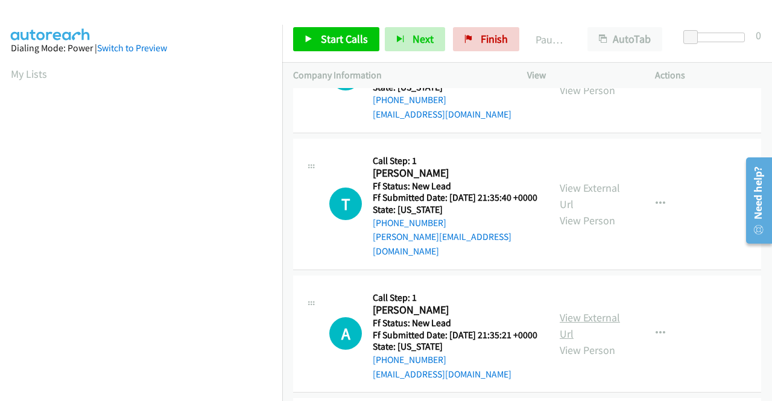
scroll to position [241, 0]
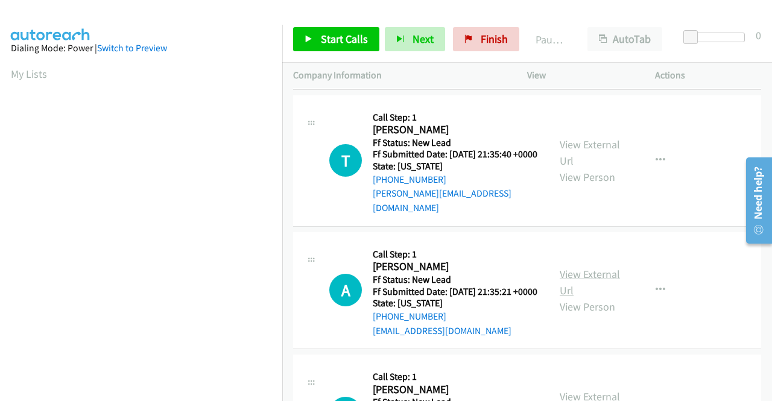
click at [592, 297] on link "View External Url" at bounding box center [589, 282] width 60 height 30
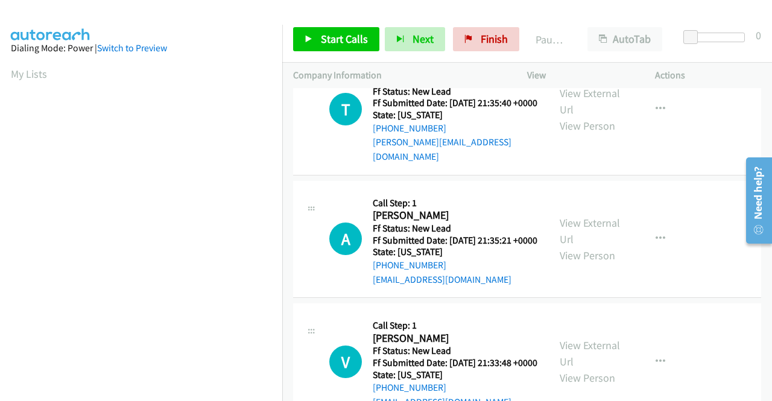
scroll to position [362, 0]
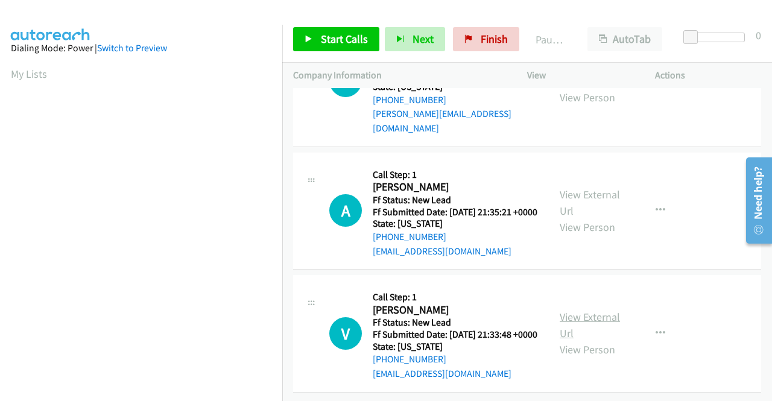
click at [580, 312] on link "View External Url" at bounding box center [589, 325] width 60 height 30
drag, startPoint x: 351, startPoint y: 39, endPoint x: 360, endPoint y: 51, distance: 14.7
click at [351, 39] on span "Start Calls" at bounding box center [344, 39] width 47 height 14
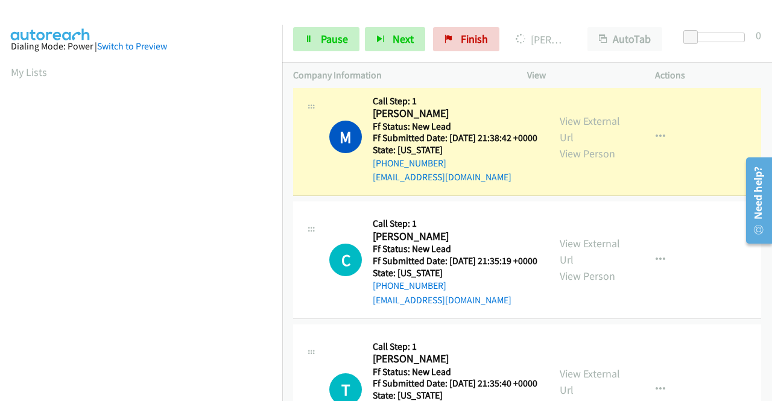
scroll to position [0, 0]
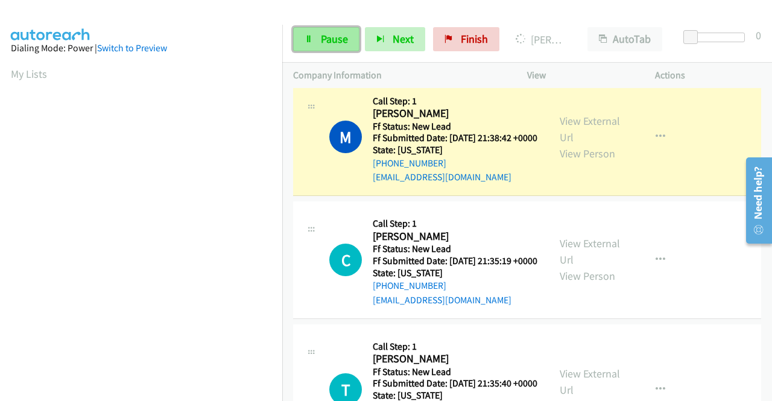
click at [326, 45] on span "Pause" at bounding box center [334, 39] width 27 height 14
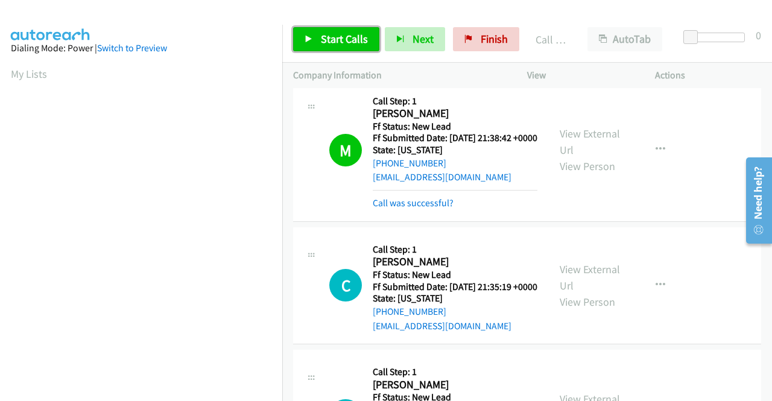
click at [336, 42] on span "Start Calls" at bounding box center [344, 39] width 47 height 14
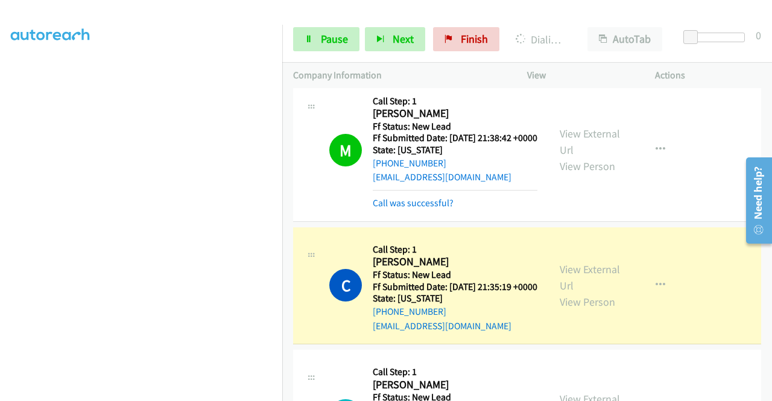
scroll to position [34, 0]
click at [334, 14] on div at bounding box center [380, 23] width 761 height 46
click at [324, 42] on span "Pause" at bounding box center [334, 39] width 27 height 14
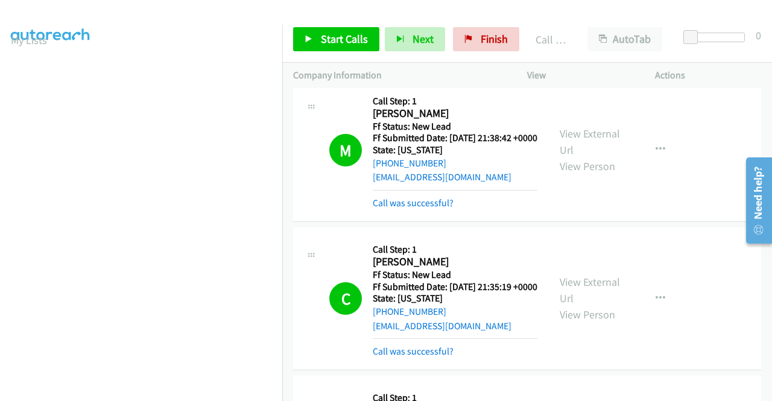
scroll to position [94, 0]
click at [757, 99] on td "M Callback Scheduled Call Step: 1 Maria Ferrer America/Los_Angeles Ff Status: N…" at bounding box center [527, 150] width 490 height 148
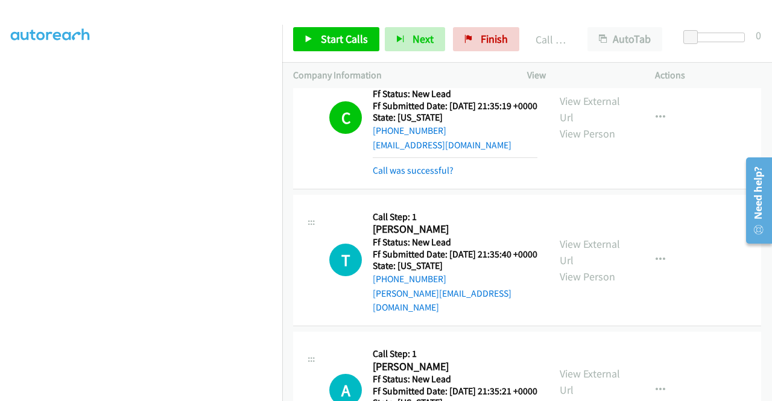
scroll to position [275, 0]
click at [695, 219] on div "T Callback Scheduled Call Step: 1 Tiffany Hua America/New_York Ff Status: New L…" at bounding box center [527, 260] width 468 height 131
drag, startPoint x: 333, startPoint y: 34, endPoint x: 347, endPoint y: 43, distance: 16.2
click at [333, 34] on span "Start Calls" at bounding box center [344, 39] width 47 height 14
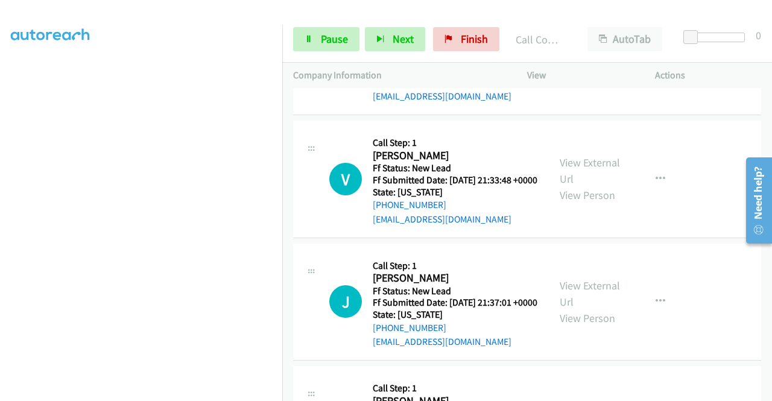
scroll to position [555, 0]
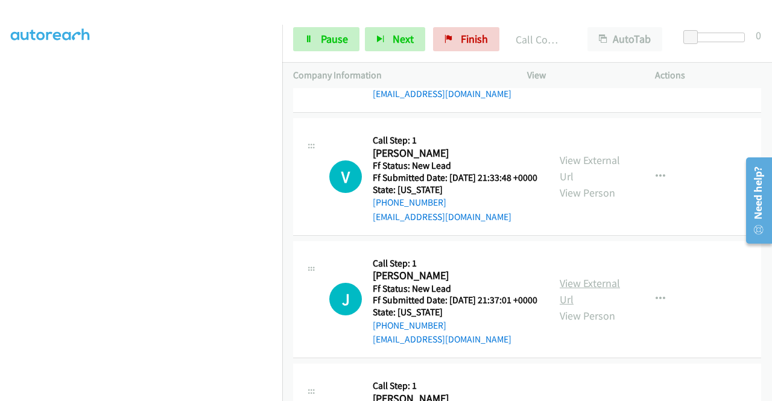
click at [593, 306] on link "View External Url" at bounding box center [589, 291] width 60 height 30
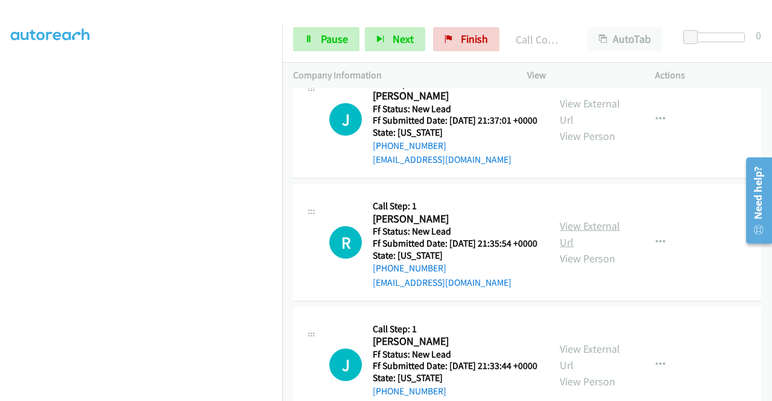
scroll to position [735, 0]
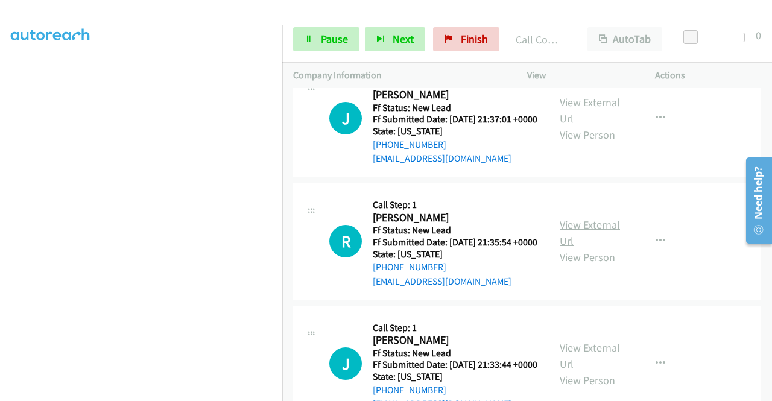
click at [573, 248] on link "View External Url" at bounding box center [589, 233] width 60 height 30
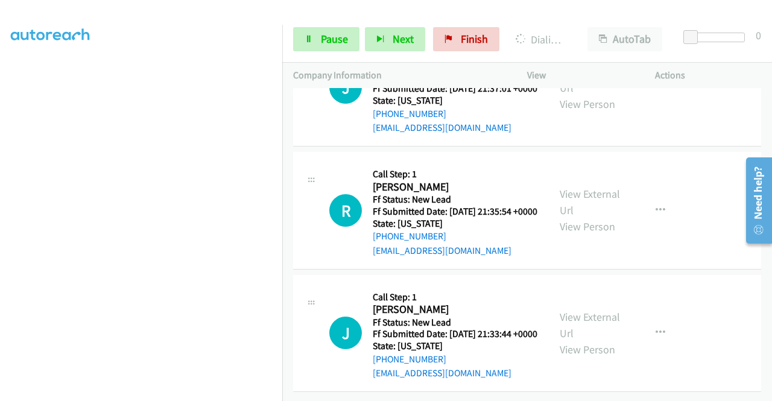
scroll to position [854, 0]
click at [581, 310] on link "View External Url" at bounding box center [589, 325] width 60 height 30
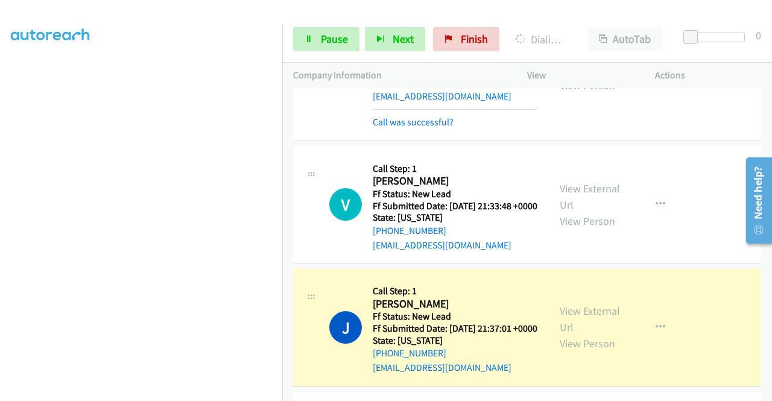
scroll to position [612, 0]
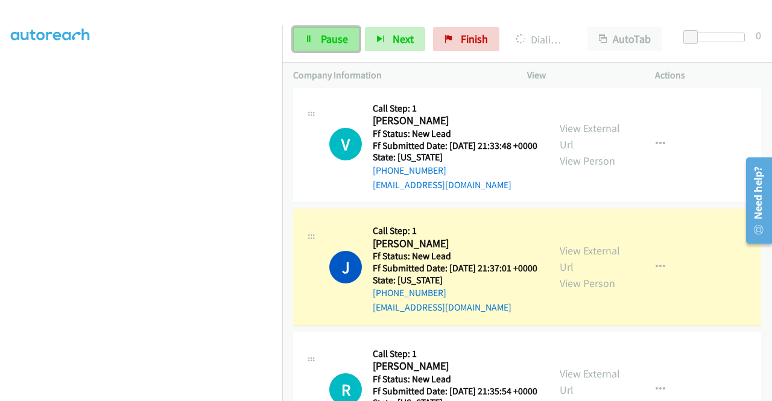
click at [332, 34] on span "Pause" at bounding box center [334, 39] width 27 height 14
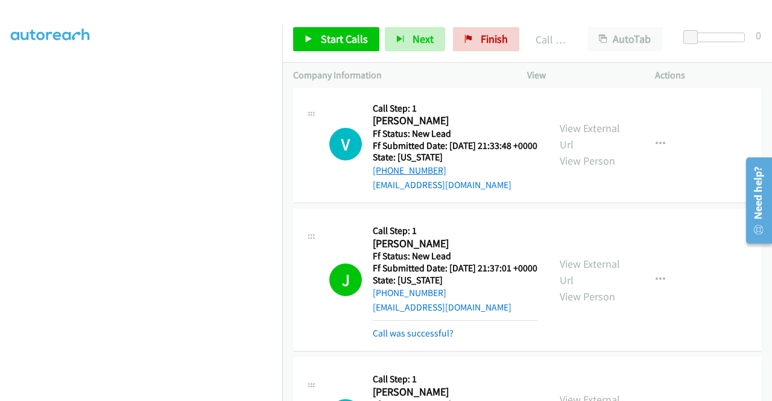
drag, startPoint x: 424, startPoint y: 214, endPoint x: 291, endPoint y: 186, distance: 136.7
click at [383, 178] on div "+1 252-751-3065" at bounding box center [455, 170] width 165 height 14
copy link "252-751-3065"
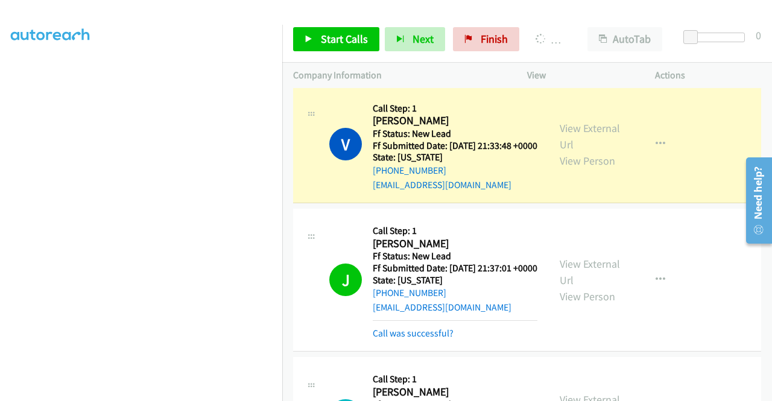
scroll to position [34, 0]
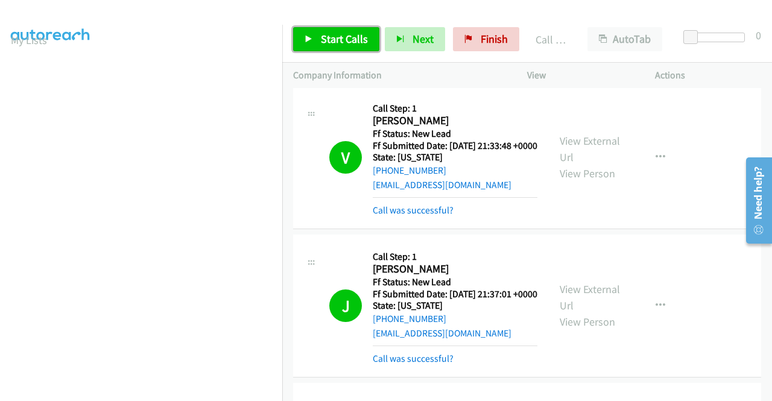
click at [331, 37] on span "Start Calls" at bounding box center [344, 39] width 47 height 14
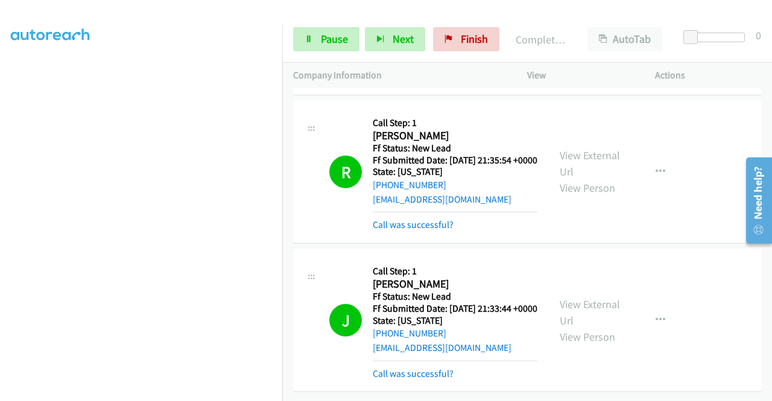
scroll to position [1036, 0]
click at [701, 247] on td "J Callback Scheduled Call Step: 1 Jean Taylor America/Chicago Ff Status: New Le…" at bounding box center [527, 321] width 490 height 148
click at [479, 34] on span "Finish" at bounding box center [474, 39] width 27 height 14
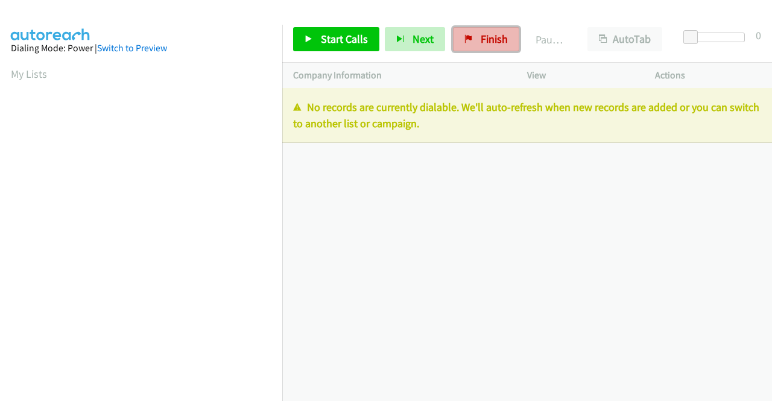
click at [482, 46] on link "Finish" at bounding box center [486, 39] width 66 height 24
